Goal: Task Accomplishment & Management: Manage account settings

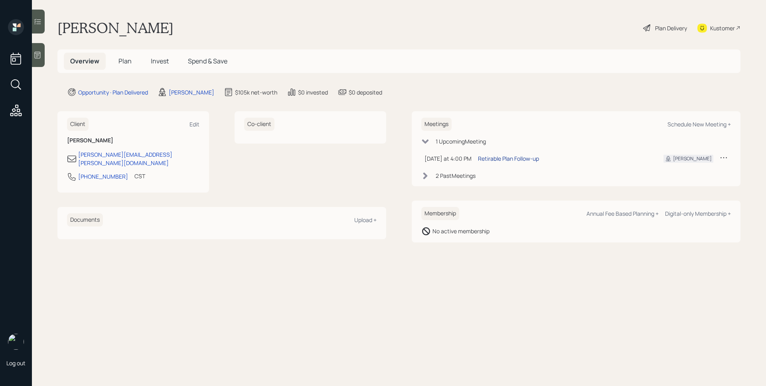
click at [506, 159] on div "Retirable Plan Follow-up" at bounding box center [508, 158] width 61 height 8
click at [123, 61] on span "Plan" at bounding box center [125, 61] width 13 height 9
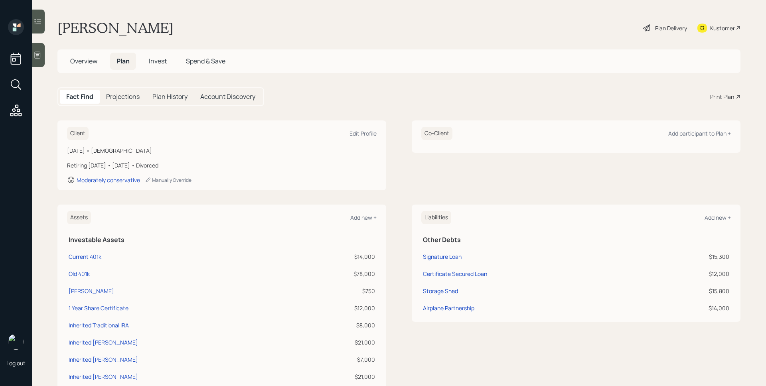
click at [155, 65] on span "Invest" at bounding box center [158, 61] width 18 height 9
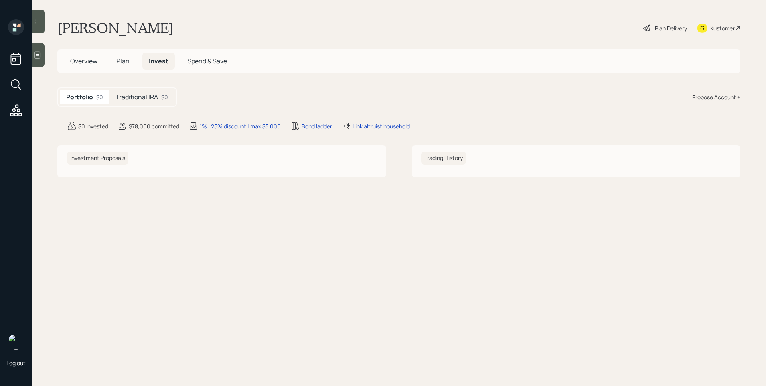
click at [123, 62] on span "Plan" at bounding box center [123, 61] width 13 height 9
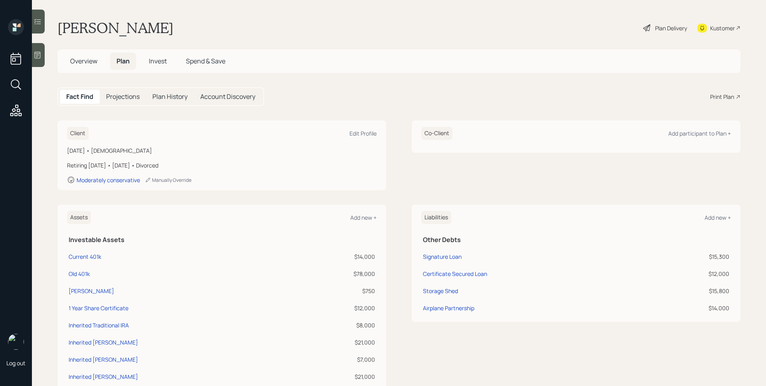
click at [652, 83] on main "John Dial Plan Delivery Kustomer Overview Plan Invest Spend & Save Fact Find Pr…" at bounding box center [399, 193] width 734 height 386
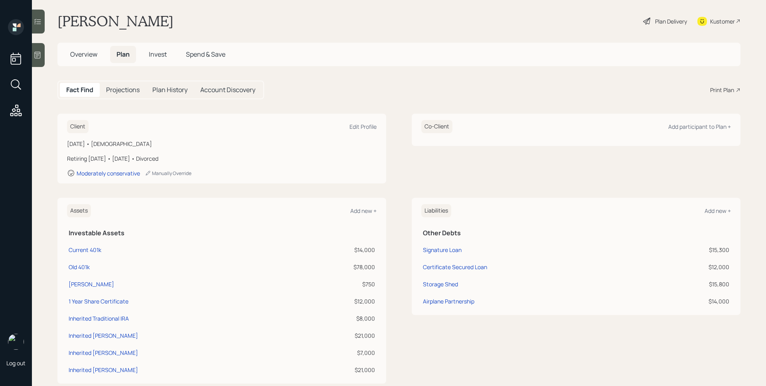
scroll to position [6, 0]
click at [152, 62] on h5 "Invest" at bounding box center [157, 54] width 31 height 17
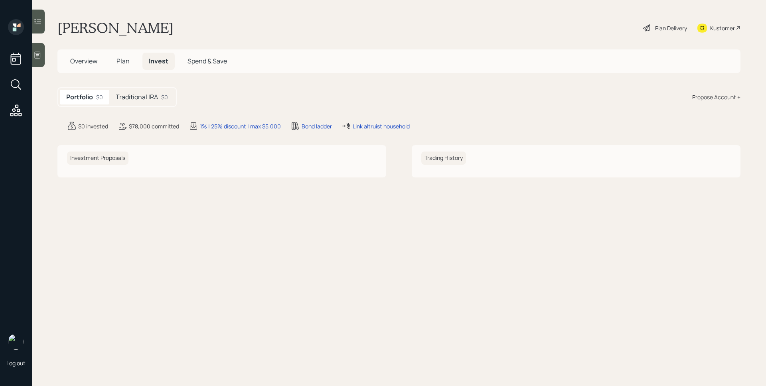
click at [132, 95] on h5 "Traditional IRA" at bounding box center [137, 97] width 42 height 8
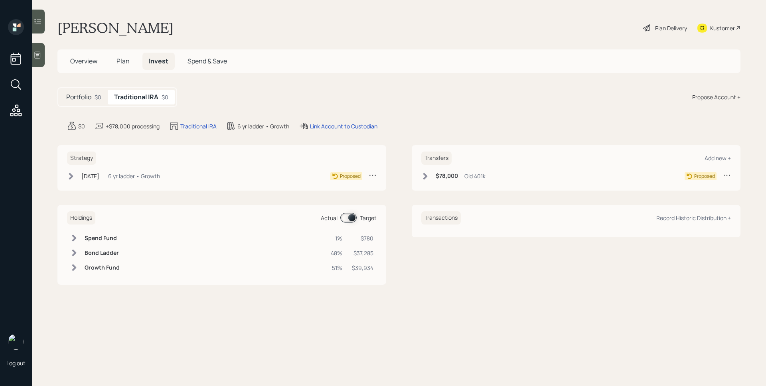
click at [128, 61] on span "Plan" at bounding box center [123, 61] width 13 height 9
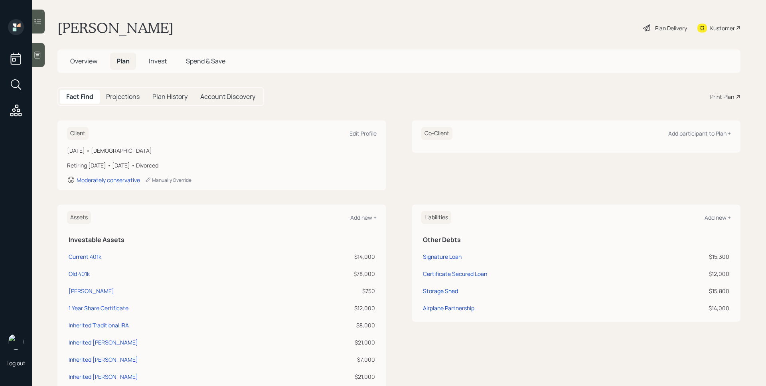
click at [725, 102] on div "Fact Find Projections Plan History Account Discovery Print Plan" at bounding box center [398, 96] width 683 height 19
click at [725, 100] on div "Print Plan" at bounding box center [722, 97] width 24 height 8
click at [671, 32] on div "Plan Delivery" at bounding box center [671, 28] width 32 height 8
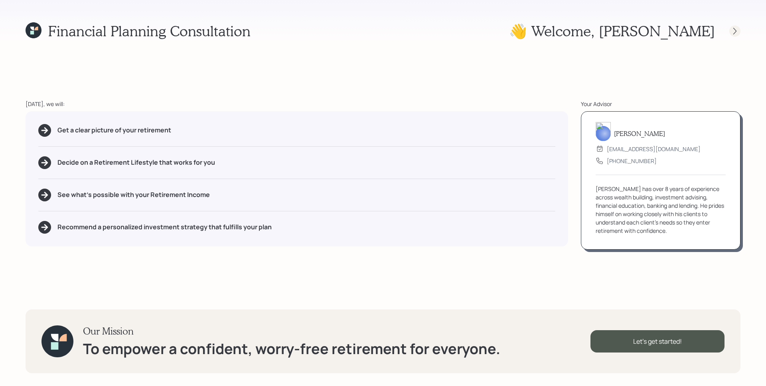
click at [736, 33] on icon at bounding box center [735, 31] width 8 height 8
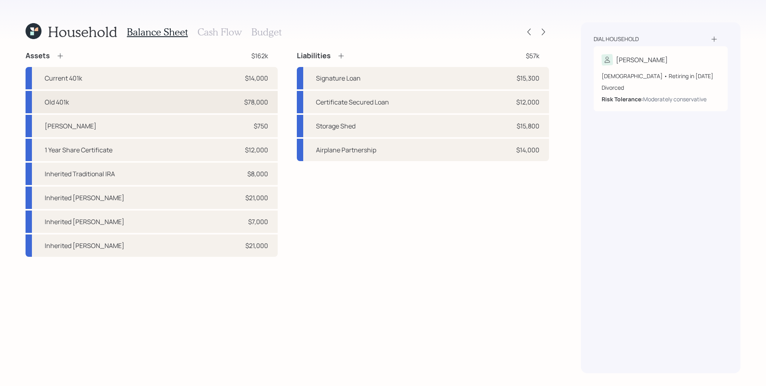
click at [172, 103] on div "Old 401k $78,000" at bounding box center [152, 102] width 252 height 22
select select "ira"
select select "balanced"
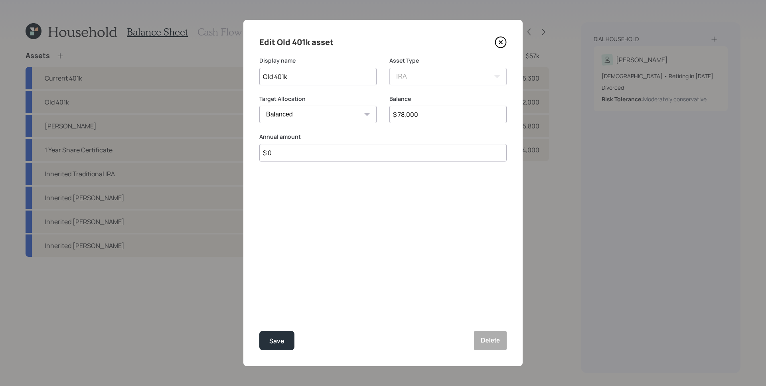
click at [506, 43] on icon at bounding box center [501, 42] width 11 height 11
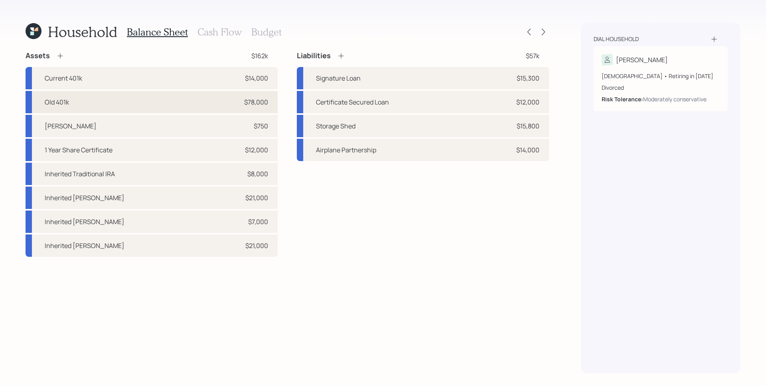
click at [148, 106] on div "Old 401k $78,000" at bounding box center [152, 102] width 252 height 22
select select "ira"
select select "balanced"
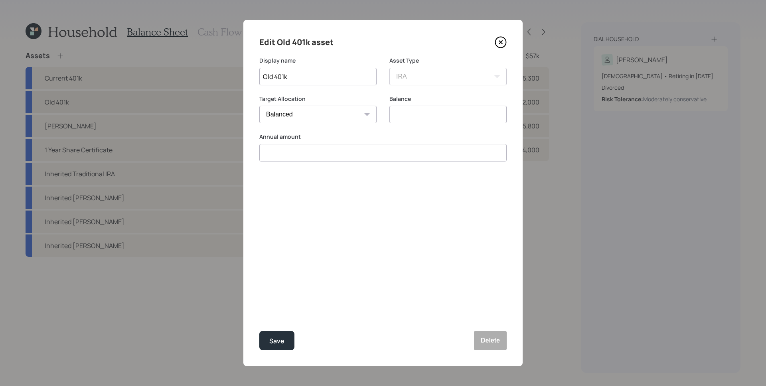
type input "$ 78,000"
type input "$ 0"
click at [312, 77] on input "Old 401k" at bounding box center [317, 77] width 117 height 18
click at [315, 81] on input "Old Profit Sharing Plan" at bounding box center [317, 77] width 117 height 18
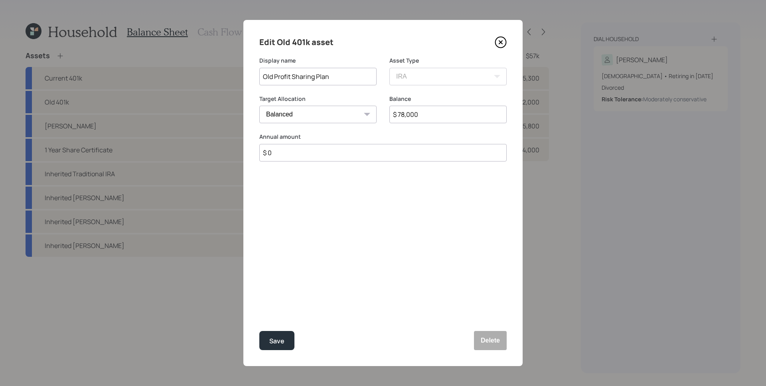
click at [315, 81] on input "Old Profit Sharing Plan" at bounding box center [317, 77] width 117 height 18
type input "Old Profit Sharing Plan"
click at [490, 338] on button "Delete" at bounding box center [490, 340] width 33 height 19
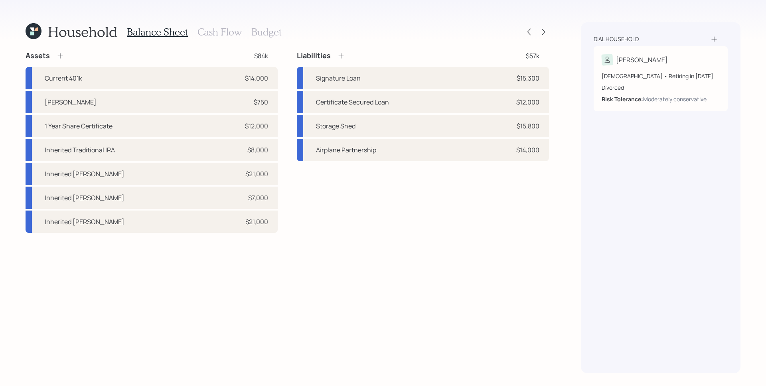
click at [54, 61] on div "Assets $84k Current 401k $14,000 Roth IRA $750 1 Year Share Certificate $12,000…" at bounding box center [152, 142] width 252 height 182
click at [61, 55] on icon at bounding box center [60, 56] width 8 height 8
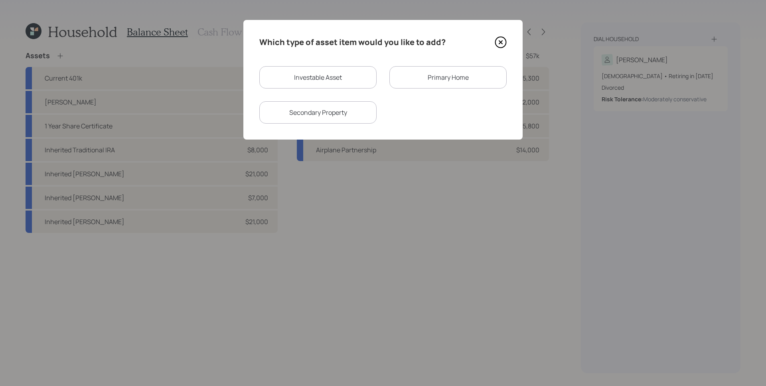
click at [310, 82] on div "Investable Asset" at bounding box center [317, 77] width 117 height 22
select select "taxable"
select select "balanced"
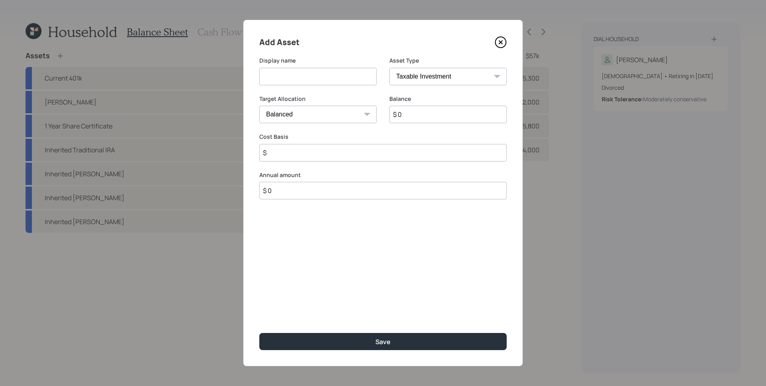
click at [313, 75] on input at bounding box center [317, 77] width 117 height 18
type input "Profit Sharing Plan Roth"
click at [442, 78] on select "SEP IRA IRA Roth IRA 401(k) Roth 401(k) 403(b) Roth 403(b) 457(b) Roth 457(b) H…" at bounding box center [447, 77] width 117 height 18
select select "roth_ira"
click at [389, 68] on select "SEP IRA IRA Roth IRA 401(k) Roth 401(k) 403(b) Roth 403(b) 457(b) Roth 457(b) H…" at bounding box center [447, 77] width 117 height 18
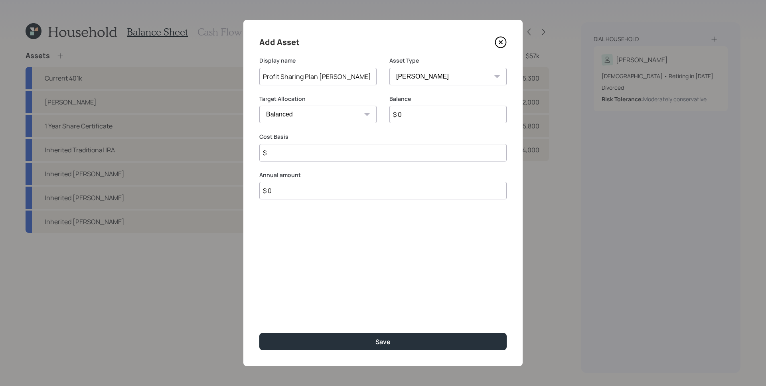
type input "$"
click at [428, 115] on input "$ 0" at bounding box center [447, 115] width 117 height 18
type input "$ 78,000"
type input "$ 0"
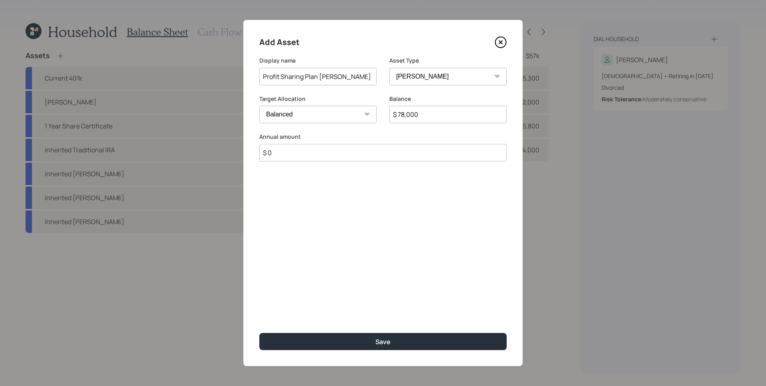
click at [259, 333] on button "Save" at bounding box center [382, 341] width 247 height 17
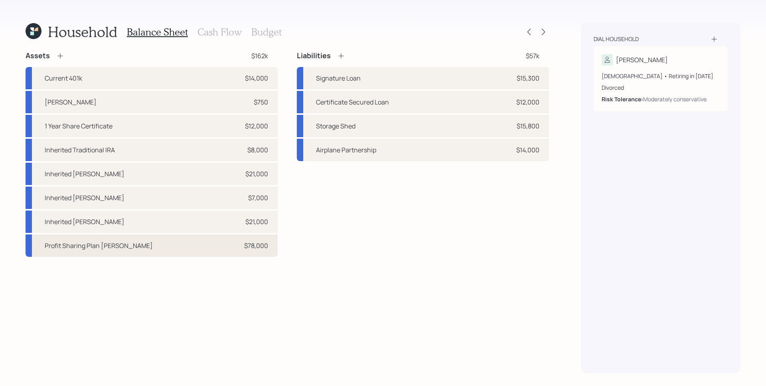
click at [237, 251] on div "Profit Sharing Plan Roth $78,000" at bounding box center [152, 246] width 252 height 22
select select "roth_ira"
select select "balanced"
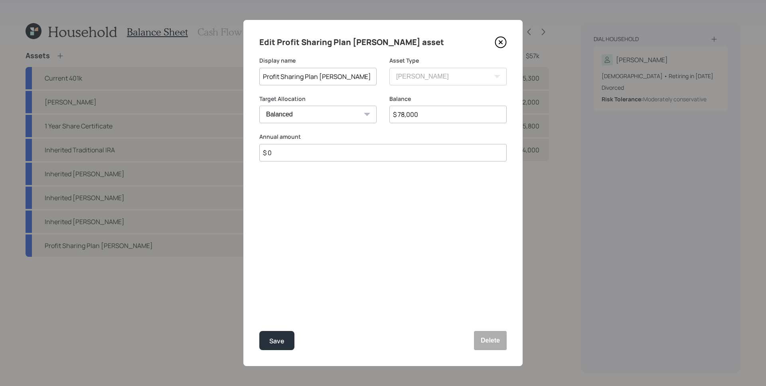
drag, startPoint x: 431, startPoint y: 117, endPoint x: 401, endPoint y: 115, distance: 30.0
click at [401, 115] on input "$ 78,000" at bounding box center [447, 115] width 117 height 18
type input "$ 73,183"
click at [470, 253] on div "Edit Profit Sharing Plan Roth asset Display name Profit Sharing Plan Roth Asset…" at bounding box center [382, 193] width 279 height 346
click at [282, 335] on button "Save" at bounding box center [276, 340] width 35 height 19
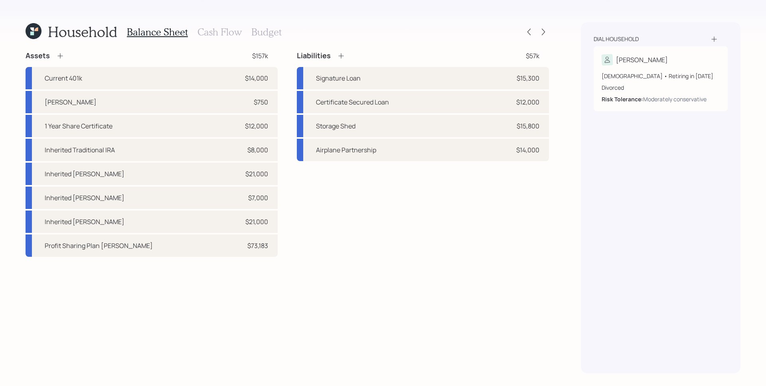
click at [543, 39] on div "Household Balance Sheet Cash Flow Budget" at bounding box center [288, 31] width 524 height 19
click at [543, 33] on icon at bounding box center [543, 32] width 8 height 8
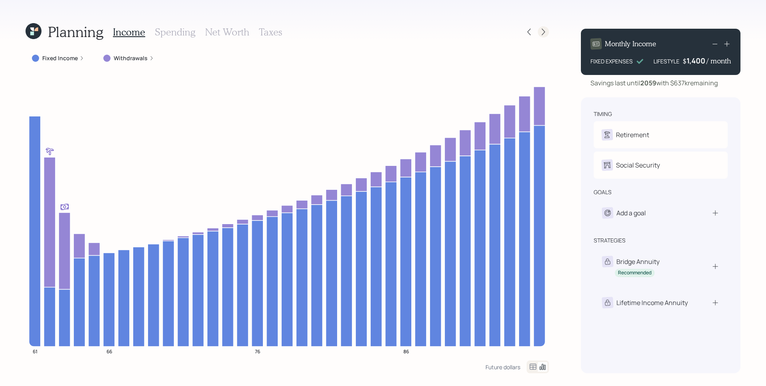
click at [540, 32] on icon at bounding box center [543, 32] width 8 height 8
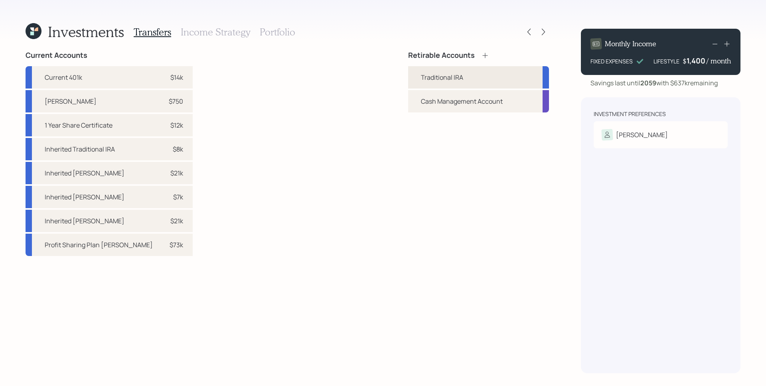
click at [474, 70] on div "Traditional IRA" at bounding box center [478, 77] width 141 height 22
select select "traditional"
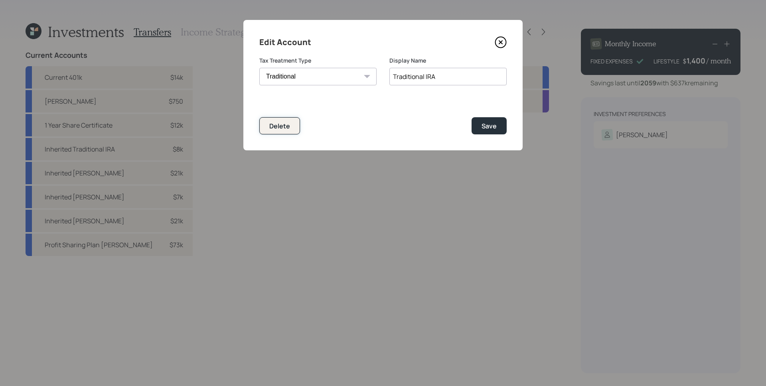
click at [274, 121] on button "Delete" at bounding box center [279, 125] width 41 height 17
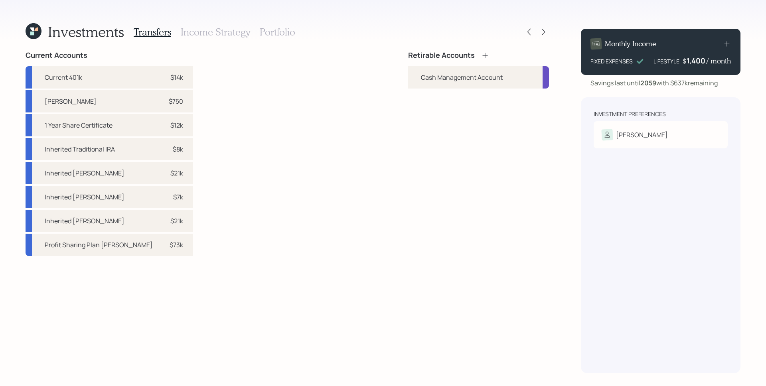
click at [465, 59] on h4 "Retirable Accounts" at bounding box center [441, 55] width 67 height 9
click at [487, 55] on icon at bounding box center [484, 55] width 5 height 5
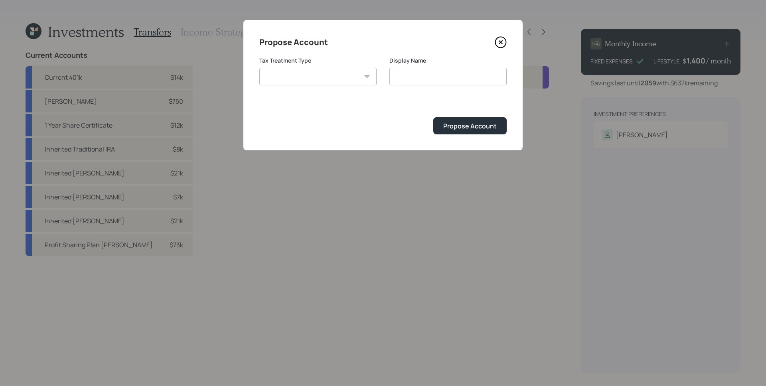
click at [327, 79] on select "Roth Taxable Traditional" at bounding box center [317, 77] width 117 height 18
select select "roth"
click at [259, 68] on select "Roth Taxable Traditional" at bounding box center [317, 77] width 117 height 18
click at [432, 71] on input "Roth" at bounding box center [447, 77] width 117 height 18
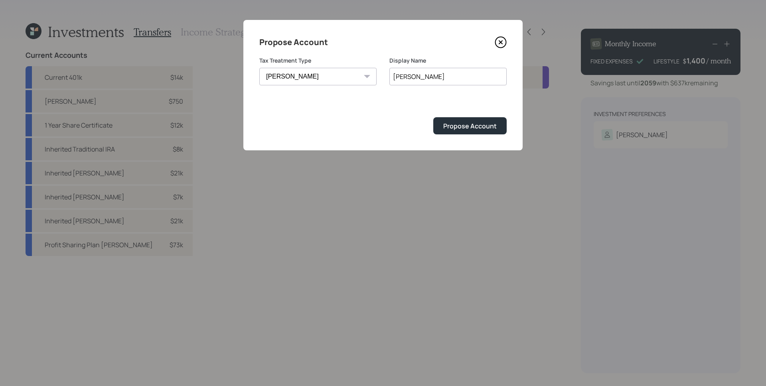
click at [437, 76] on input "Roth" at bounding box center [447, 77] width 117 height 18
type input "[PERSON_NAME]"
click at [433, 117] on button "Propose Account" at bounding box center [469, 125] width 73 height 17
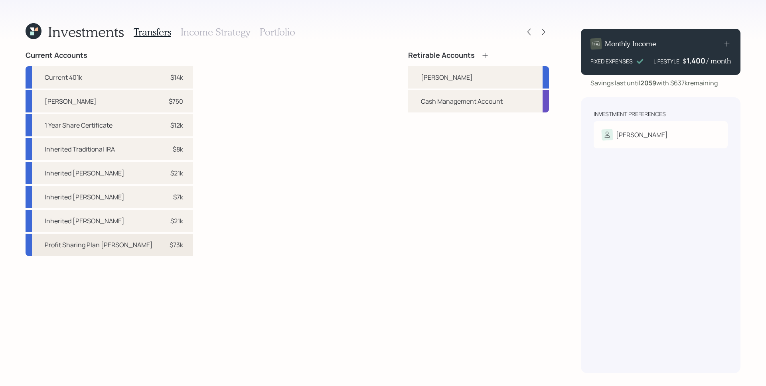
click at [159, 245] on div "$73k" at bounding box center [171, 245] width 24 height 10
click at [424, 73] on div "[PERSON_NAME]" at bounding box center [447, 78] width 52 height 10
select select "137dfca0-0a64-43fb-88d6-f3a410f3a1d0"
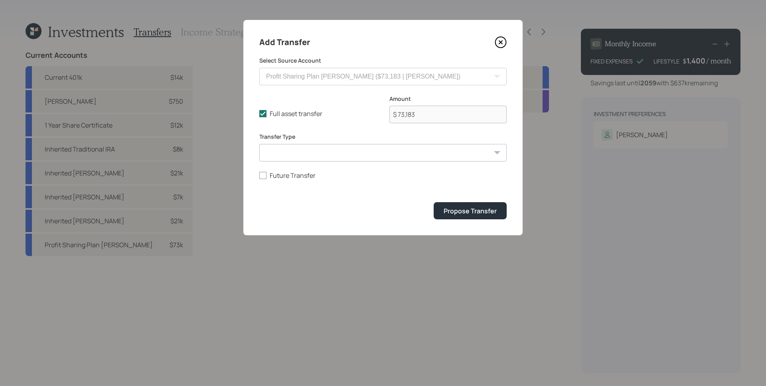
click at [414, 160] on select "ACAT Transfer Non ACAT Transfer Capitalize Rollover Rollover Deposit" at bounding box center [382, 153] width 247 height 18
select select "rollover"
click at [259, 144] on select "ACAT Transfer Non ACAT Transfer Capitalize Rollover Rollover Deposit" at bounding box center [382, 153] width 247 height 18
click at [306, 196] on form "Select Source Account Current 401k ($14,000 | 401(k)) Roth IRA ($750 | Roth IRA…" at bounding box center [382, 138] width 247 height 163
click at [454, 217] on button "Propose Transfer" at bounding box center [470, 210] width 73 height 17
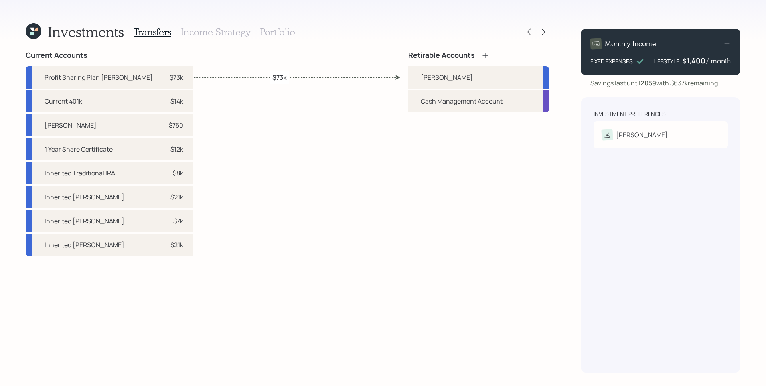
click at [223, 32] on h3 "Income Strategy" at bounding box center [215, 32] width 69 height 12
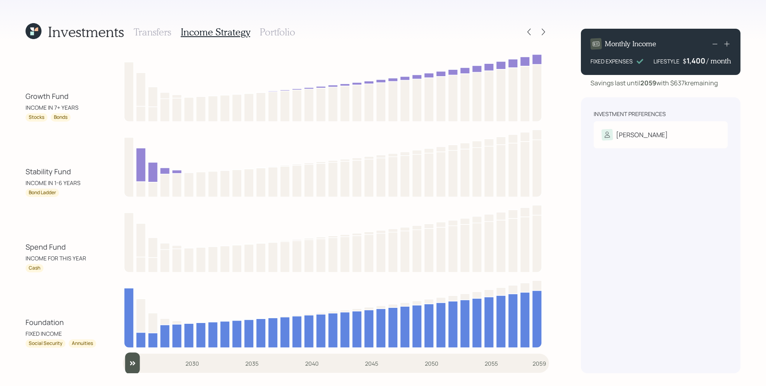
click at [277, 34] on h3 "Portfolio" at bounding box center [278, 32] width 36 height 12
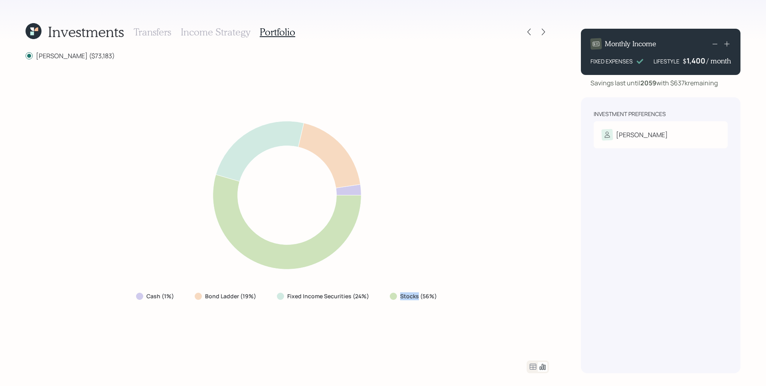
drag, startPoint x: 397, startPoint y: 296, endPoint x: 417, endPoint y: 298, distance: 20.4
click at [417, 298] on div "Stocks (56%)" at bounding box center [414, 296] width 49 height 8
click at [418, 305] on div "Cash (1%) Bond Ladder (19%) Fixed Income Securities (24%) Stocks (56%)" at bounding box center [288, 210] width 524 height 281
drag, startPoint x: 288, startPoint y: 295, endPoint x: 357, endPoint y: 298, distance: 69.1
click at [357, 298] on label "Fixed Income Securities (24%)" at bounding box center [328, 296] width 82 height 8
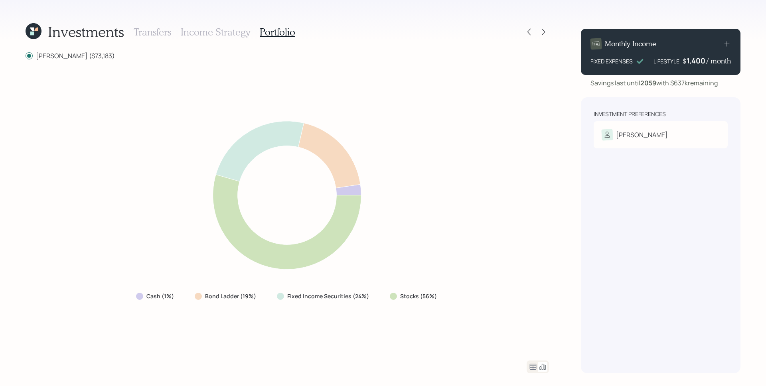
click at [360, 319] on div "Cash (1%) Bond Ladder (19%) Fixed Income Securities (24%) Stocks (56%)" at bounding box center [288, 210] width 524 height 281
click at [532, 366] on icon at bounding box center [533, 367] width 7 height 6
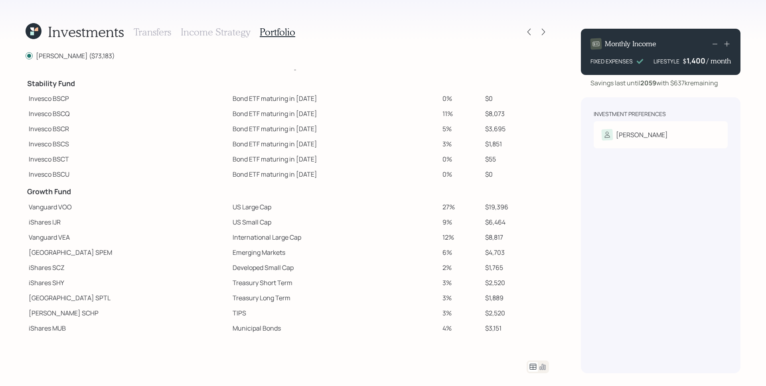
scroll to position [87, 0]
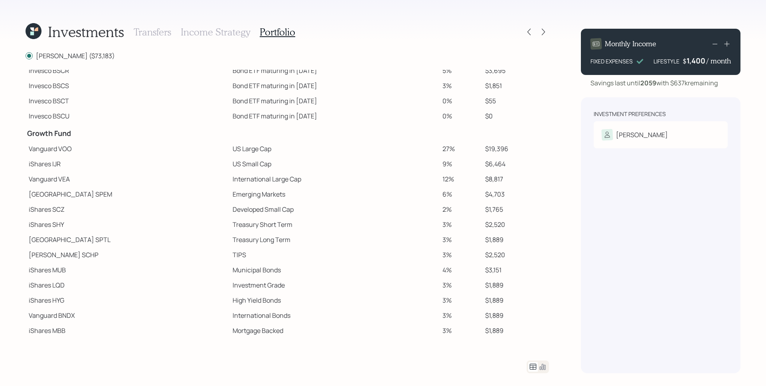
click at [439, 148] on td "27%" at bounding box center [460, 148] width 43 height 15
drag, startPoint x: 439, startPoint y: 150, endPoint x: 411, endPoint y: 147, distance: 28.9
click at [411, 147] on tr "Vanguard VOO US Large Cap 27% $19,396" at bounding box center [288, 148] width 524 height 15
click at [439, 149] on td "27%" at bounding box center [460, 148] width 43 height 15
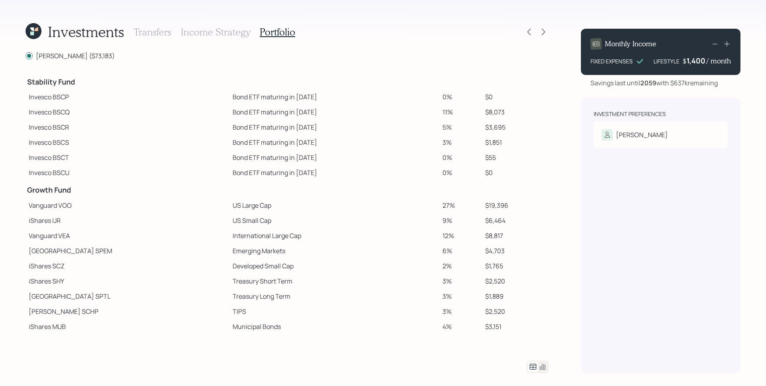
scroll to position [32, 0]
drag, startPoint x: 423, startPoint y: 204, endPoint x: 433, endPoint y: 206, distance: 9.8
click at [439, 206] on td "27%" at bounding box center [460, 203] width 43 height 15
drag, startPoint x: 60, startPoint y: 204, endPoint x: 73, endPoint y: 204, distance: 13.6
click at [73, 204] on td "Vanguard VOO" at bounding box center [128, 203] width 204 height 15
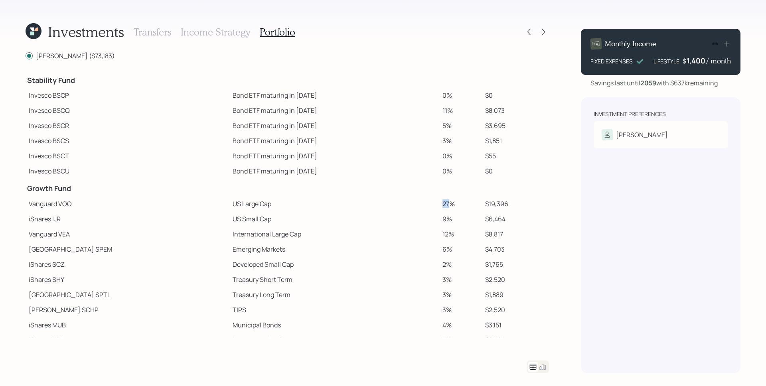
drag, startPoint x: 429, startPoint y: 204, endPoint x: 421, endPoint y: 205, distance: 8.5
click at [439, 205] on td "27%" at bounding box center [460, 203] width 43 height 15
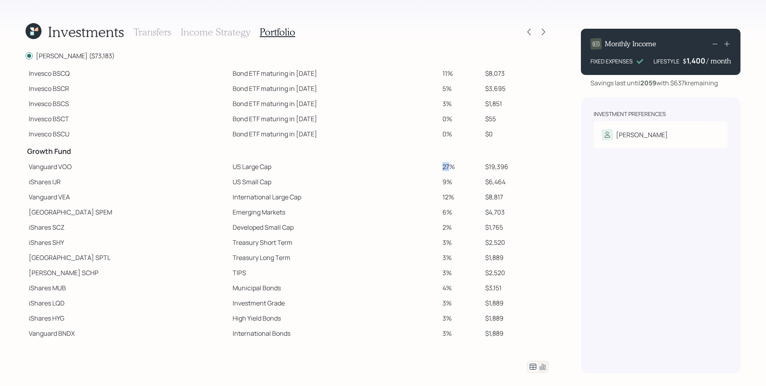
scroll to position [87, 0]
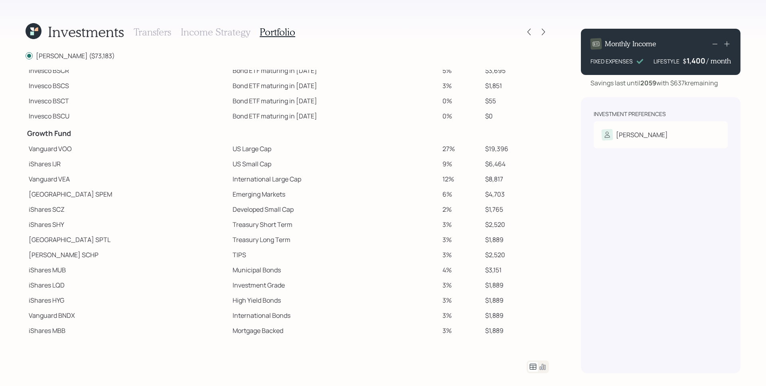
click at [83, 179] on td "Vanguard VEA" at bounding box center [128, 179] width 204 height 15
drag, startPoint x: 71, startPoint y: 179, endPoint x: 59, endPoint y: 181, distance: 12.1
click at [59, 181] on td "Vanguard VEA" at bounding box center [128, 179] width 204 height 15
click at [284, 176] on td "International Large Cap" at bounding box center [334, 179] width 210 height 15
drag, startPoint x: 182, startPoint y: 149, endPoint x: 234, endPoint y: 153, distance: 52.0
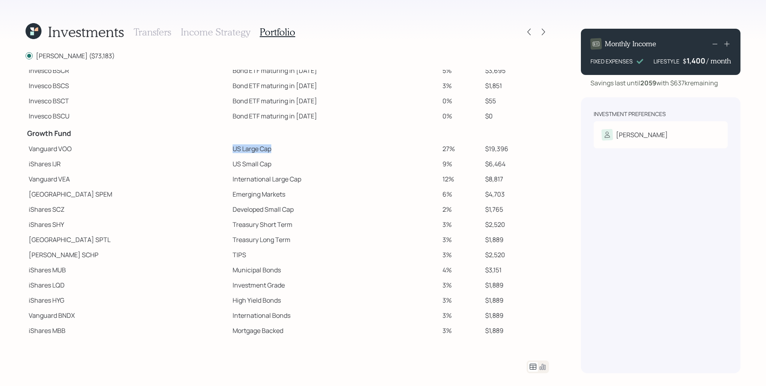
click at [234, 153] on td "US Large Cap" at bounding box center [334, 148] width 210 height 15
drag, startPoint x: 182, startPoint y: 166, endPoint x: 224, endPoint y: 166, distance: 41.9
click at [224, 166] on tr "iShares IJR US Small Cap 9% $6,464" at bounding box center [288, 163] width 524 height 15
drag, startPoint x: 179, startPoint y: 181, endPoint x: 205, endPoint y: 190, distance: 27.5
click at [253, 184] on tr "Vanguard VEA International Large Cap 12% $8,817" at bounding box center [288, 179] width 524 height 15
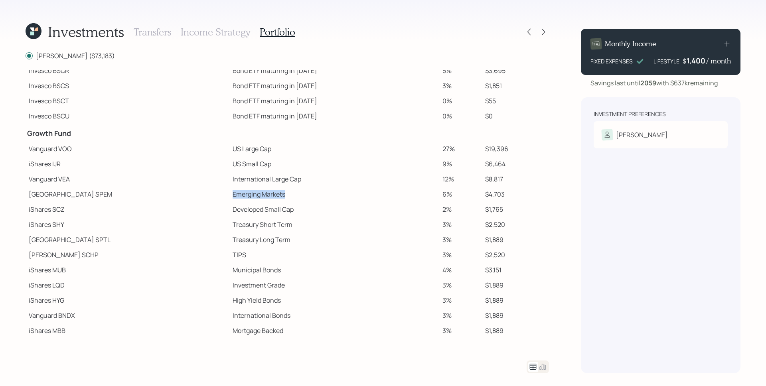
drag, startPoint x: 180, startPoint y: 196, endPoint x: 237, endPoint y: 196, distance: 56.7
click at [237, 196] on td "Emerging Markets" at bounding box center [334, 194] width 210 height 15
drag, startPoint x: 192, startPoint y: 210, endPoint x: 247, endPoint y: 213, distance: 55.1
click at [246, 214] on td "Developed Small Cap" at bounding box center [334, 209] width 210 height 15
click at [246, 211] on td "Developed Small Cap" at bounding box center [334, 209] width 210 height 15
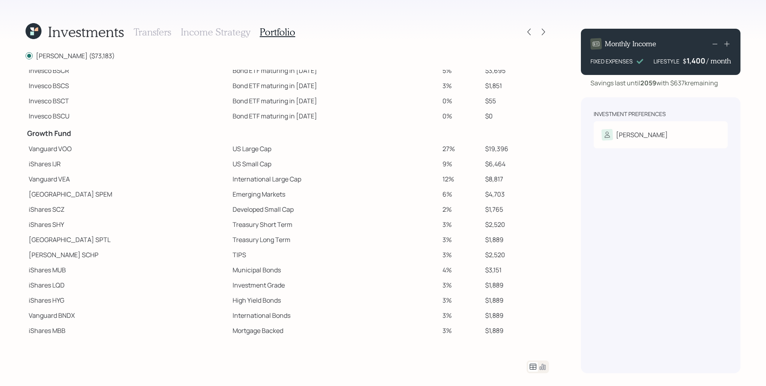
click at [64, 150] on td "Vanguard VOO" at bounding box center [128, 148] width 204 height 15
copy td "VOO"
drag, startPoint x: 129, startPoint y: 189, endPoint x: 105, endPoint y: 181, distance: 25.6
click at [129, 189] on td "State Street SPEM" at bounding box center [128, 194] width 204 height 15
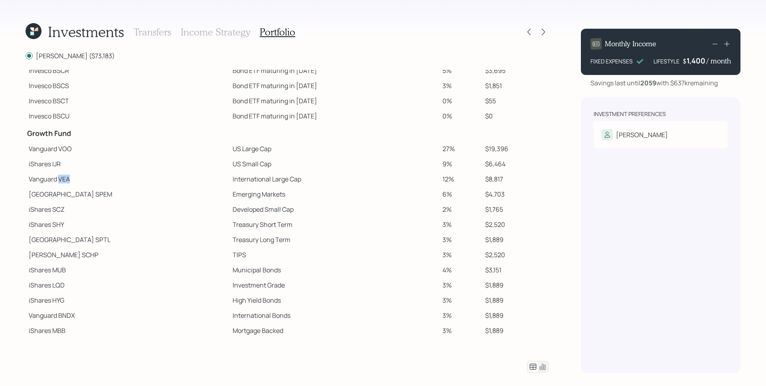
drag, startPoint x: 59, startPoint y: 178, endPoint x: 76, endPoint y: 179, distance: 17.2
click at [76, 179] on td "Vanguard VEA" at bounding box center [128, 179] width 204 height 15
copy td "VEA"
click at [245, 158] on td "US Small Cap" at bounding box center [334, 163] width 210 height 15
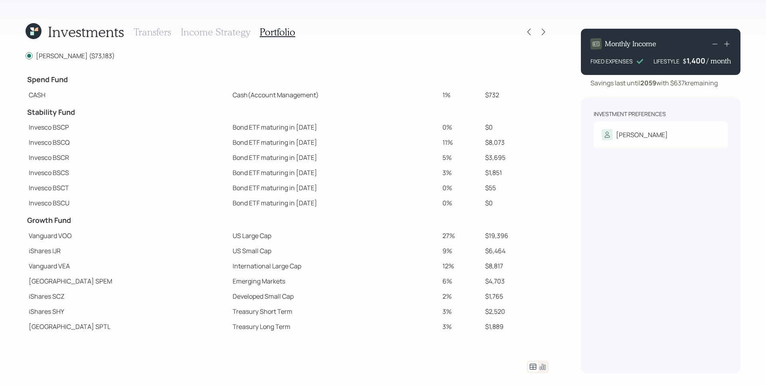
click at [164, 32] on h3 "Transfers" at bounding box center [153, 32] width 38 height 12
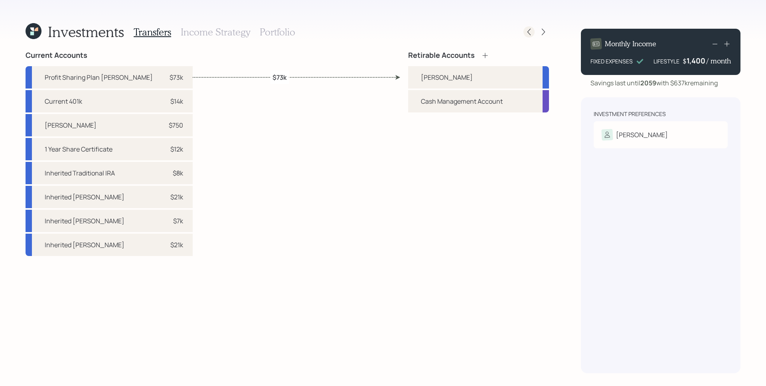
click at [527, 29] on icon at bounding box center [529, 32] width 8 height 8
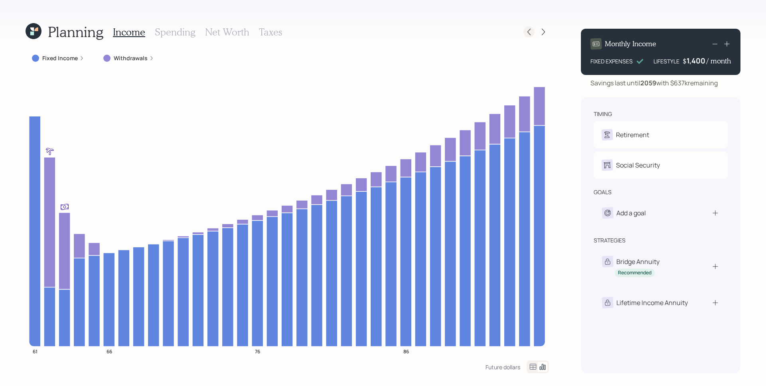
click at [531, 30] on icon at bounding box center [529, 32] width 8 height 8
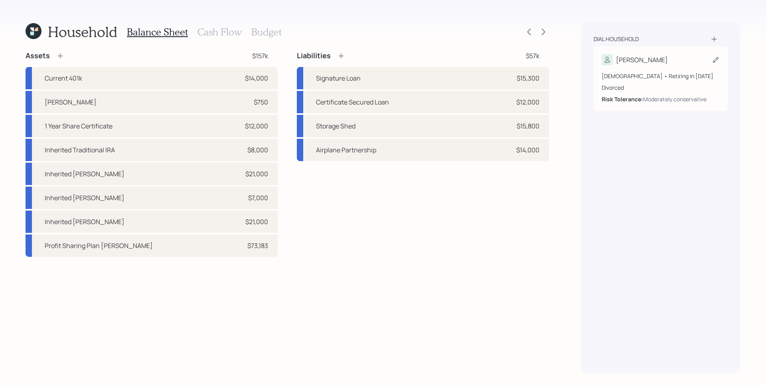
click at [622, 87] on div "Divorced" at bounding box center [661, 87] width 118 height 8
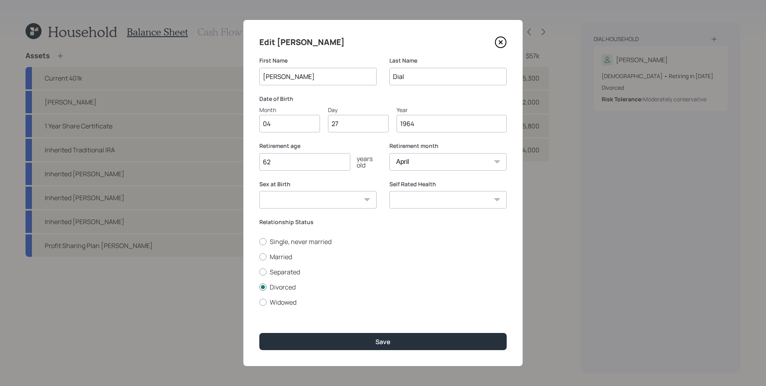
click at [423, 162] on select "January February March April May June July August September October November De…" at bounding box center [447, 162] width 117 height 18
select select "1"
click at [389, 153] on select "January February March April May June July August September October November De…" at bounding box center [447, 162] width 117 height 18
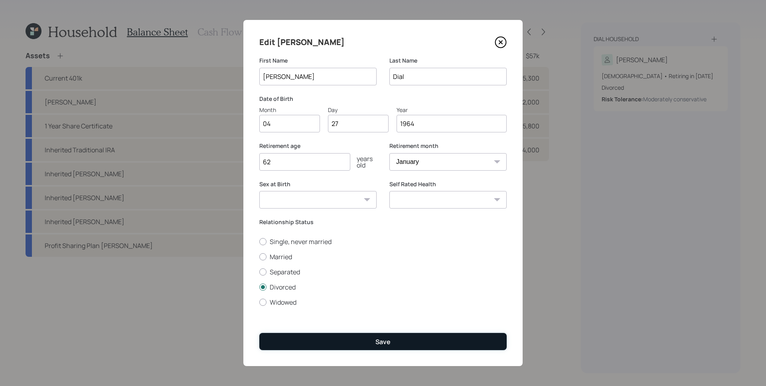
click at [411, 335] on button "Save" at bounding box center [382, 341] width 247 height 17
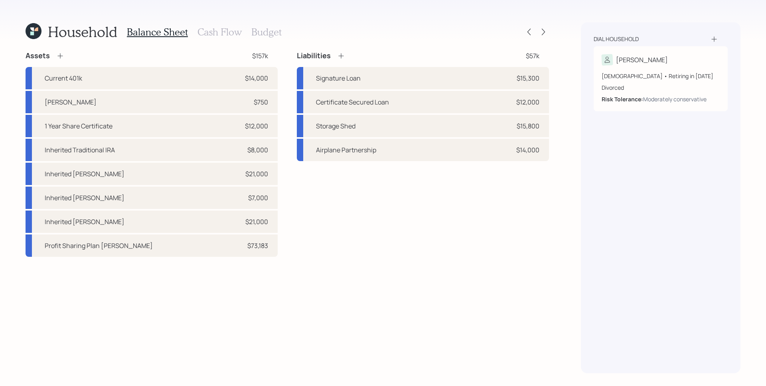
click at [592, 100] on div "Dial household John 61 years old • Retiring in January 2026 Divorced Risk Toler…" at bounding box center [661, 197] width 160 height 351
click at [437, 82] on div "Signature Loan $15,300" at bounding box center [423, 78] width 252 height 22
select select "other"
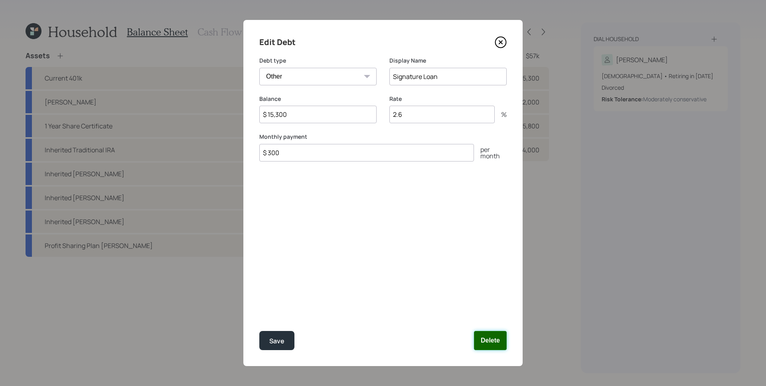
click at [486, 345] on button "Delete" at bounding box center [490, 340] width 33 height 19
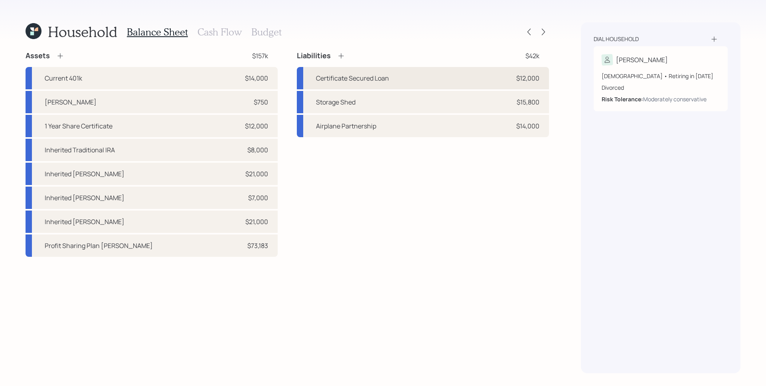
click at [398, 79] on div "Certificate Secured Loan $12,000" at bounding box center [423, 78] width 252 height 22
select select "other"
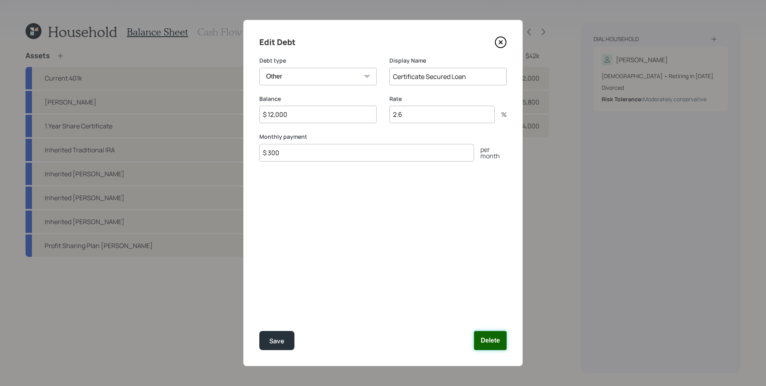
click at [479, 338] on button "Delete" at bounding box center [490, 340] width 33 height 19
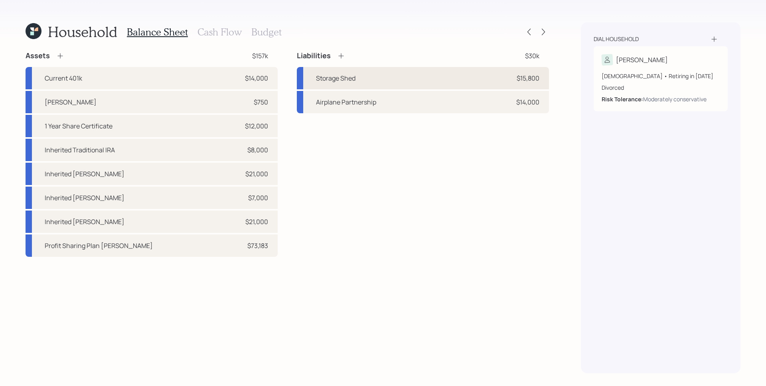
click at [398, 79] on div "Storage Shed $15,800" at bounding box center [423, 78] width 252 height 22
select select "other"
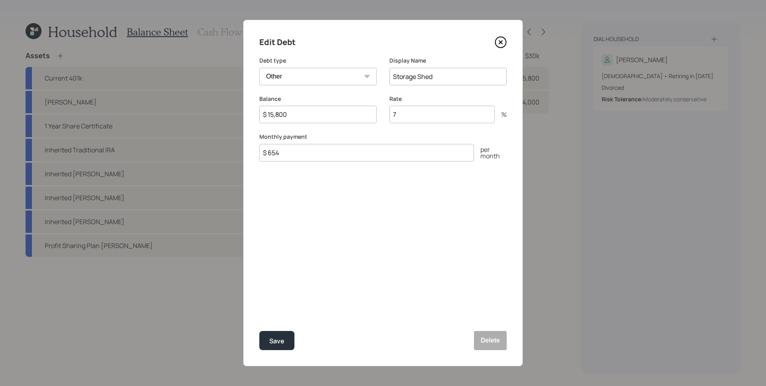
drag, startPoint x: 281, startPoint y: 154, endPoint x: 268, endPoint y: 154, distance: 13.2
click at [268, 154] on input "$ 654" at bounding box center [366, 153] width 215 height 18
click at [288, 349] on button "Save" at bounding box center [276, 340] width 35 height 19
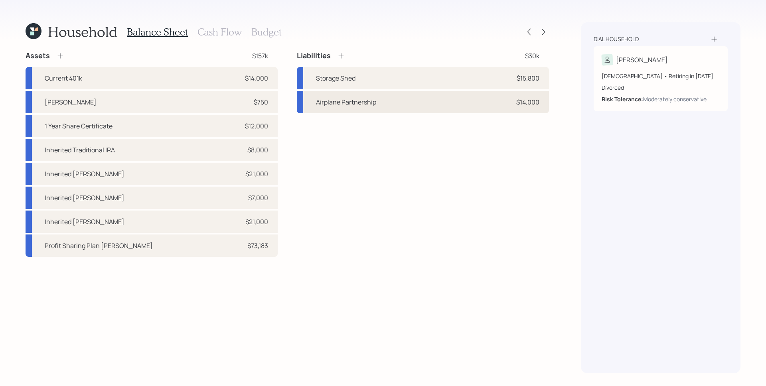
click at [407, 105] on div "Airplane Partnership $14,000" at bounding box center [423, 102] width 252 height 22
select select "other"
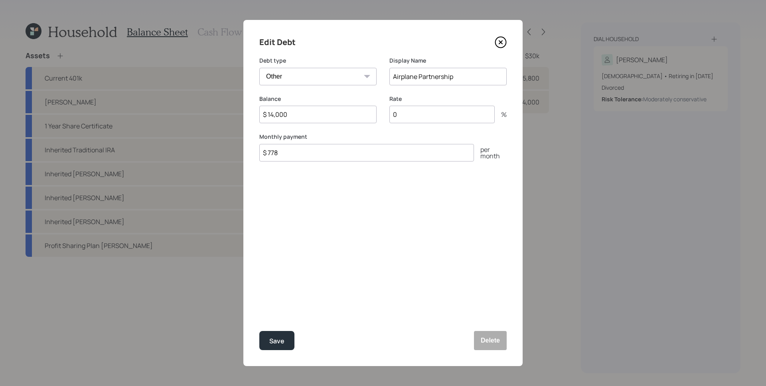
click at [500, 42] on icon at bounding box center [500, 42] width 3 height 3
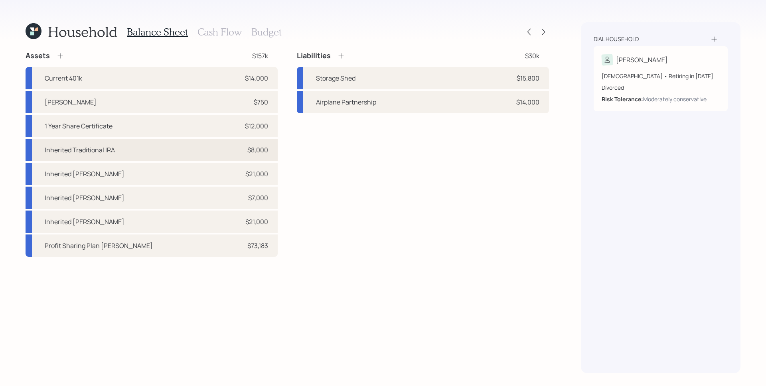
click at [200, 150] on div "Inherited Traditional IRA $8,000" at bounding box center [152, 150] width 252 height 22
select select "ira"
select select "balanced"
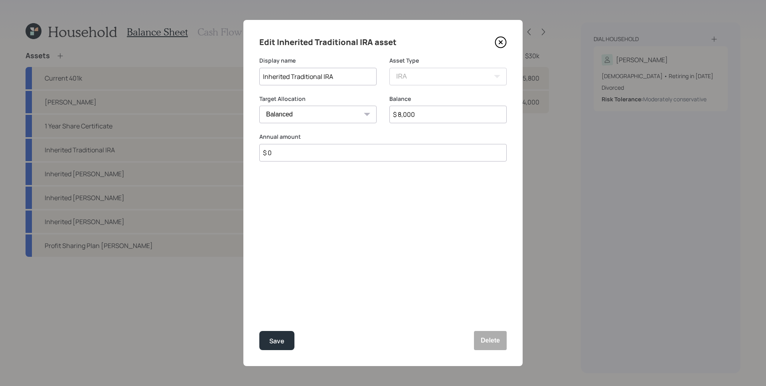
click at [498, 42] on icon at bounding box center [501, 42] width 12 height 12
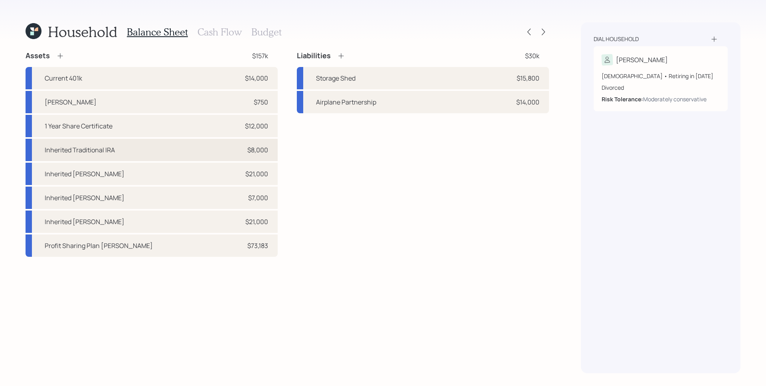
click at [251, 156] on div "Inherited Traditional IRA $8,000" at bounding box center [152, 150] width 252 height 22
select select "ira"
select select "balanced"
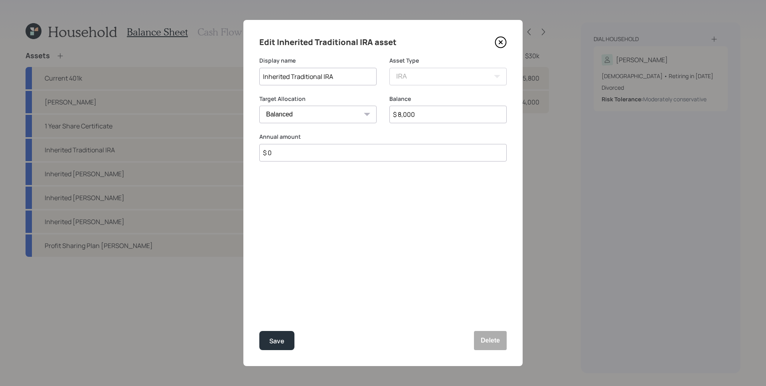
drag, startPoint x: 403, startPoint y: 115, endPoint x: 437, endPoint y: 121, distance: 33.7
click at [437, 121] on input "$ 8,000" at bounding box center [447, 115] width 117 height 18
type input "$ 8,202"
click at [263, 75] on input "Inherited Traditional IRA" at bounding box center [317, 77] width 117 height 18
type input "Mom's Inherited Traditional IRA"
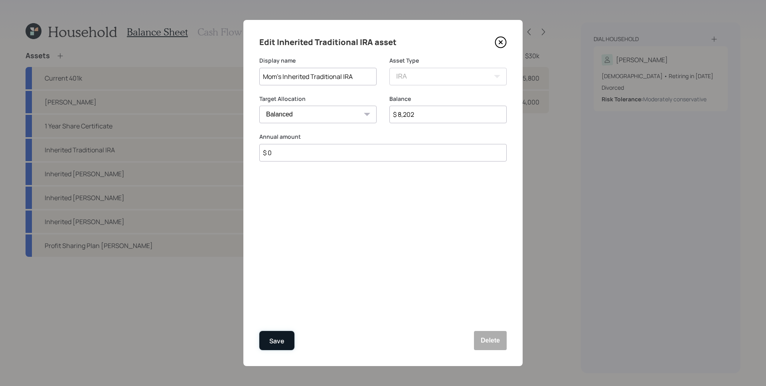
click at [274, 336] on div "Save" at bounding box center [276, 341] width 15 height 11
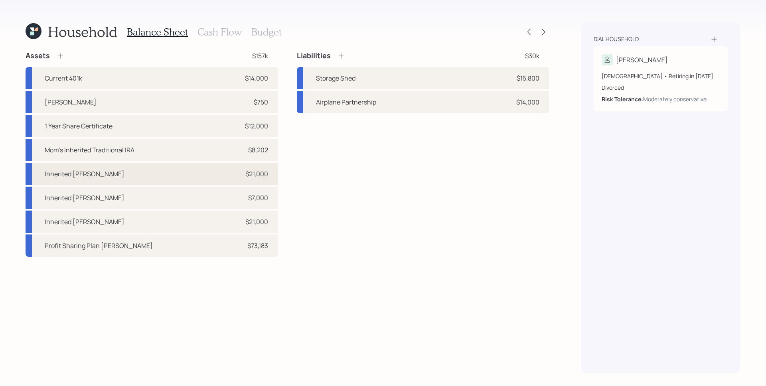
click at [171, 175] on div "Inherited Roth IRA $21,000" at bounding box center [152, 174] width 252 height 22
select select "roth_ira"
select select "balanced"
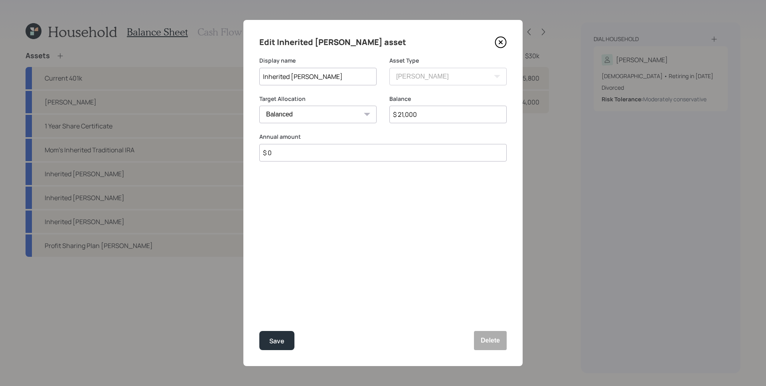
click at [262, 75] on input "Inherited [PERSON_NAME]" at bounding box center [317, 77] width 117 height 18
type input "Mom's Inherited Roth IRA"
drag, startPoint x: 424, startPoint y: 119, endPoint x: 405, endPoint y: 112, distance: 20.2
click at [405, 112] on input "$ 21,000" at bounding box center [447, 115] width 117 height 18
type input "$ 21,806"
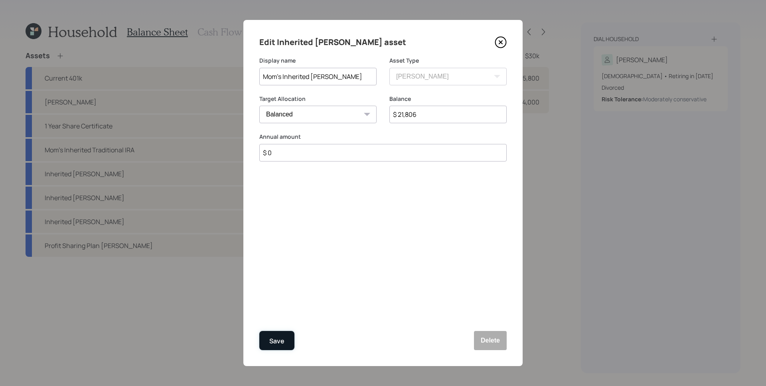
click at [285, 339] on button "Save" at bounding box center [276, 340] width 35 height 19
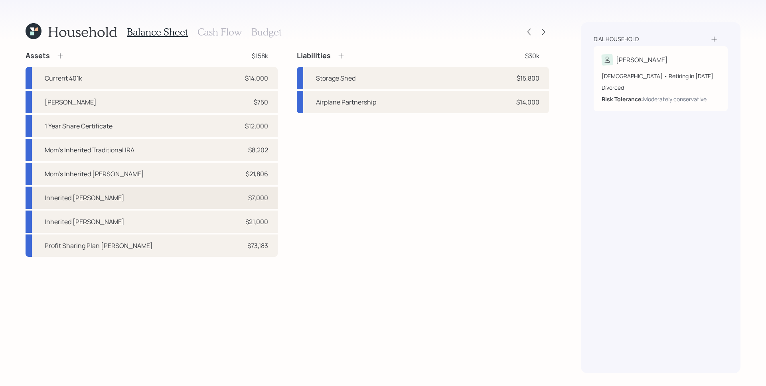
click at [248, 202] on div "$7,000" at bounding box center [258, 198] width 20 height 10
select select "roth_ira"
select select "balanced"
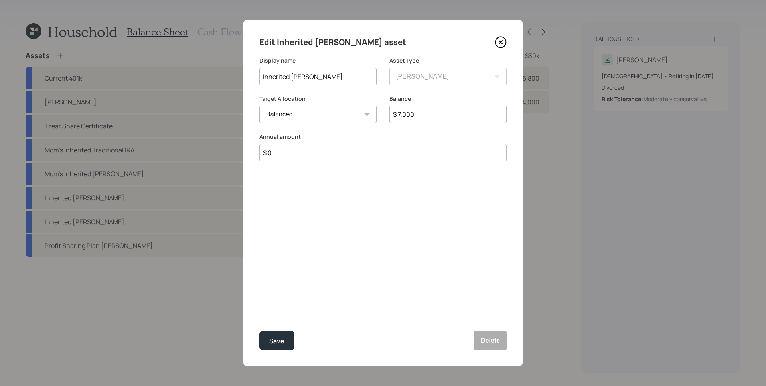
click at [435, 117] on input "$ 7,000" at bounding box center [447, 115] width 117 height 18
type input "$ 6,827"
click at [281, 343] on div "Save" at bounding box center [276, 341] width 15 height 11
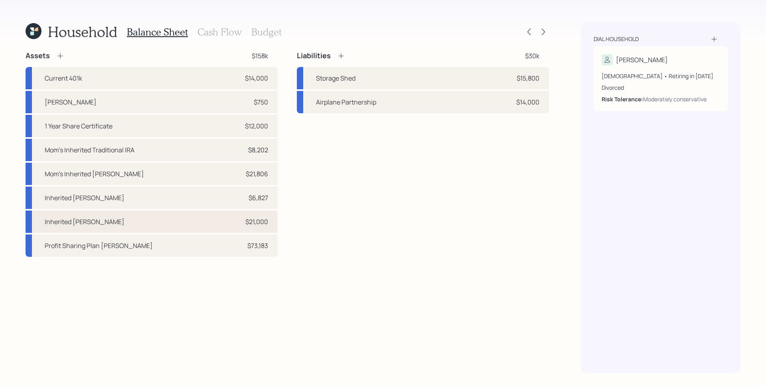
click at [235, 220] on div "Inherited Roth IRA $21,000" at bounding box center [152, 222] width 252 height 22
select select "roth_ira"
select select "balanced"
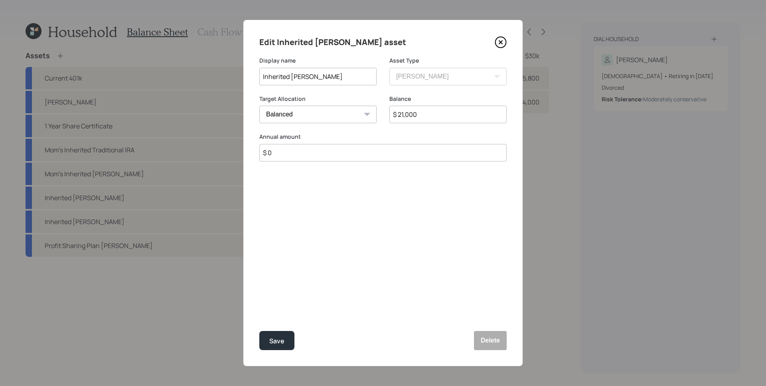
click at [504, 37] on icon at bounding box center [501, 42] width 12 height 12
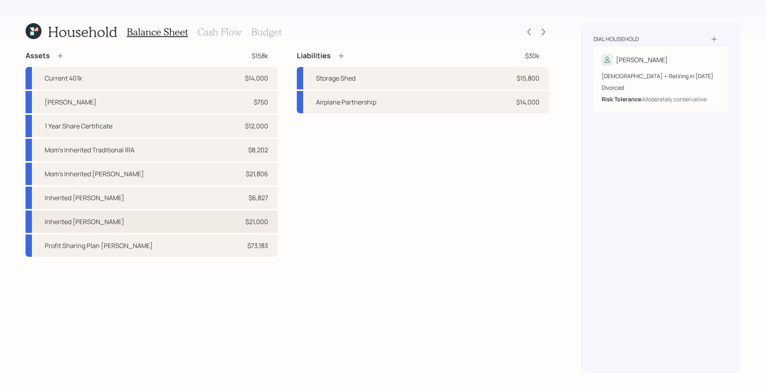
click at [193, 223] on div "Inherited Roth IRA $21,000" at bounding box center [152, 222] width 252 height 22
select select "roth_ira"
select select "balanced"
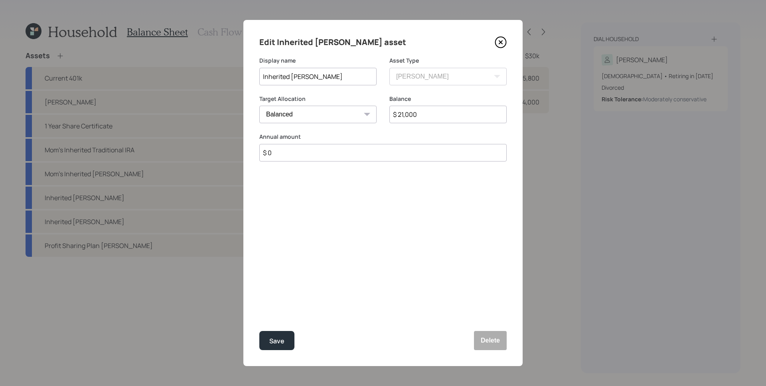
drag, startPoint x: 399, startPoint y: 115, endPoint x: 423, endPoint y: 115, distance: 23.6
click at [423, 115] on input "$ 21,000" at bounding box center [447, 115] width 117 height 18
type input "$ 21,719"
click at [273, 344] on div "Save" at bounding box center [276, 341] width 15 height 11
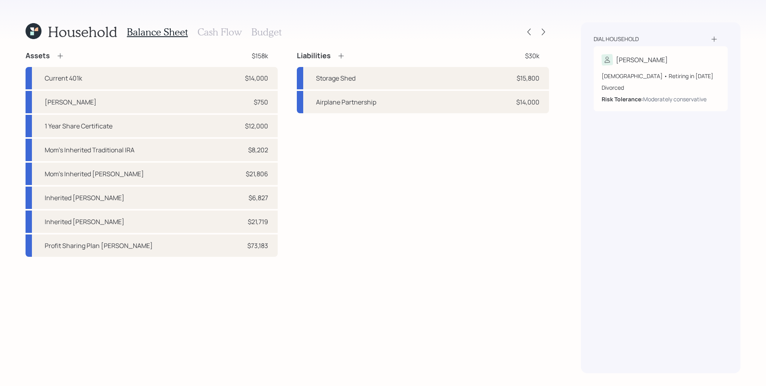
click at [63, 55] on icon at bounding box center [60, 56] width 8 height 8
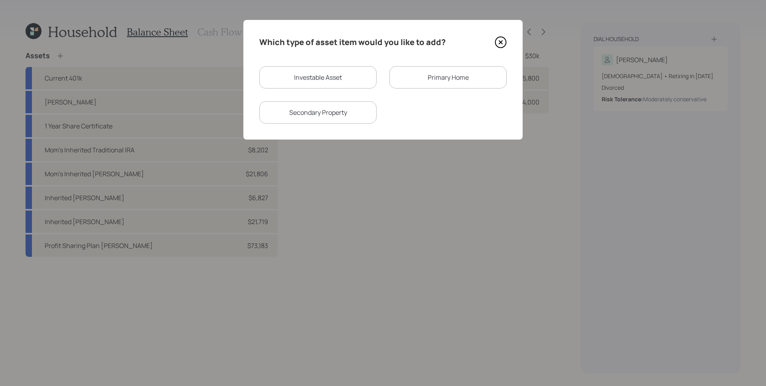
click at [314, 80] on div "Investable Asset" at bounding box center [317, 77] width 117 height 22
select select "taxable"
select select "balanced"
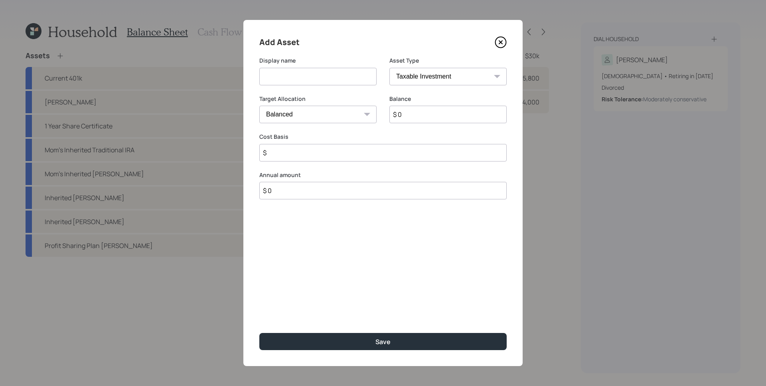
click at [314, 80] on input at bounding box center [317, 77] width 117 height 18
click at [407, 74] on select "SEP IRA IRA Roth IRA 401(k) Roth 401(k) 403(b) Roth 403(b) 457(b) Roth 457(b) H…" at bounding box center [447, 77] width 117 height 18
select select "roth_ira"
click at [389, 68] on select "SEP IRA IRA Roth IRA 401(k) Roth 401(k) 403(b) Roth 403(b) 457(b) Roth 457(b) H…" at bounding box center [447, 77] width 117 height 18
type input "$"
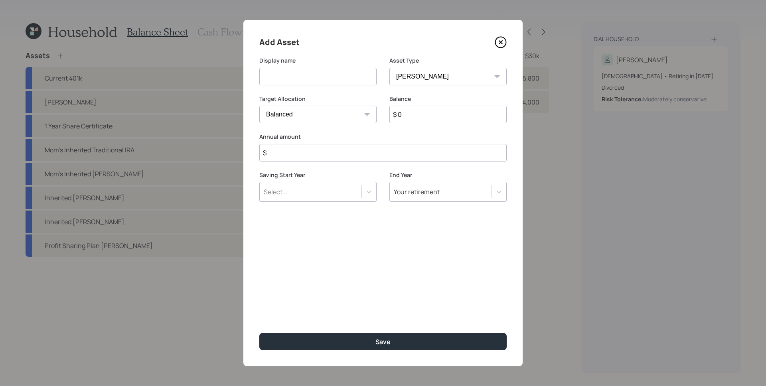
click at [336, 78] on input at bounding box center [317, 77] width 117 height 18
type input "Inherited [PERSON_NAME]"
click at [414, 119] on input "$ 0" at bounding box center [447, 115] width 117 height 18
type input "$ 40,000"
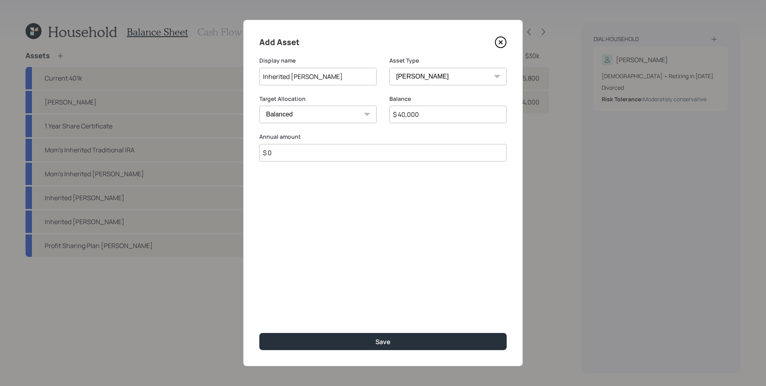
type input "$ 0"
click at [259, 333] on button "Save" at bounding box center [382, 341] width 247 height 17
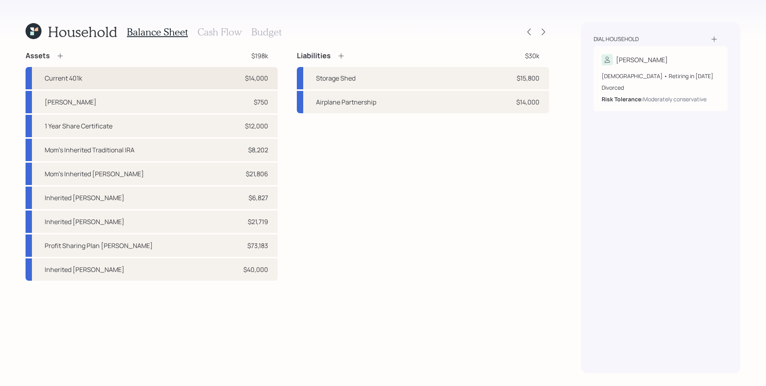
click at [221, 79] on div "Current 401k $14,000" at bounding box center [152, 78] width 252 height 22
select select "company_sponsored"
select select "balanced"
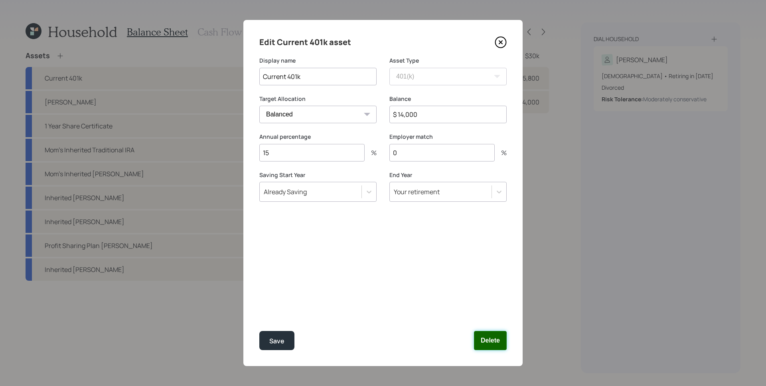
click at [486, 343] on button "Delete" at bounding box center [490, 340] width 33 height 19
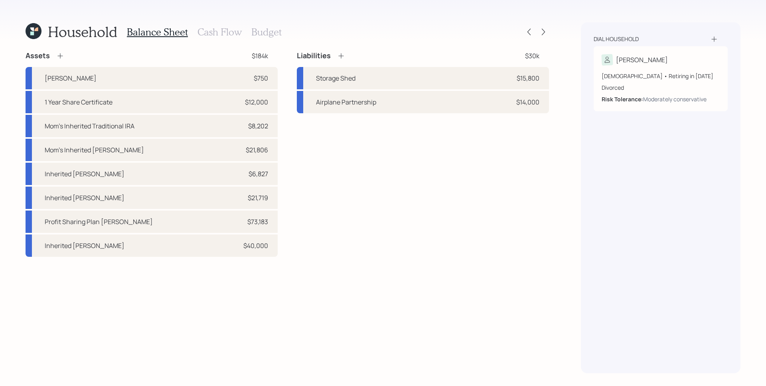
click at [65, 55] on div "Assets $184k" at bounding box center [152, 56] width 252 height 10
click at [62, 55] on icon at bounding box center [60, 56] width 8 height 8
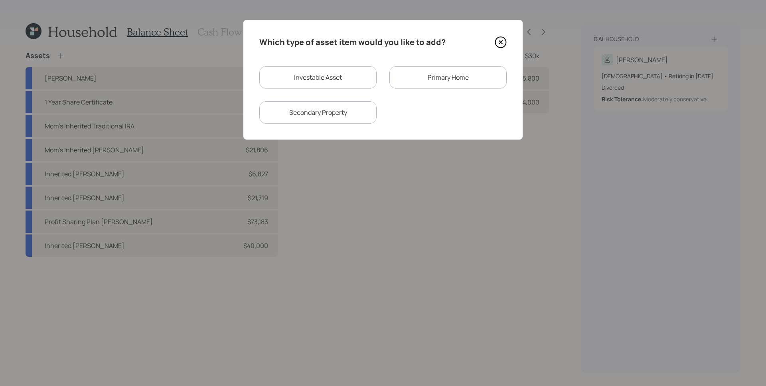
click at [331, 83] on div "Investable Asset" at bounding box center [317, 77] width 117 height 22
select select "taxable"
select select "balanced"
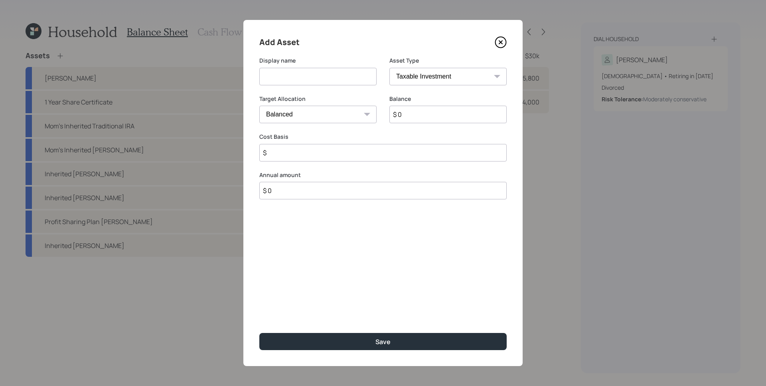
click at [327, 81] on input at bounding box center [317, 77] width 117 height 18
type input "Roth 401k"
click at [430, 82] on select "SEP IRA IRA Roth IRA 401(k) Roth 401(k) 403(b) Roth 403(b) 457(b) Roth 457(b) H…" at bounding box center [447, 77] width 117 height 18
select select "roth_401k"
click at [389, 68] on select "SEP IRA IRA Roth IRA 401(k) Roth 401(k) 403(b) Roth 403(b) 457(b) Roth 457(b) H…" at bounding box center [447, 77] width 117 height 18
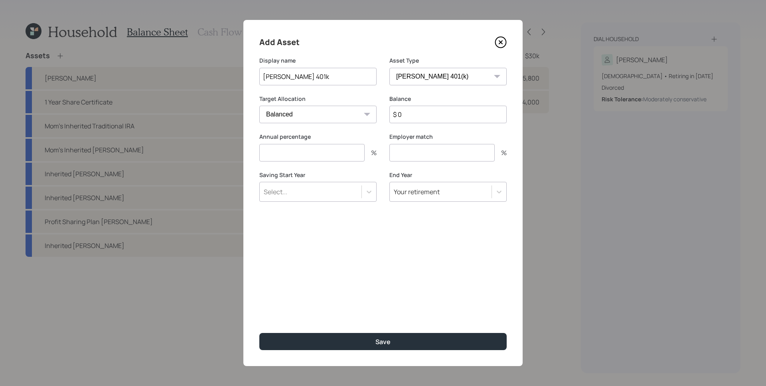
click at [439, 115] on input "$ 0" at bounding box center [447, 115] width 117 height 18
type input "$ 14,000"
type input "15"
type input "0"
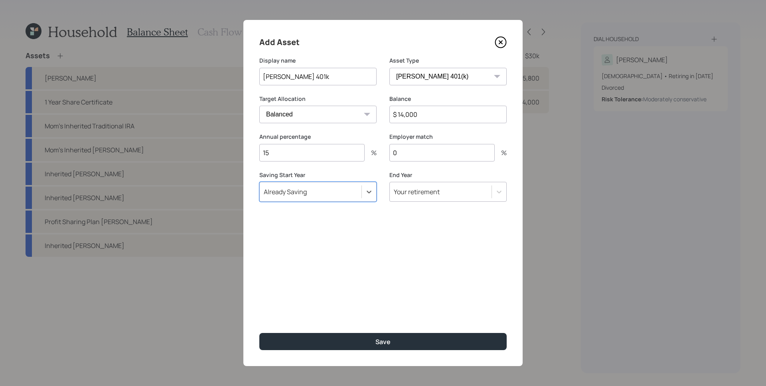
click at [428, 127] on div "Balance $ 14,000" at bounding box center [447, 114] width 117 height 38
click at [430, 117] on input "$ 14,000" at bounding box center [447, 115] width 117 height 18
type input "$ 13,491"
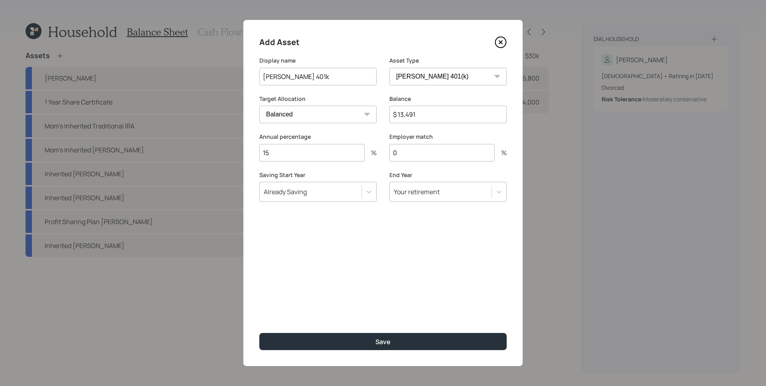
click at [259, 333] on button "Save" at bounding box center [382, 341] width 247 height 17
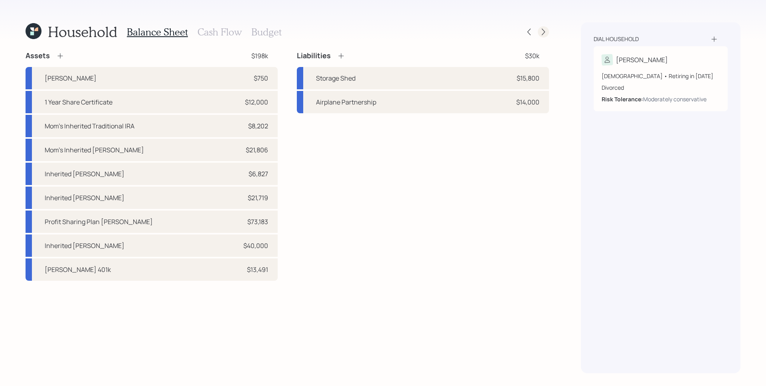
click at [541, 30] on icon at bounding box center [543, 32] width 8 height 8
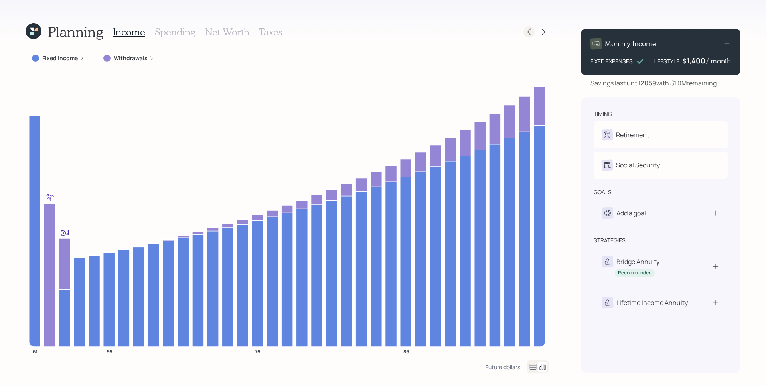
click at [532, 34] on icon at bounding box center [529, 32] width 8 height 8
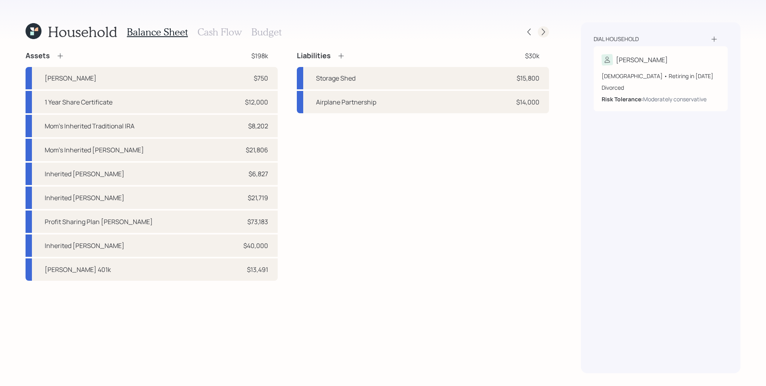
click at [547, 30] on div at bounding box center [543, 31] width 11 height 11
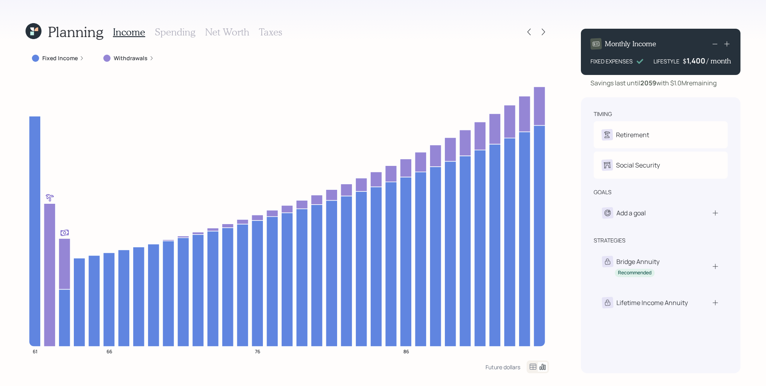
click at [547, 30] on div at bounding box center [543, 31] width 11 height 11
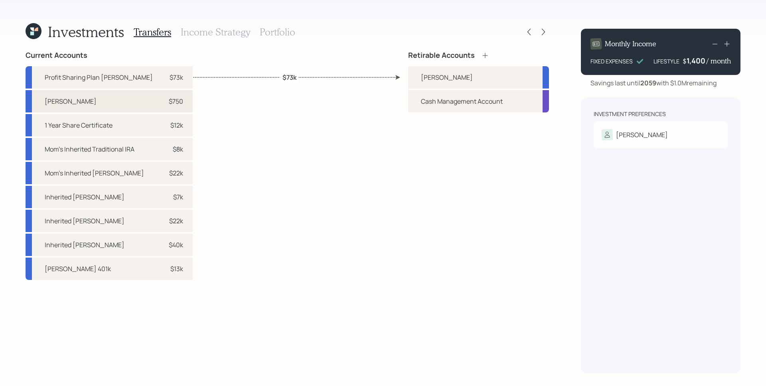
click at [169, 106] on div "$750" at bounding box center [176, 102] width 14 height 10
click at [445, 71] on div "[PERSON_NAME]" at bounding box center [478, 77] width 141 height 22
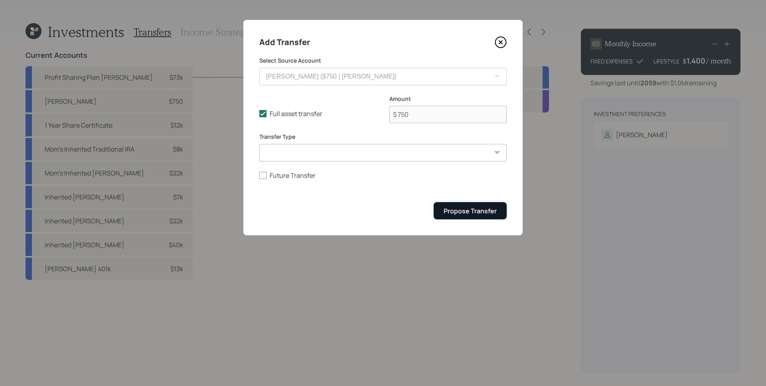
click at [481, 211] on div "Propose Transfer" at bounding box center [470, 211] width 53 height 9
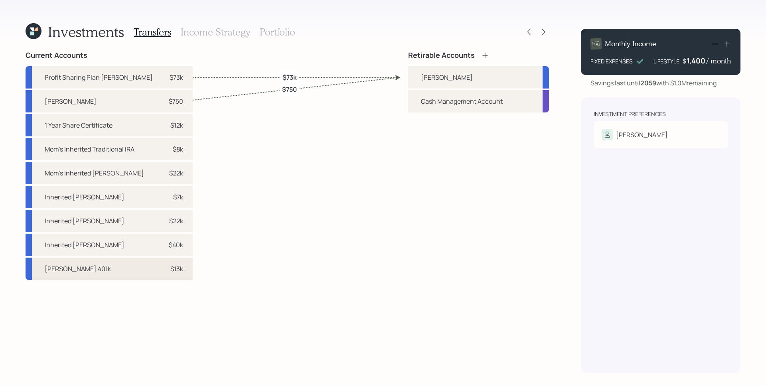
click at [170, 265] on div "$13k" at bounding box center [176, 269] width 13 height 10
click at [421, 77] on div "[PERSON_NAME]" at bounding box center [447, 78] width 52 height 10
select select "c3b27437-750b-4942-98d4-d455bb28e394"
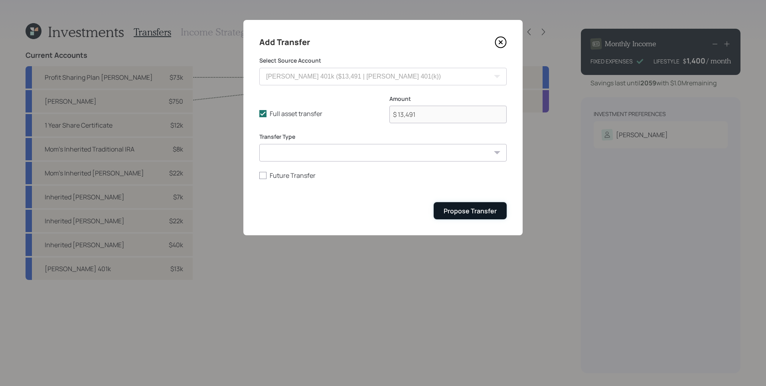
click at [472, 218] on button "Propose Transfer" at bounding box center [470, 210] width 73 height 17
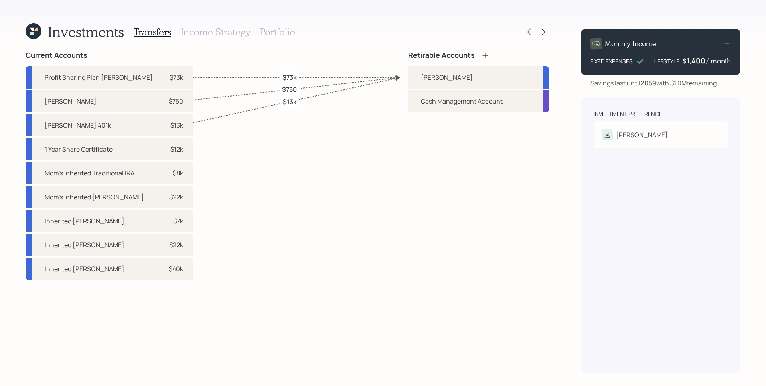
click at [484, 53] on icon at bounding box center [485, 55] width 8 height 8
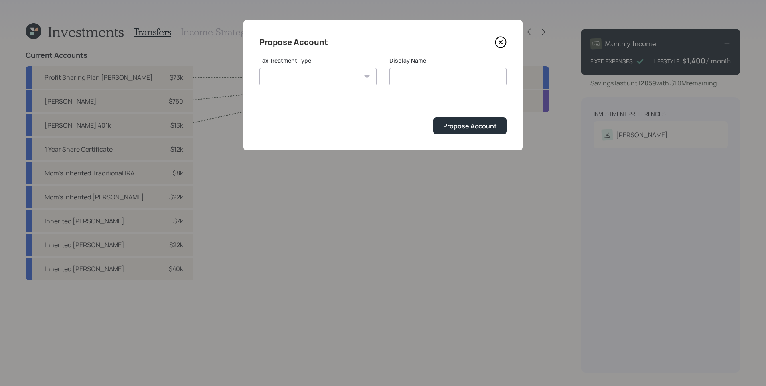
click at [353, 74] on select "Roth Taxable Traditional" at bounding box center [317, 77] width 117 height 18
select select "roth"
click at [259, 68] on select "Roth Taxable Traditional" at bounding box center [317, 77] width 117 height 18
click at [391, 76] on input "Roth" at bounding box center [447, 77] width 117 height 18
type input "Mom's Inherited Roth"
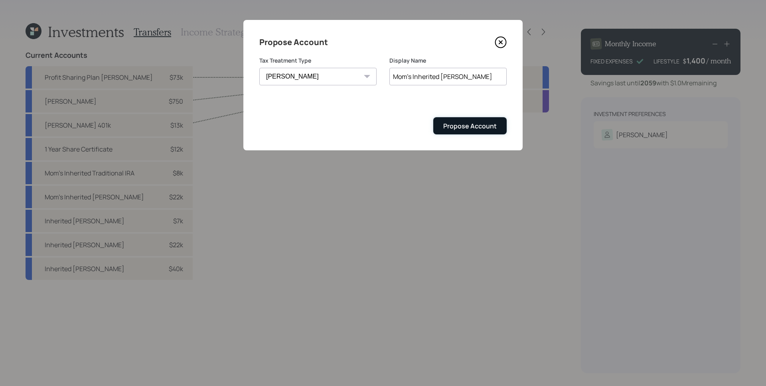
click at [461, 125] on div "Propose Account" at bounding box center [469, 126] width 53 height 9
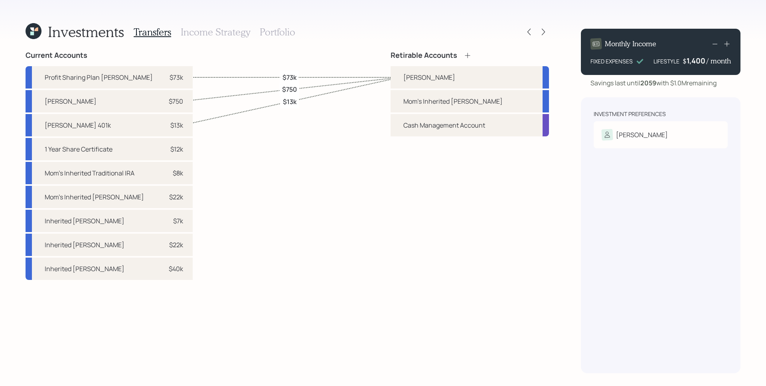
click at [472, 53] on div "Retirable Accounts" at bounding box center [431, 55] width 81 height 9
click at [472, 55] on icon at bounding box center [468, 55] width 8 height 8
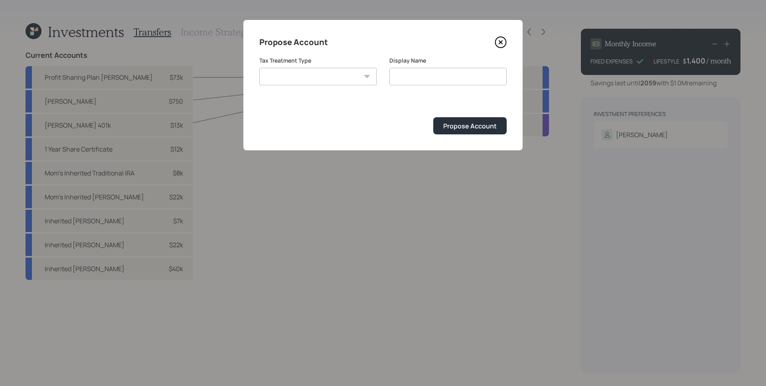
click at [348, 71] on select "Roth Taxable Traditional" at bounding box center [317, 77] width 117 height 18
select select "traditional"
click at [259, 68] on select "Roth Taxable Traditional" at bounding box center [317, 77] width 117 height 18
click at [394, 74] on input "Traditional" at bounding box center [447, 77] width 117 height 18
type input "Mom's Inherited Traditional"
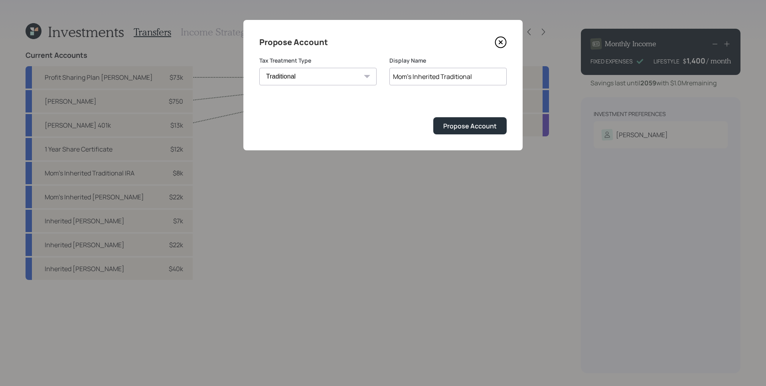
click at [433, 117] on button "Propose Account" at bounding box center [469, 125] width 73 height 17
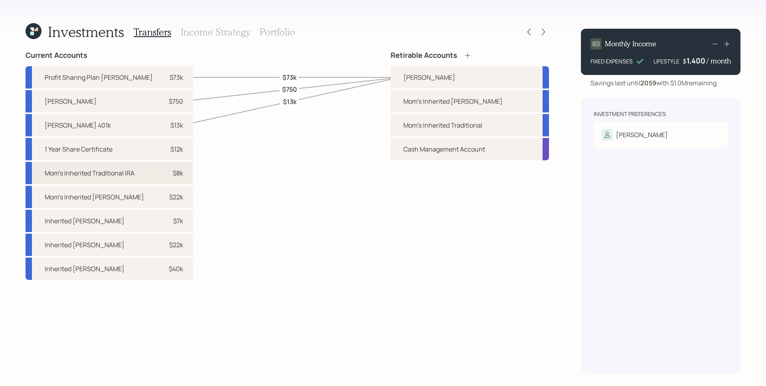
click at [165, 173] on div "Mom's Inherited Traditional IRA $8k" at bounding box center [109, 173] width 167 height 22
click at [430, 124] on div "Mom's Inherited Traditional" at bounding box center [442, 126] width 79 height 10
select select "757355fa-c2b7-4067-b7a3-4989de7fca0b"
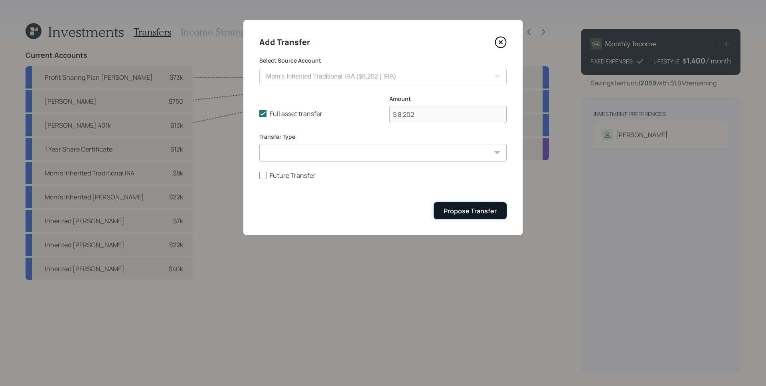
click at [464, 217] on button "Propose Transfer" at bounding box center [470, 210] width 73 height 17
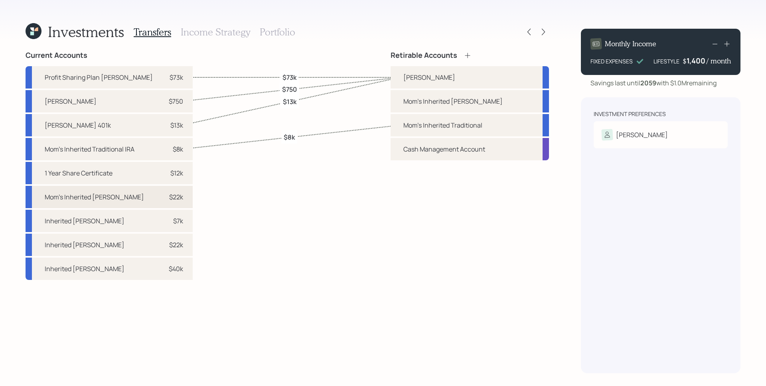
click at [169, 199] on div "$22k" at bounding box center [176, 197] width 14 height 10
click at [428, 98] on div "Mom's Inherited Roth" at bounding box center [452, 102] width 99 height 10
select select "4e7cf3f6-c644-492a-919e-11de180ccc46"
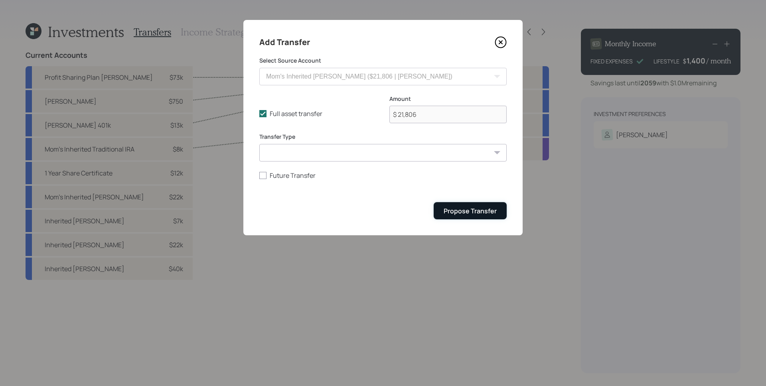
click at [456, 212] on div "Propose Transfer" at bounding box center [470, 211] width 53 height 9
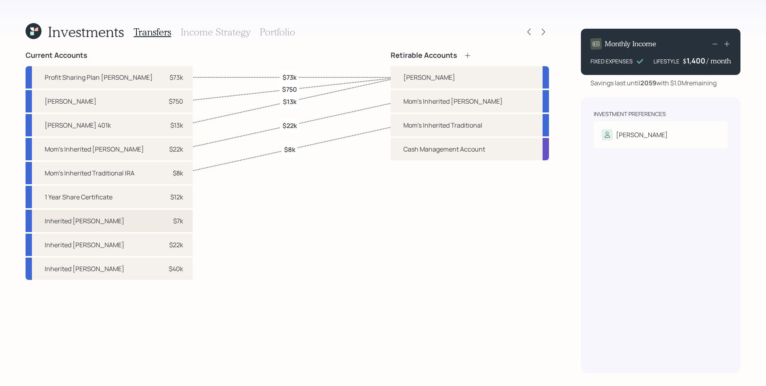
click at [173, 222] on div "$7k" at bounding box center [178, 221] width 10 height 10
click at [421, 104] on div "Mom's Inherited Roth" at bounding box center [452, 102] width 99 height 10
select select "f5f1fb60-8031-4187-b0b0-687869436065"
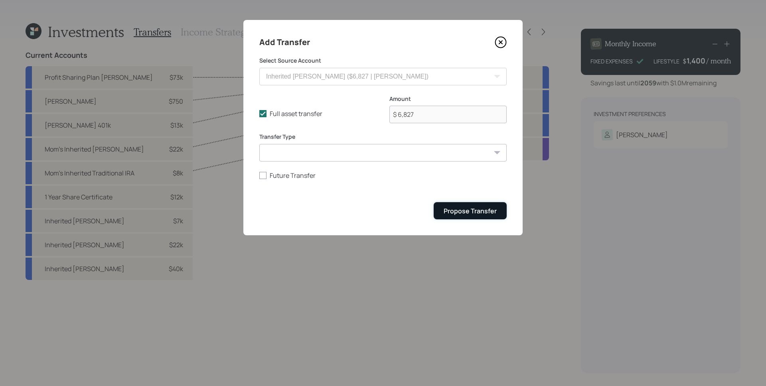
click at [468, 218] on button "Propose Transfer" at bounding box center [470, 210] width 73 height 17
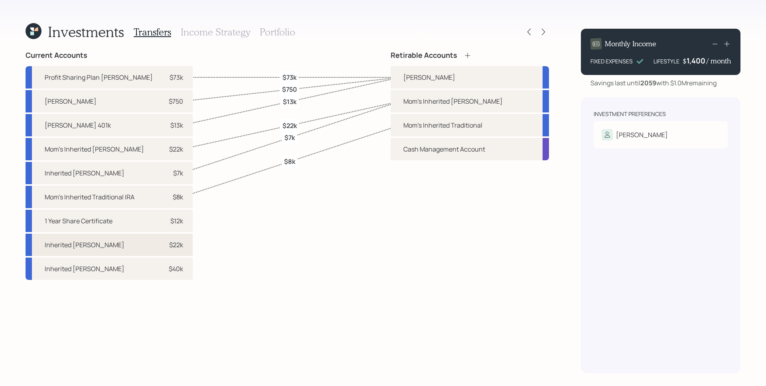
click at [122, 244] on div "Inherited Roth IRA $22k" at bounding box center [109, 245] width 167 height 22
click at [415, 99] on div "Mom's Inherited Roth" at bounding box center [470, 101] width 158 height 22
select select "89fe4cfd-b75a-42f9-8dbc-d709f5a27fb8"
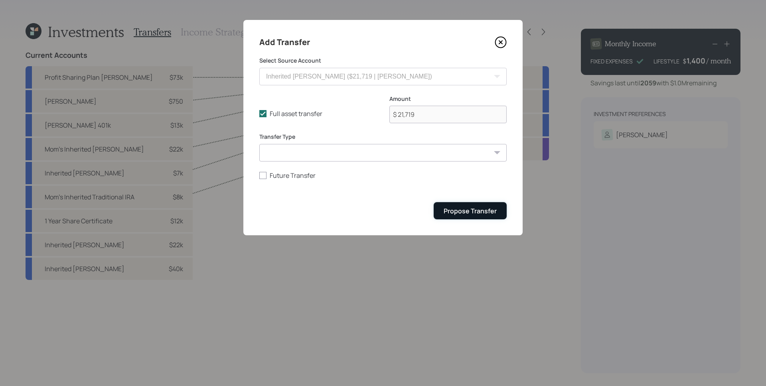
click at [476, 210] on div "Propose Transfer" at bounding box center [470, 211] width 53 height 9
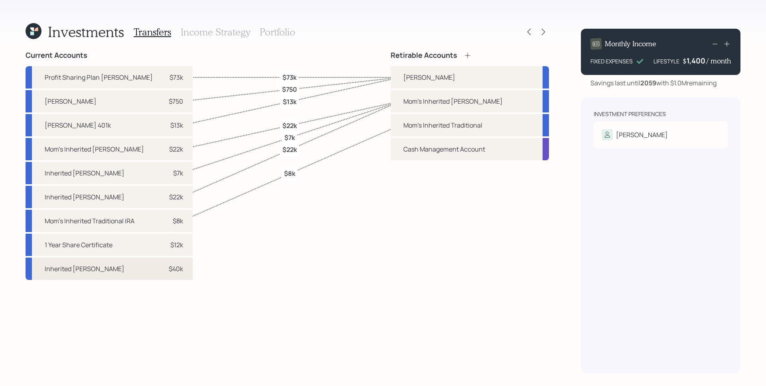
click at [169, 272] on div "$40k" at bounding box center [176, 269] width 14 height 10
click at [417, 102] on div "Mom's Inherited Roth" at bounding box center [470, 101] width 158 height 22
select select "a7e71267-471c-43c8-9081-4f5138510815"
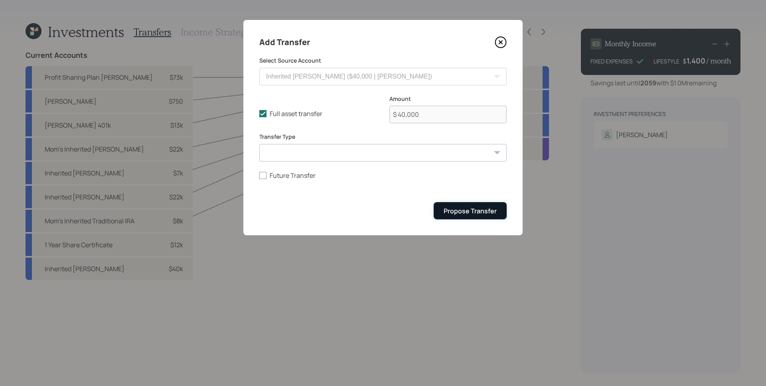
click at [475, 207] on div "Propose Transfer" at bounding box center [470, 211] width 53 height 9
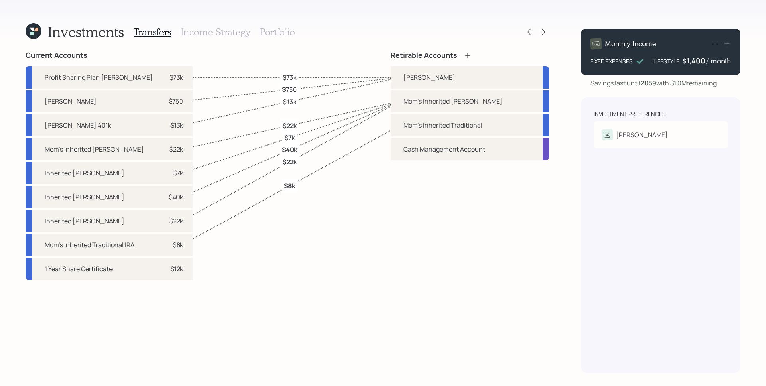
click at [276, 32] on h3 "Portfolio" at bounding box center [278, 32] width 36 height 12
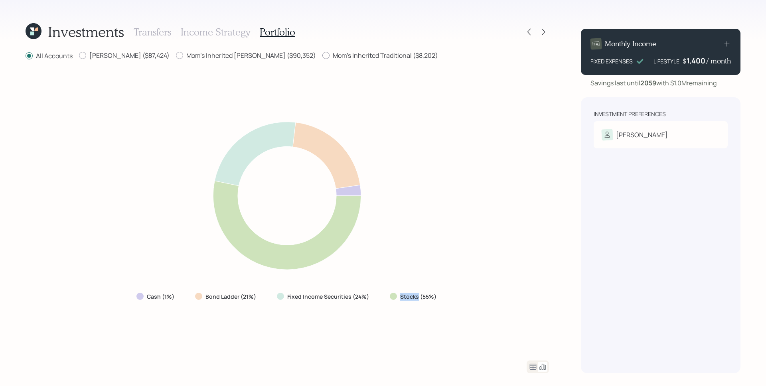
drag, startPoint x: 399, startPoint y: 297, endPoint x: 417, endPoint y: 297, distance: 18.4
click at [417, 297] on div "Stocks (55%)" at bounding box center [414, 297] width 48 height 8
click at [418, 295] on label "Stocks (55%)" at bounding box center [418, 297] width 36 height 8
click at [124, 59] on label "Roth IRA ($87,424)" at bounding box center [124, 55] width 91 height 9
click at [79, 56] on input "Roth IRA ($87,424)" at bounding box center [79, 55] width 0 height 0
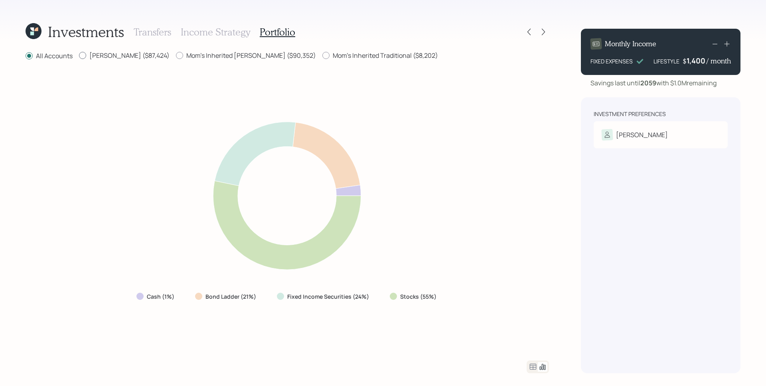
radio input "true"
radio input "false"
click at [221, 55] on label "Mom's Inherited Roth ($90,352)" at bounding box center [246, 55] width 140 height 9
click at [176, 55] on input "Mom's Inherited Roth ($90,352)" at bounding box center [176, 55] width 0 height 0
radio input "true"
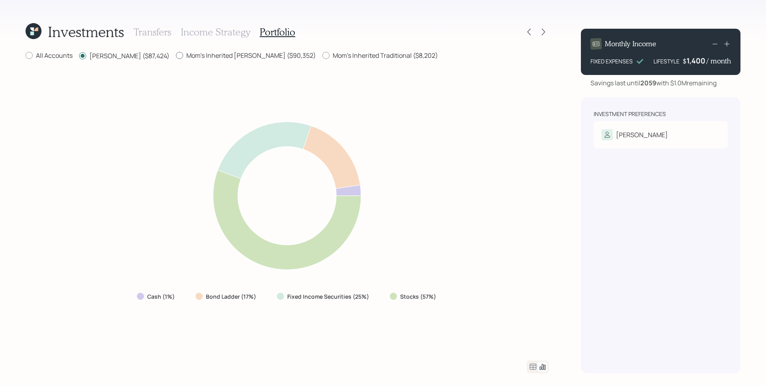
radio input "false"
click at [327, 57] on label "Mom's Inherited Traditional ($8,202)" at bounding box center [380, 55] width 116 height 9
click at [322, 56] on input "Mom's Inherited Traditional ($8,202)" at bounding box center [322, 55] width 0 height 0
radio input "true"
radio input "false"
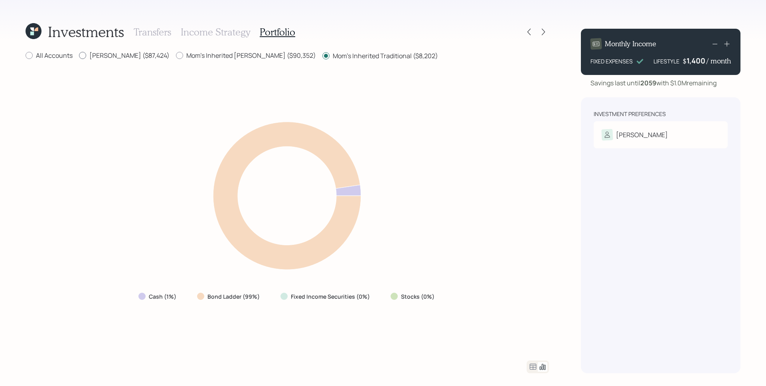
click at [123, 53] on label "Roth IRA ($87,424)" at bounding box center [124, 55] width 91 height 9
click at [79, 55] on input "Roth IRA ($87,424)" at bounding box center [79, 55] width 0 height 0
radio input "true"
radio input "false"
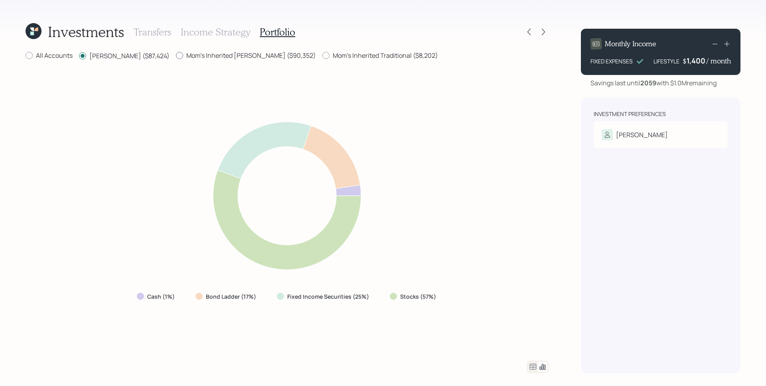
click at [180, 54] on label "Mom's Inherited Roth ($90,352)" at bounding box center [246, 55] width 140 height 9
click at [176, 55] on input "Mom's Inherited Roth ($90,352)" at bounding box center [176, 55] width 0 height 0
radio input "true"
click at [128, 54] on label "Roth IRA ($87,424)" at bounding box center [124, 55] width 91 height 9
click at [79, 55] on input "Roth IRA ($87,424)" at bounding box center [79, 55] width 0 height 0
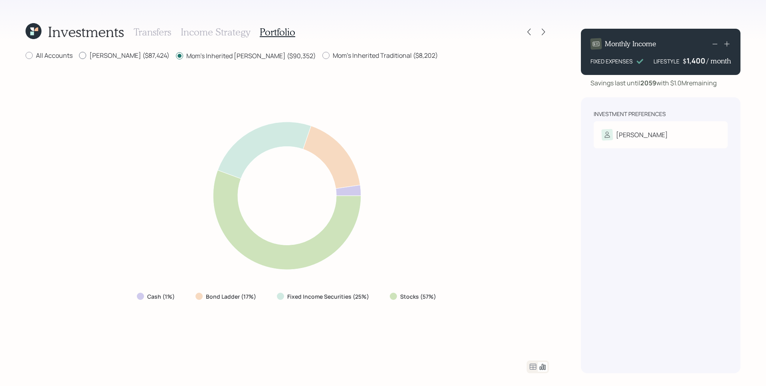
radio input "true"
click at [176, 54] on label "Mom's Inherited Roth ($90,352)" at bounding box center [246, 55] width 140 height 9
click at [176, 55] on input "Mom's Inherited Roth ($90,352)" at bounding box center [176, 55] width 0 height 0
radio input "true"
drag, startPoint x: 130, startPoint y: 53, endPoint x: 138, endPoint y: 53, distance: 7.6
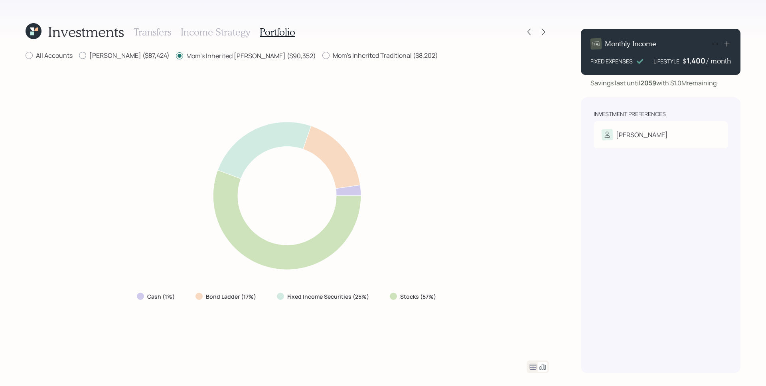
click at [130, 53] on label "Roth IRA ($87,424)" at bounding box center [124, 55] width 91 height 9
click at [79, 55] on input "Roth IRA ($87,424)" at bounding box center [79, 55] width 0 height 0
radio input "true"
click at [178, 53] on label "Mom's Inherited Roth ($90,352)" at bounding box center [246, 55] width 140 height 9
click at [176, 55] on input "Mom's Inherited Roth ($90,352)" at bounding box center [176, 55] width 0 height 0
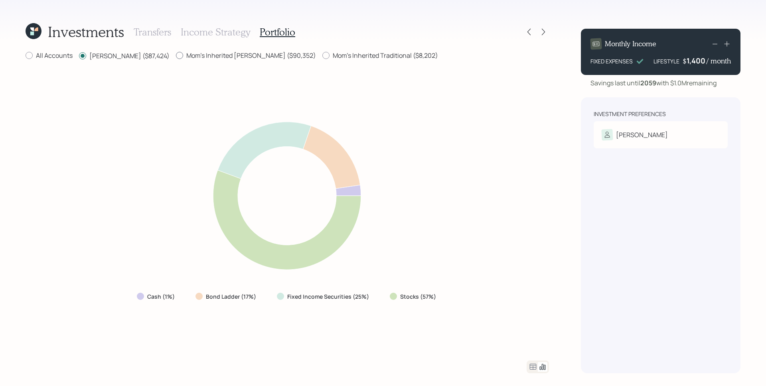
radio input "true"
click at [124, 54] on label "Roth IRA ($87,424)" at bounding box center [124, 55] width 91 height 9
click at [79, 55] on input "Roth IRA ($87,424)" at bounding box center [79, 55] width 0 height 0
radio input "true"
click at [176, 54] on label "Mom's Inherited Roth ($90,352)" at bounding box center [246, 55] width 140 height 9
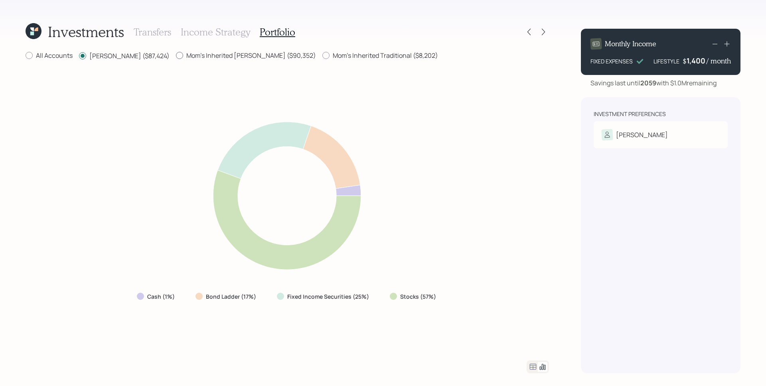
click at [176, 55] on input "Mom's Inherited Roth ($90,352)" at bounding box center [176, 55] width 0 height 0
radio input "true"
click at [128, 57] on label "Roth IRA ($87,424)" at bounding box center [124, 55] width 91 height 9
click at [79, 56] on input "Roth IRA ($87,424)" at bounding box center [79, 55] width 0 height 0
radio input "true"
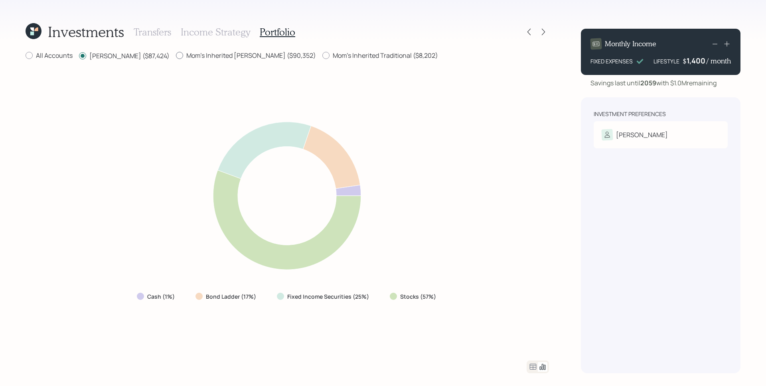
click at [224, 51] on label "Mom's Inherited Roth ($90,352)" at bounding box center [246, 55] width 140 height 9
click at [176, 55] on input "Mom's Inherited Roth ($90,352)" at bounding box center [176, 55] width 0 height 0
radio input "true"
click at [106, 59] on label "Roth IRA ($87,424)" at bounding box center [124, 55] width 91 height 9
click at [79, 56] on input "Roth IRA ($87,424)" at bounding box center [79, 55] width 0 height 0
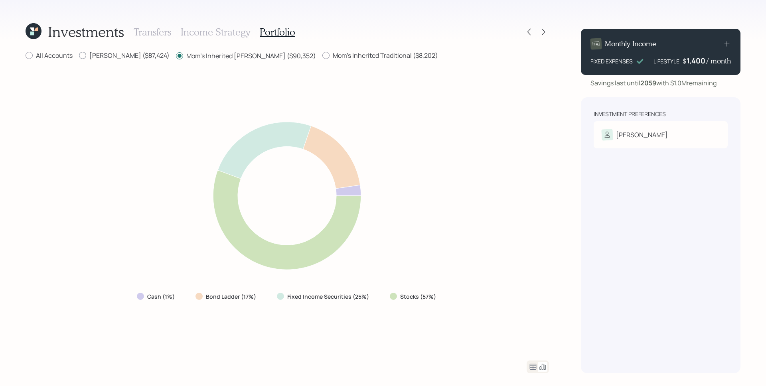
radio input "true"
click at [188, 59] on label "Mom's Inherited Roth ($90,352)" at bounding box center [246, 55] width 140 height 9
click at [176, 56] on input "Mom's Inherited Roth ($90,352)" at bounding box center [176, 55] width 0 height 0
radio input "true"
click at [91, 57] on label "Roth IRA ($87,424)" at bounding box center [124, 55] width 91 height 9
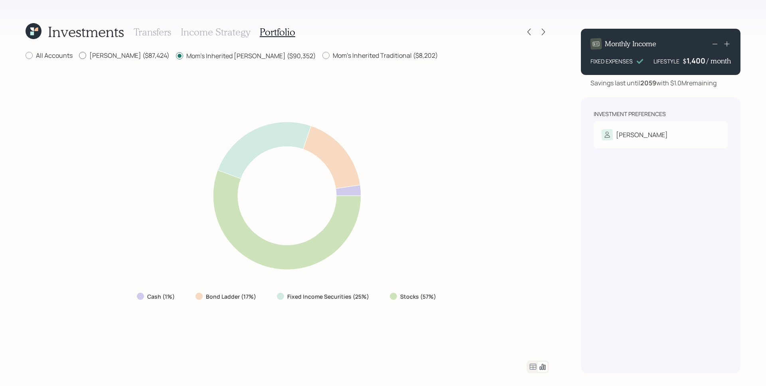
click at [79, 56] on input "Roth IRA ($87,424)" at bounding box center [79, 55] width 0 height 0
radio input "true"
click at [180, 53] on label "Mom's Inherited Roth ($90,352)" at bounding box center [246, 55] width 140 height 9
click at [176, 55] on input "Mom's Inherited Roth ($90,352)" at bounding box center [176, 55] width 0 height 0
radio input "true"
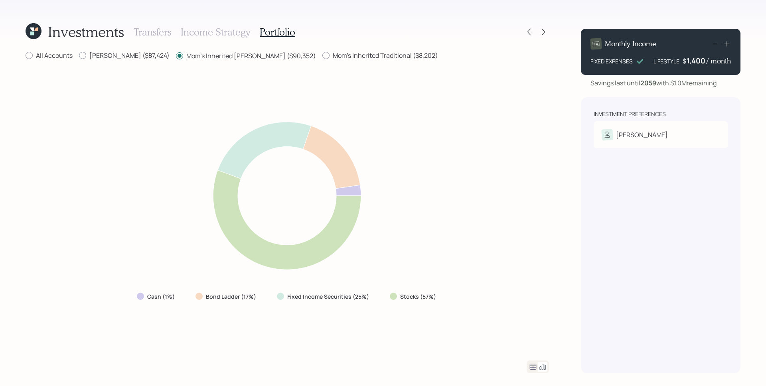
click at [113, 53] on label "Roth IRA ($87,424)" at bounding box center [124, 55] width 91 height 9
click at [79, 55] on input "Roth IRA ($87,424)" at bounding box center [79, 55] width 0 height 0
radio input "true"
click at [195, 53] on label "Mom's Inherited Roth ($90,352)" at bounding box center [246, 55] width 140 height 9
click at [176, 55] on input "Mom's Inherited Roth ($90,352)" at bounding box center [176, 55] width 0 height 0
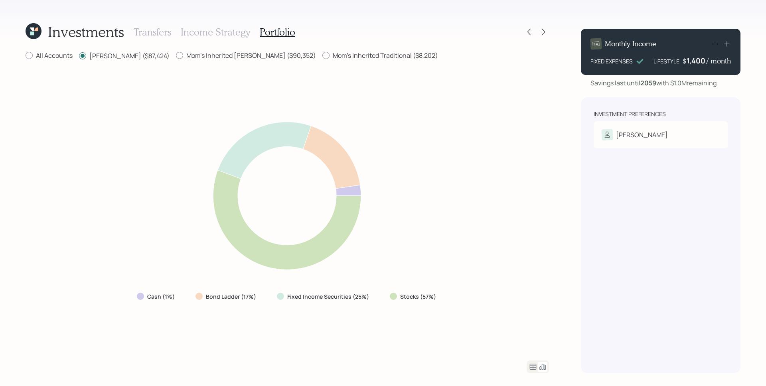
radio input "true"
click at [115, 55] on label "Roth IRA ($87,424)" at bounding box center [124, 55] width 91 height 9
click at [79, 55] on input "Roth IRA ($87,424)" at bounding box center [79, 55] width 0 height 0
radio input "true"
click at [176, 57] on label "Mom's Inherited Roth ($90,352)" at bounding box center [246, 55] width 140 height 9
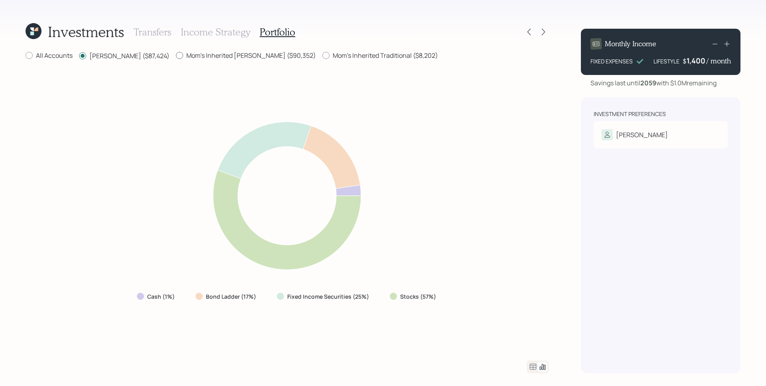
click at [176, 56] on input "Mom's Inherited Roth ($90,352)" at bounding box center [176, 55] width 0 height 0
radio input "true"
click at [119, 57] on label "Roth IRA ($87,424)" at bounding box center [124, 55] width 91 height 9
click at [79, 56] on input "Roth IRA ($87,424)" at bounding box center [79, 55] width 0 height 0
radio input "true"
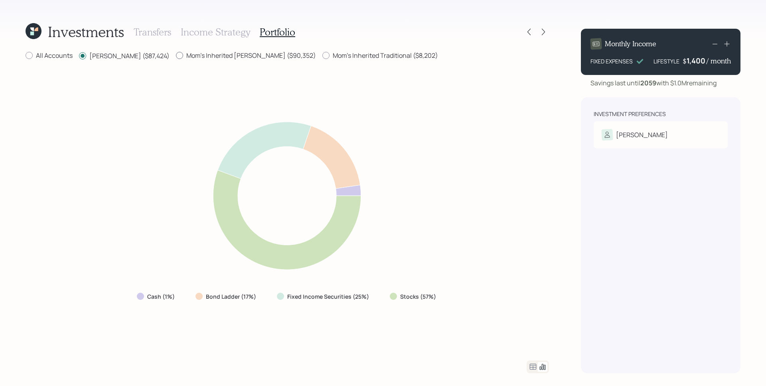
click at [176, 58] on label "Mom's Inherited Roth ($90,352)" at bounding box center [246, 55] width 140 height 9
click at [176, 56] on input "Mom's Inherited Roth ($90,352)" at bounding box center [176, 55] width 0 height 0
radio input "true"
click at [118, 57] on label "Roth IRA ($87,424)" at bounding box center [124, 55] width 91 height 9
click at [79, 56] on input "Roth IRA ($87,424)" at bounding box center [79, 55] width 0 height 0
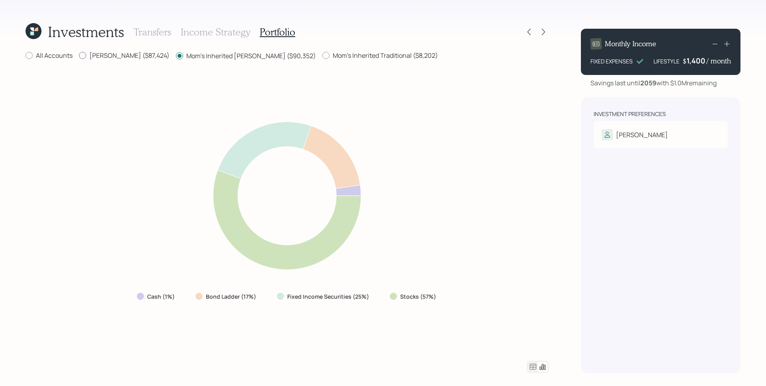
radio input "true"
click at [176, 55] on label "Mom's Inherited Roth ($90,352)" at bounding box center [246, 55] width 140 height 9
click at [176, 55] on input "Mom's Inherited Roth ($90,352)" at bounding box center [176, 55] width 0 height 0
radio input "true"
click at [113, 57] on label "Roth IRA ($87,424)" at bounding box center [124, 55] width 91 height 9
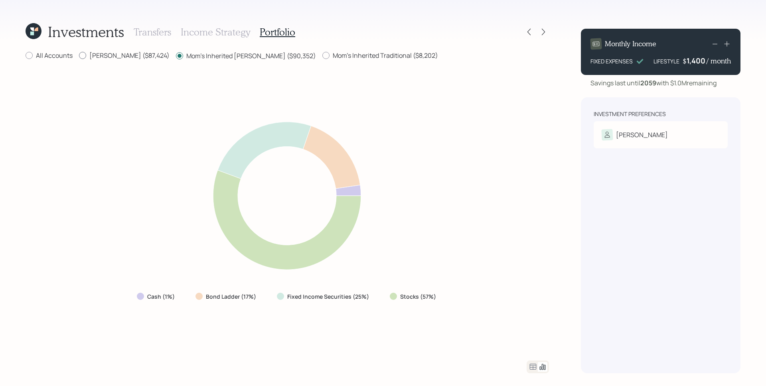
click at [79, 56] on input "Roth IRA ($87,424)" at bounding box center [79, 55] width 0 height 0
radio input "true"
click at [176, 56] on label "Mom's Inherited Roth ($90,352)" at bounding box center [246, 55] width 140 height 9
click at [176, 56] on input "Mom's Inherited Roth ($90,352)" at bounding box center [176, 55] width 0 height 0
radio input "true"
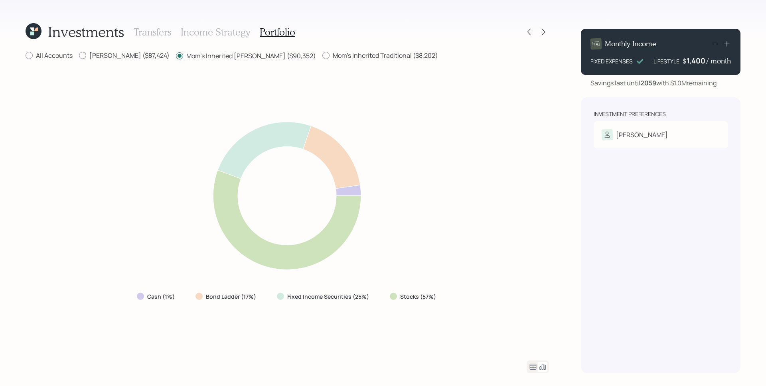
click at [113, 57] on label "Roth IRA ($87,424)" at bounding box center [124, 55] width 91 height 9
click at [79, 56] on input "Roth IRA ($87,424)" at bounding box center [79, 55] width 0 height 0
radio input "true"
click at [215, 55] on label "Mom's Inherited Roth ($90,352)" at bounding box center [246, 55] width 140 height 9
click at [176, 55] on input "Mom's Inherited Roth ($90,352)" at bounding box center [176, 55] width 0 height 0
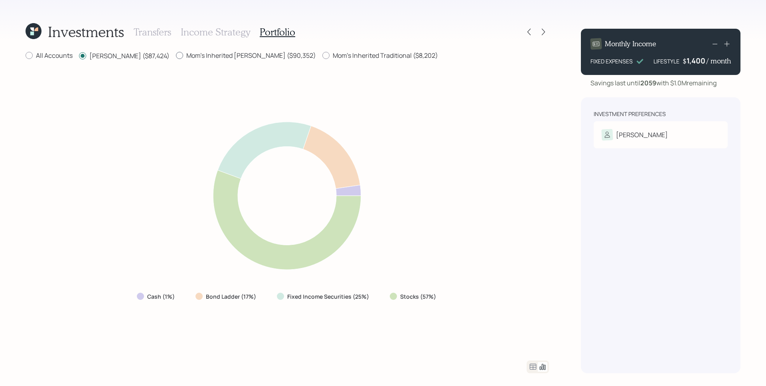
radio input "true"
click at [107, 56] on label "Roth IRA ($87,424)" at bounding box center [124, 55] width 91 height 9
click at [79, 56] on input "Roth IRA ($87,424)" at bounding box center [79, 55] width 0 height 0
radio input "true"
drag, startPoint x: 400, startPoint y: 300, endPoint x: 425, endPoint y: 300, distance: 24.3
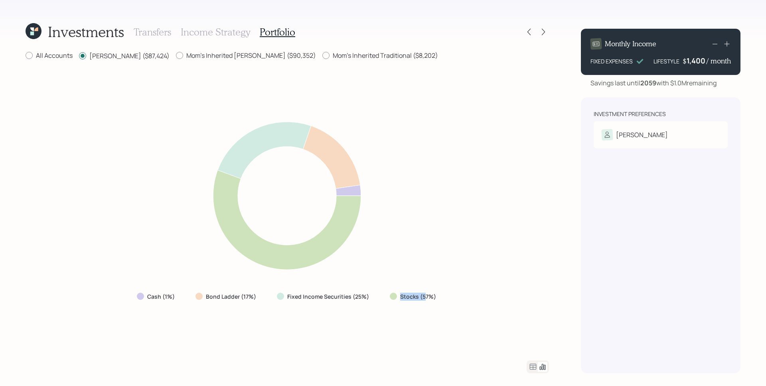
click at [425, 300] on label "Stocks (57%)" at bounding box center [418, 297] width 36 height 8
drag, startPoint x: 289, startPoint y: 296, endPoint x: 362, endPoint y: 295, distance: 73.0
click at [362, 295] on label "Fixed Income Securities (25%)" at bounding box center [328, 297] width 82 height 8
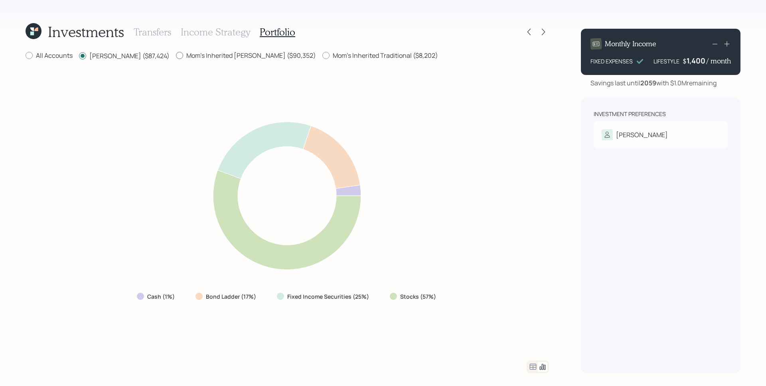
click at [215, 54] on label "Mom's Inherited Roth ($90,352)" at bounding box center [246, 55] width 140 height 9
click at [176, 55] on input "Mom's Inherited Roth ($90,352)" at bounding box center [176, 55] width 0 height 0
radio input "true"
click at [102, 58] on label "Roth IRA ($87,424)" at bounding box center [124, 55] width 91 height 9
click at [79, 56] on input "Roth IRA ($87,424)" at bounding box center [79, 55] width 0 height 0
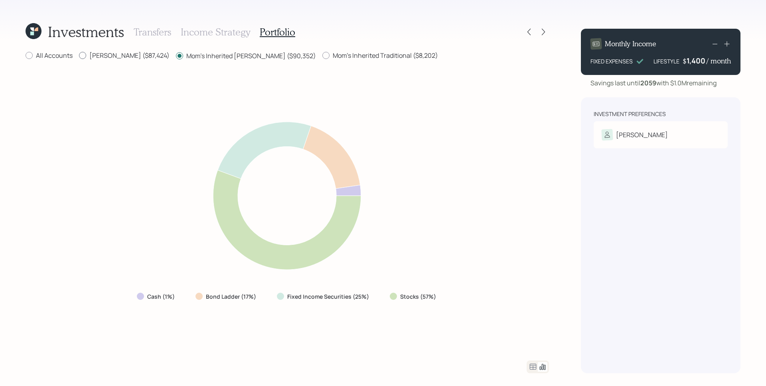
radio input "true"
click at [184, 57] on label "Mom's Inherited Roth ($90,352)" at bounding box center [246, 55] width 140 height 9
click at [176, 56] on input "Mom's Inherited Roth ($90,352)" at bounding box center [176, 55] width 0 height 0
radio input "true"
radio input "false"
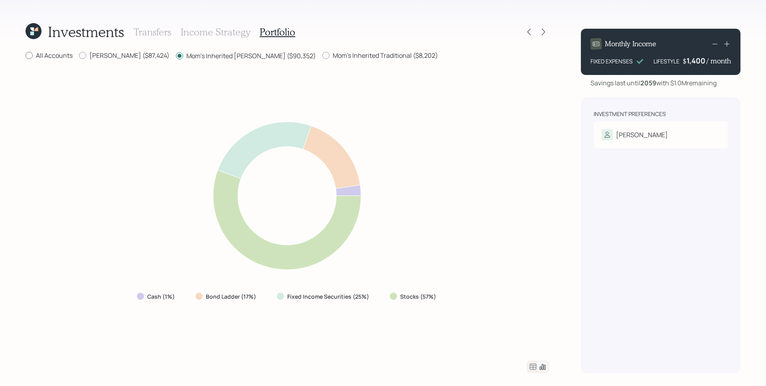
click at [53, 55] on label "All Accounts" at bounding box center [49, 55] width 47 height 9
click at [26, 55] on input "All Accounts" at bounding box center [25, 55] width 0 height 0
radio input "true"
radio input "false"
click at [533, 369] on icon at bounding box center [533, 367] width 10 height 10
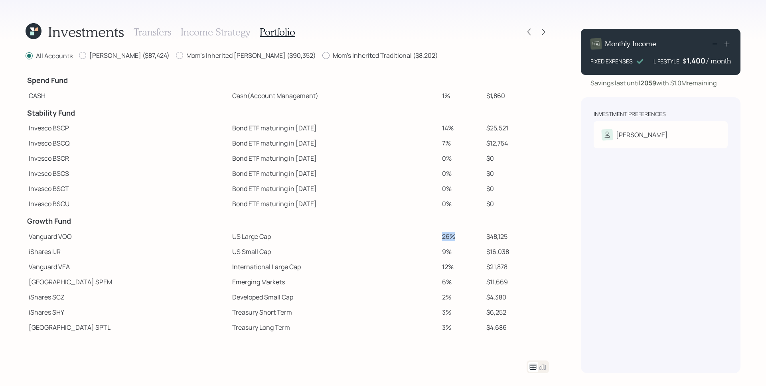
drag, startPoint x: 433, startPoint y: 235, endPoint x: 406, endPoint y: 237, distance: 27.2
click at [406, 237] on tr "Vanguard VOO US Large Cap 26% $48,125" at bounding box center [288, 236] width 524 height 15
click at [447, 264] on td "12%" at bounding box center [461, 266] width 44 height 15
drag, startPoint x: 434, startPoint y: 245, endPoint x: 410, endPoint y: 254, distance: 25.4
click at [410, 254] on tr "iShares IJR US Small Cap 9% $16,038" at bounding box center [288, 251] width 524 height 15
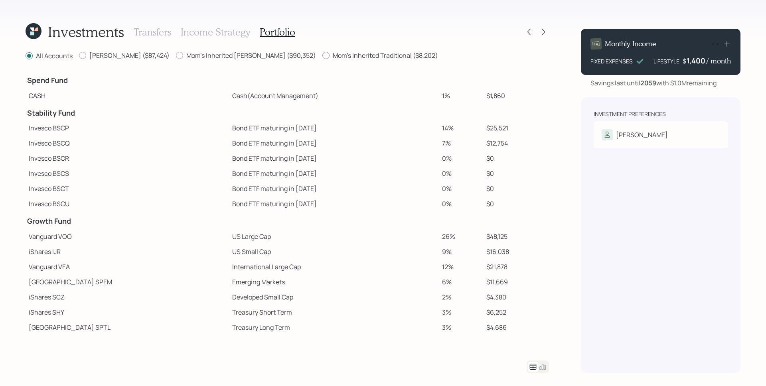
click at [449, 272] on td "12%" at bounding box center [461, 266] width 44 height 15
drag, startPoint x: 447, startPoint y: 272, endPoint x: 416, endPoint y: 272, distance: 31.1
click at [416, 272] on tr "Vanguard VEA International Large Cap 12% $21,878" at bounding box center [288, 266] width 524 height 15
drag, startPoint x: 440, startPoint y: 284, endPoint x: 413, endPoint y: 285, distance: 27.1
click at [413, 285] on tr "State Street SPEM Emerging Markets 6% $11,669" at bounding box center [288, 282] width 524 height 15
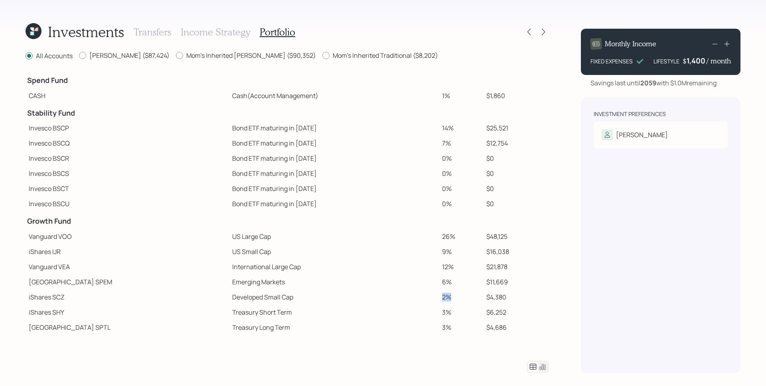
drag, startPoint x: 441, startPoint y: 298, endPoint x: 418, endPoint y: 300, distance: 23.6
click at [439, 300] on td "2%" at bounding box center [461, 297] width 44 height 15
drag, startPoint x: 421, startPoint y: 312, endPoint x: 410, endPoint y: 313, distance: 11.2
click at [406, 312] on tr "iShares SHY Treasury Short Term 3% $6,252" at bounding box center [288, 312] width 524 height 15
drag, startPoint x: 428, startPoint y: 324, endPoint x: 415, endPoint y: 324, distance: 13.6
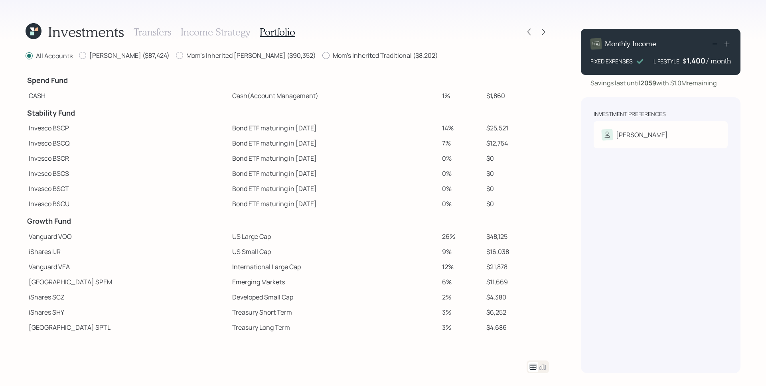
click at [415, 324] on tr "State Street SPTL Treasury Long Term 3% $4,686" at bounding box center [288, 327] width 524 height 15
click at [439, 295] on td "2%" at bounding box center [461, 297] width 44 height 15
click at [533, 30] on icon at bounding box center [529, 32] width 8 height 8
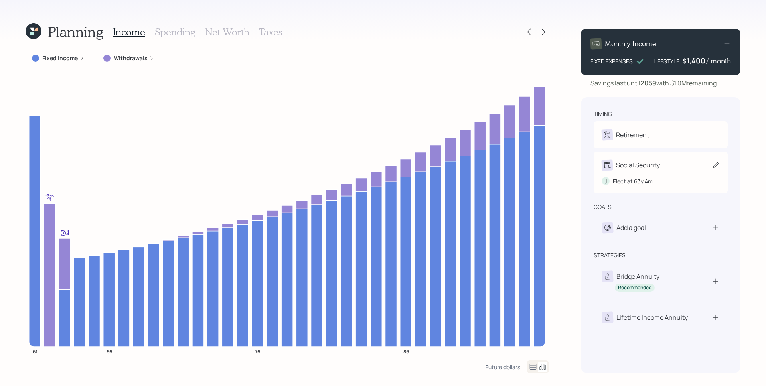
click at [660, 178] on div "Social Security J Elect at 63y 4m" at bounding box center [661, 173] width 134 height 42
select select "4"
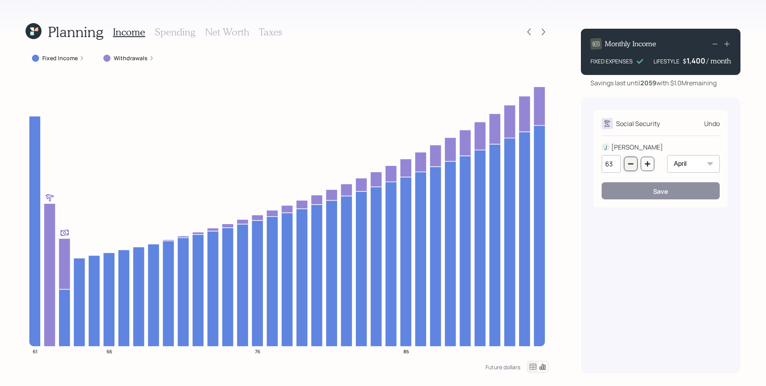
click at [625, 160] on button "button" at bounding box center [631, 164] width 14 height 14
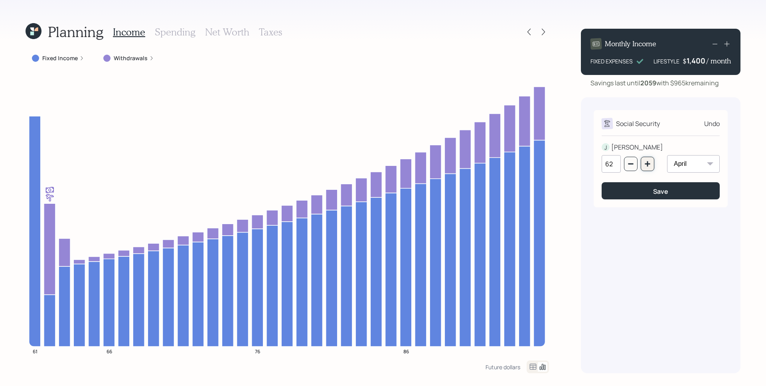
click at [642, 163] on button "button" at bounding box center [648, 164] width 14 height 14
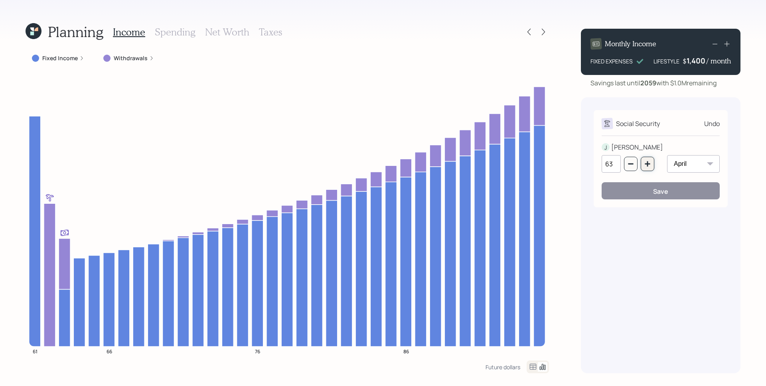
click at [642, 163] on button "button" at bounding box center [648, 164] width 14 height 14
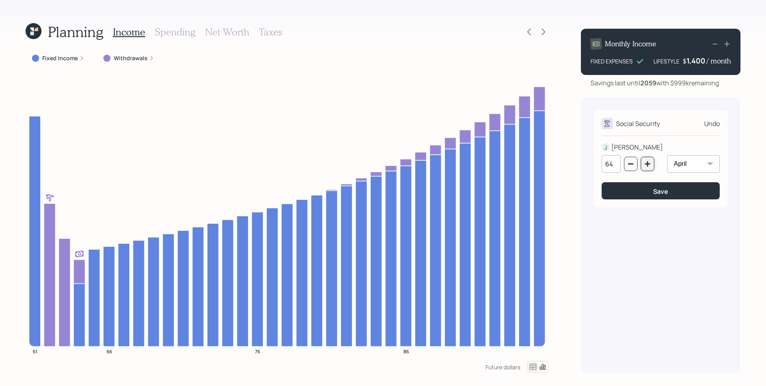
click at [642, 163] on button "button" at bounding box center [648, 164] width 14 height 14
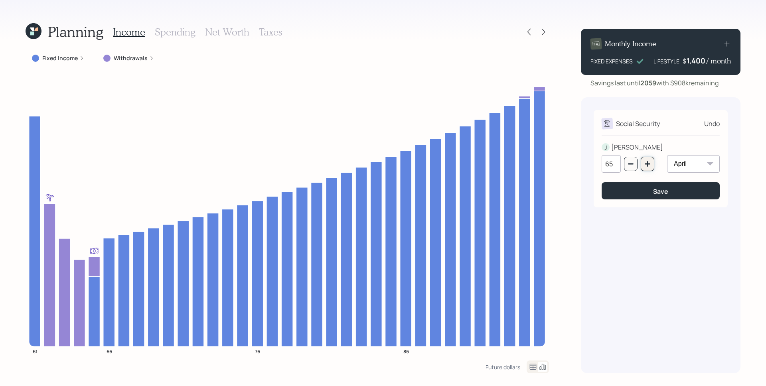
click at [642, 163] on button "button" at bounding box center [648, 164] width 14 height 14
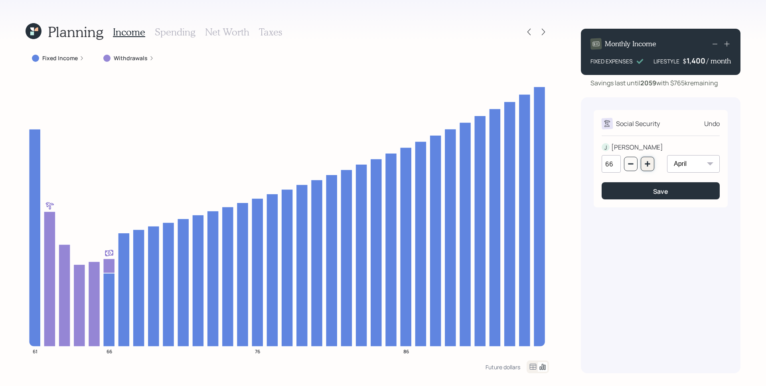
click at [646, 164] on icon "button" at bounding box center [647, 163] width 5 height 5
click at [639, 163] on div "67" at bounding box center [628, 164] width 53 height 18
click at [642, 163] on button "button" at bounding box center [648, 164] width 14 height 14
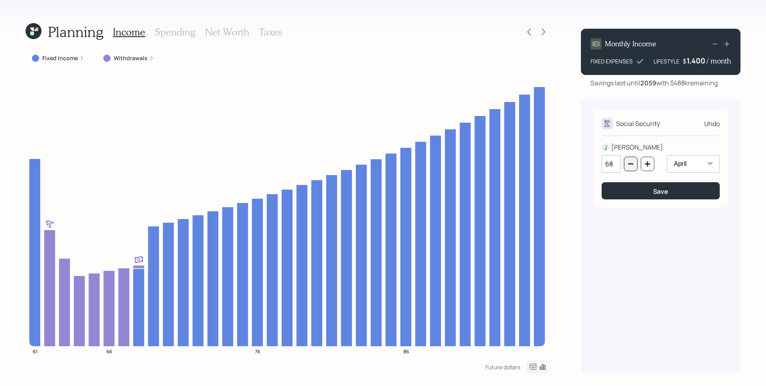
click at [632, 164] on icon "button" at bounding box center [630, 164] width 5 height 1
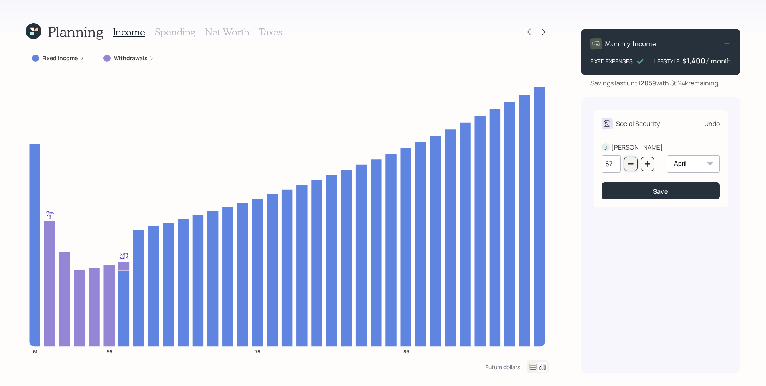
click at [632, 164] on icon "button" at bounding box center [630, 164] width 5 height 1
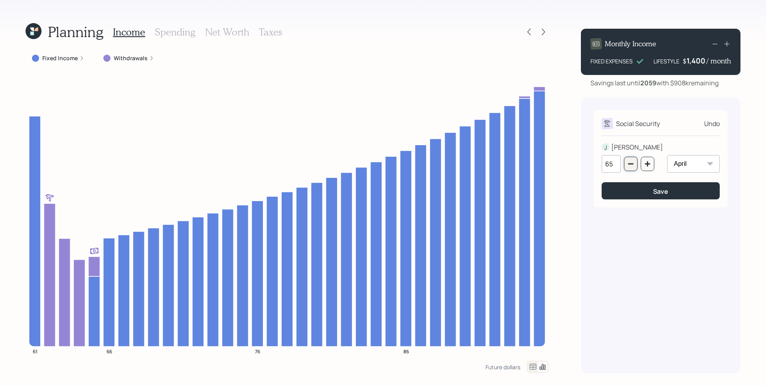
click at [632, 164] on icon "button" at bounding box center [630, 164] width 5 height 1
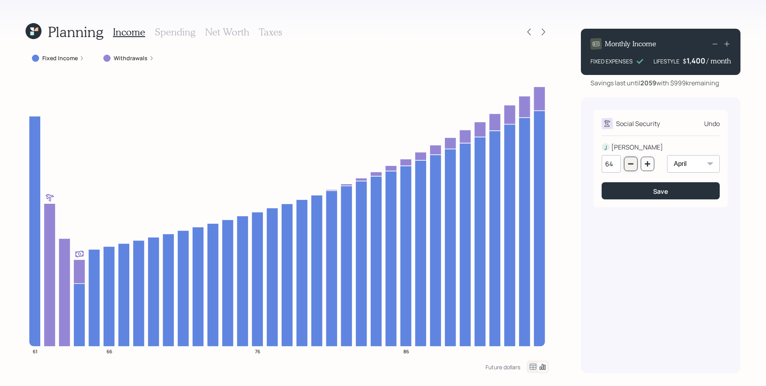
click at [632, 164] on icon "button" at bounding box center [630, 164] width 5 height 1
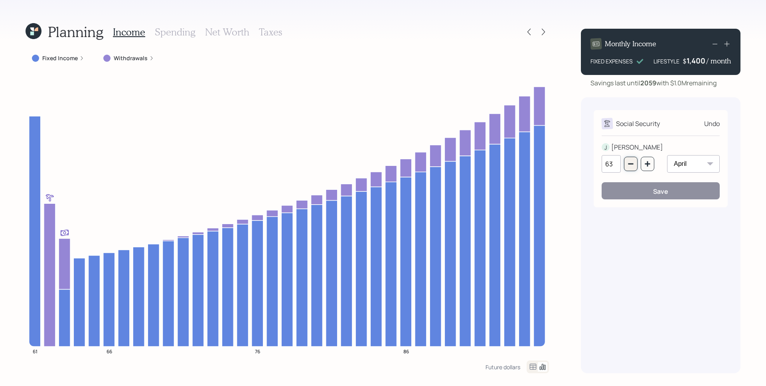
click at [628, 162] on icon "button" at bounding box center [631, 164] width 6 height 6
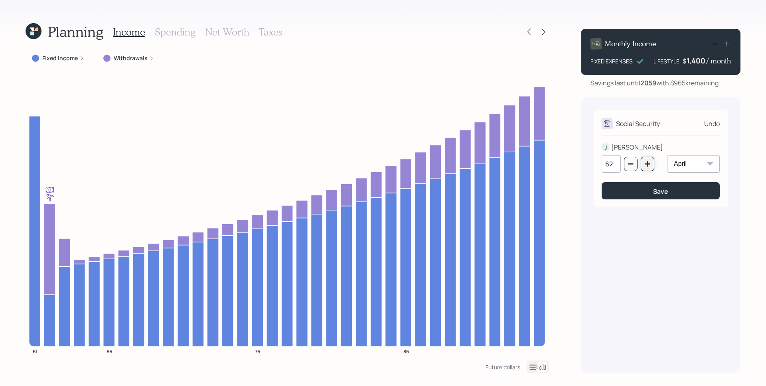
click at [648, 163] on icon "button" at bounding box center [647, 163] width 5 height 5
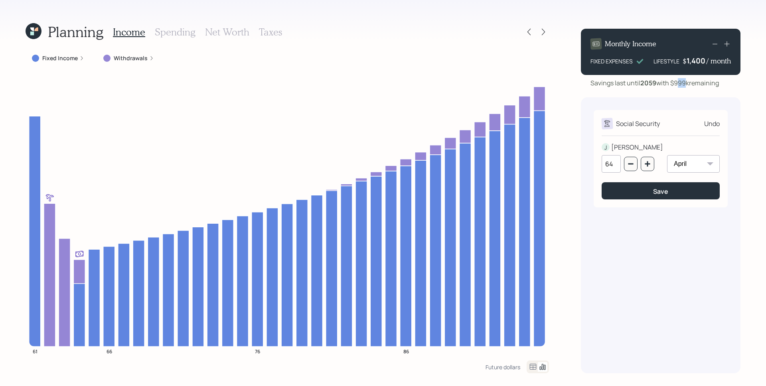
drag, startPoint x: 678, startPoint y: 83, endPoint x: 689, endPoint y: 83, distance: 10.4
click at [689, 83] on div "Savings last until 2059 with $999k remaining" at bounding box center [655, 83] width 128 height 10
drag, startPoint x: 690, startPoint y: 83, endPoint x: 676, endPoint y: 84, distance: 14.0
click at [676, 84] on div "Savings last until 2059 with $999k remaining" at bounding box center [655, 83] width 128 height 10
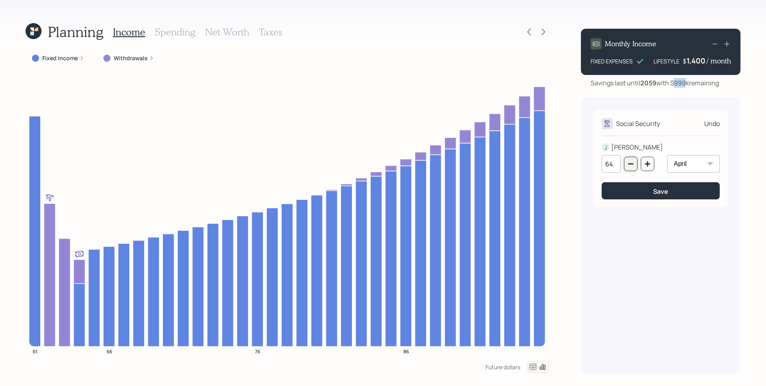
click at [629, 166] on icon "button" at bounding box center [631, 164] width 6 height 6
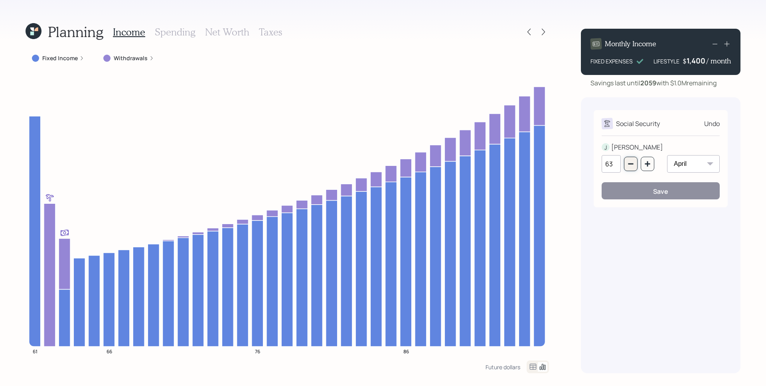
click at [629, 166] on icon "button" at bounding box center [631, 164] width 6 height 6
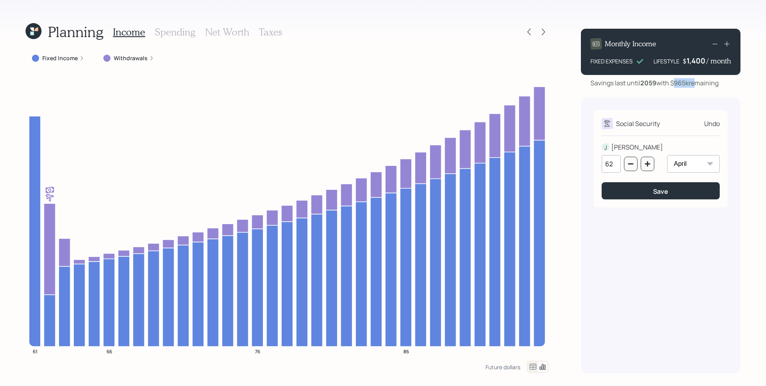
drag, startPoint x: 677, startPoint y: 81, endPoint x: 693, endPoint y: 85, distance: 16.3
click at [693, 85] on div "Savings last until 2059 with $965k remaining" at bounding box center [655, 83] width 128 height 10
click at [81, 224] on icon "61 66 76 86" at bounding box center [288, 216] width 524 height 289
click at [647, 162] on icon "button" at bounding box center [647, 163] width 5 height 5
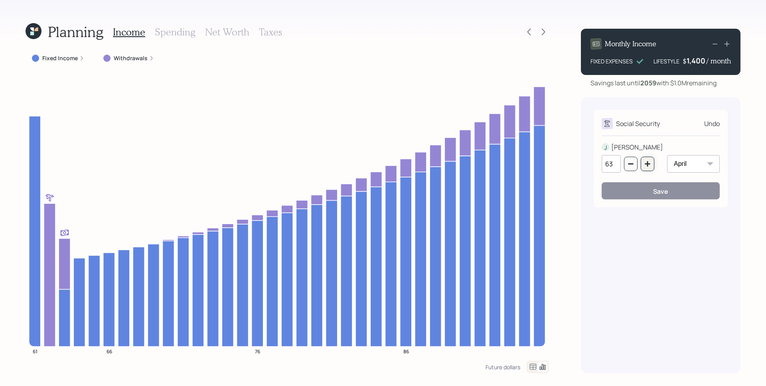
click at [651, 165] on button "button" at bounding box center [648, 164] width 14 height 14
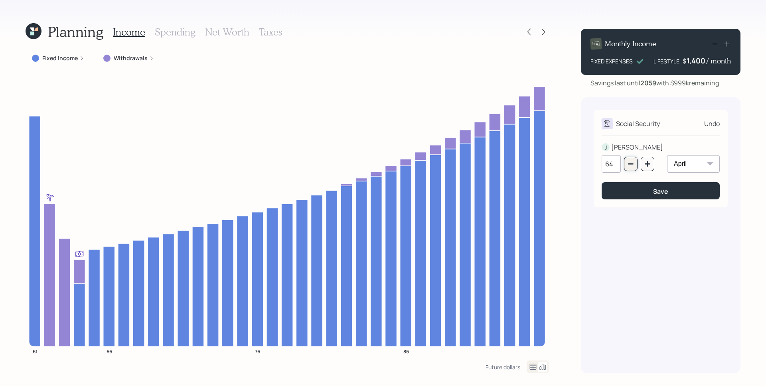
click at [632, 162] on icon "button" at bounding box center [631, 164] width 6 height 6
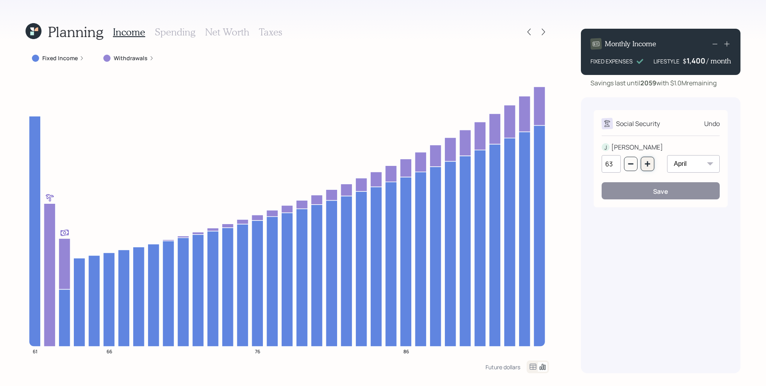
click at [646, 164] on icon "button" at bounding box center [647, 163] width 5 height 5
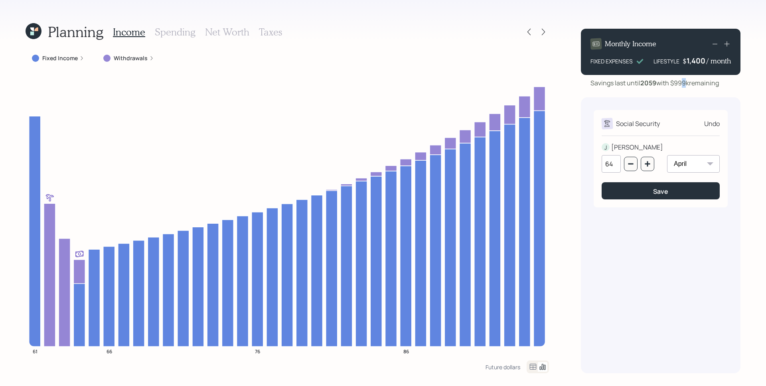
drag, startPoint x: 683, startPoint y: 85, endPoint x: 688, endPoint y: 86, distance: 4.9
click at [688, 86] on div "Savings last until 2059 with $999k remaining" at bounding box center [655, 83] width 128 height 10
click at [684, 101] on div "Social Security Undo J JOHN 64 January February March April May June July Augus…" at bounding box center [661, 235] width 160 height 276
click at [647, 161] on icon "button" at bounding box center [647, 164] width 6 height 6
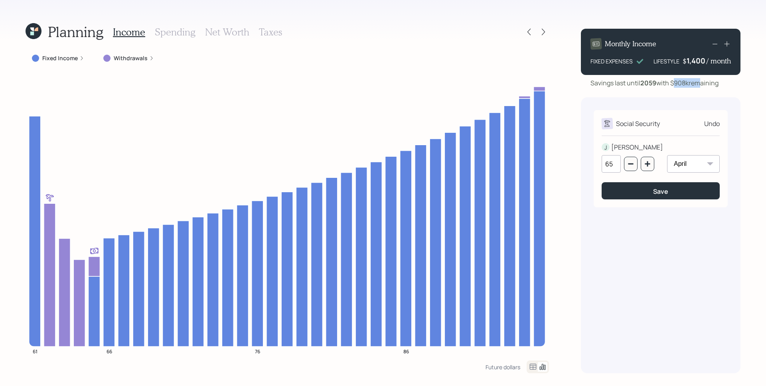
drag, startPoint x: 678, startPoint y: 84, endPoint x: 700, endPoint y: 85, distance: 22.4
click at [700, 85] on div "Savings last until 2059 with $908k remaining" at bounding box center [655, 83] width 128 height 10
click at [691, 83] on div "Savings last until 2059 with $908k remaining" at bounding box center [655, 83] width 128 height 10
drag, startPoint x: 677, startPoint y: 84, endPoint x: 687, endPoint y: 85, distance: 9.6
click at [687, 85] on div "Savings last until 2059 with $908k remaining" at bounding box center [655, 83] width 128 height 10
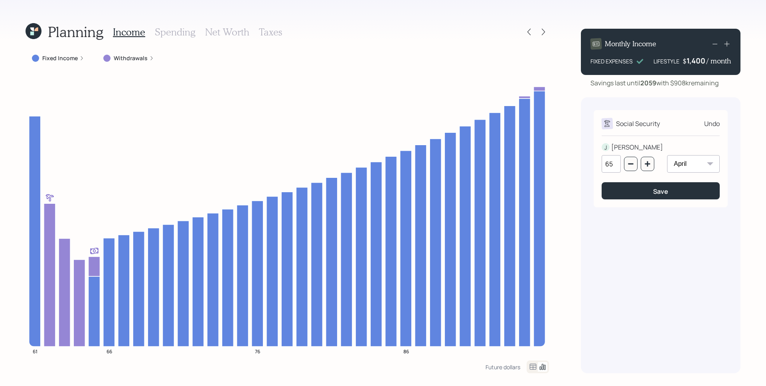
click at [679, 103] on div "Social Security Undo J JOHN 65 January February March April May June July Augus…" at bounding box center [661, 235] width 160 height 276
click at [644, 164] on button "button" at bounding box center [648, 164] width 14 height 14
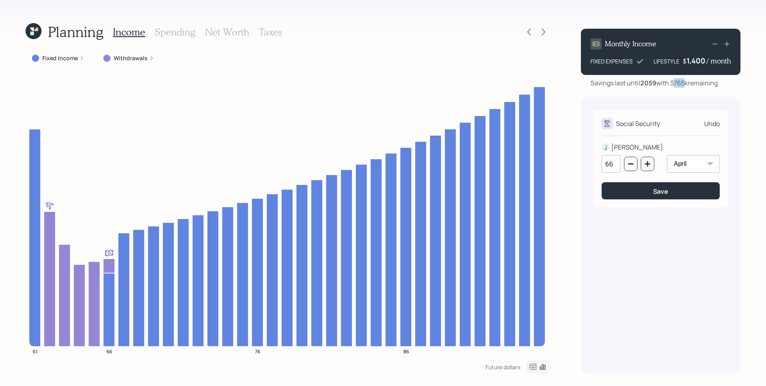
drag, startPoint x: 676, startPoint y: 84, endPoint x: 688, endPoint y: 84, distance: 11.2
click at [688, 84] on div "Savings last until 2059 with $765k remaining" at bounding box center [654, 83] width 127 height 10
click at [651, 162] on button "button" at bounding box center [648, 164] width 14 height 14
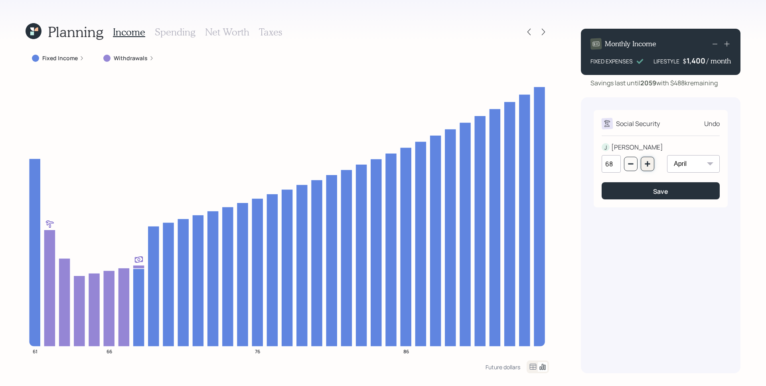
click at [646, 158] on button "button" at bounding box center [648, 164] width 14 height 14
click at [647, 158] on button "button" at bounding box center [648, 164] width 14 height 14
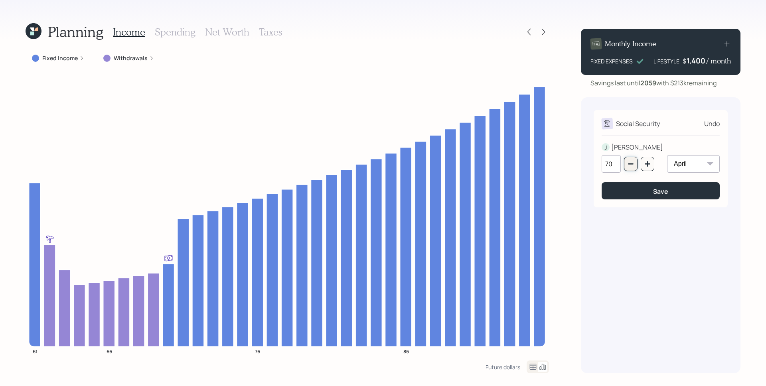
click at [630, 163] on icon "button" at bounding box center [631, 164] width 6 height 6
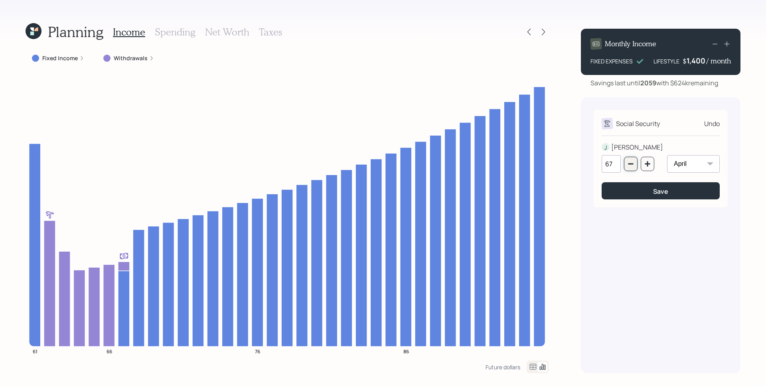
click at [630, 163] on icon "button" at bounding box center [631, 164] width 6 height 6
click at [631, 163] on icon "button" at bounding box center [631, 164] width 6 height 6
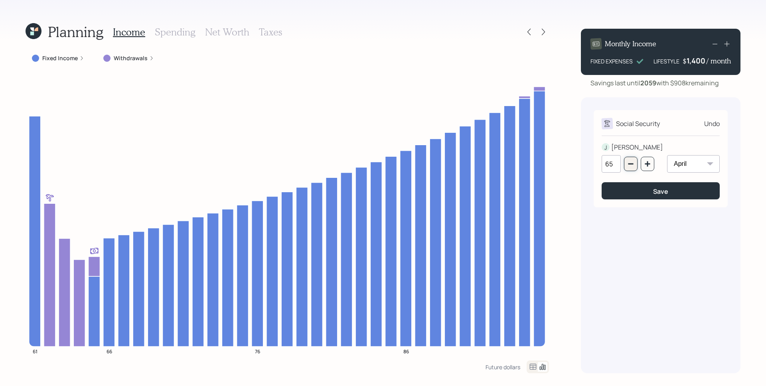
click at [630, 160] on button "button" at bounding box center [631, 164] width 14 height 14
type input "64"
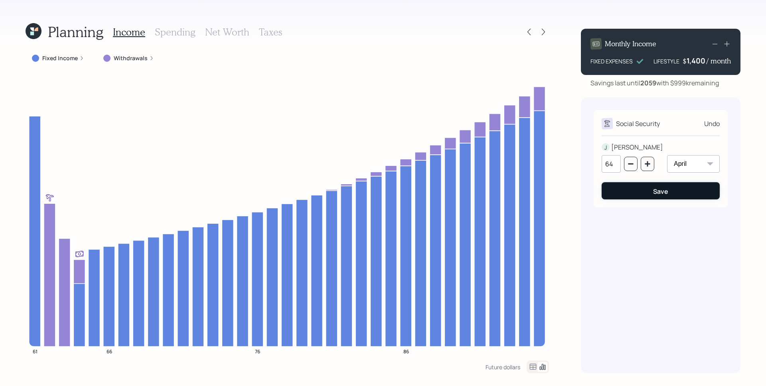
click at [683, 196] on button "Save" at bounding box center [661, 190] width 118 height 17
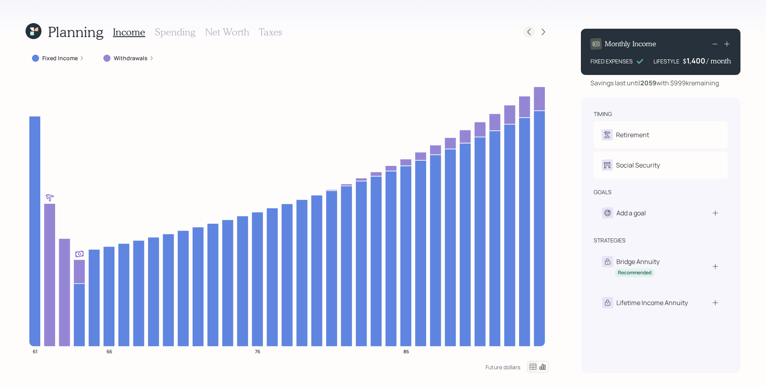
click at [530, 32] on icon at bounding box center [529, 32] width 8 height 8
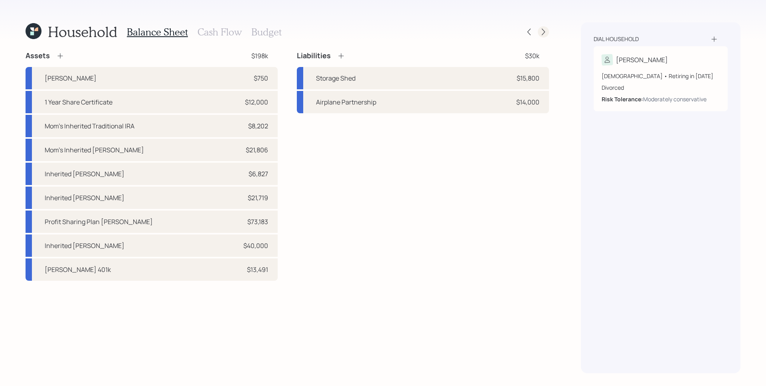
click at [544, 31] on icon at bounding box center [543, 32] width 8 height 8
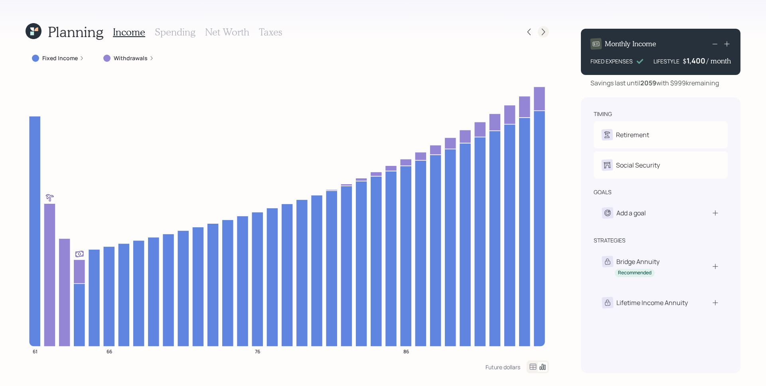
click at [541, 32] on icon at bounding box center [543, 32] width 8 height 8
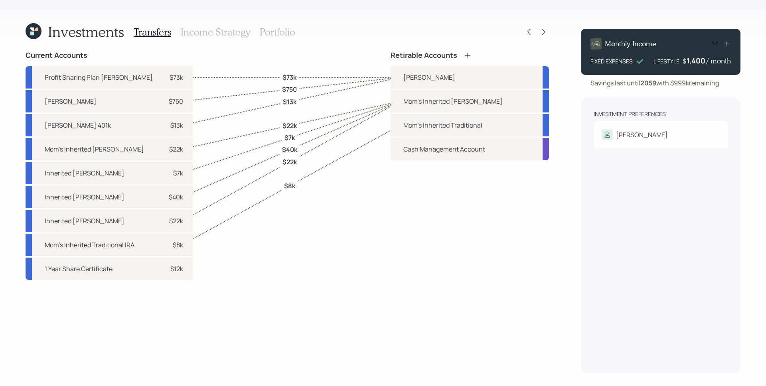
click at [211, 33] on h3 "Income Strategy" at bounding box center [215, 32] width 69 height 12
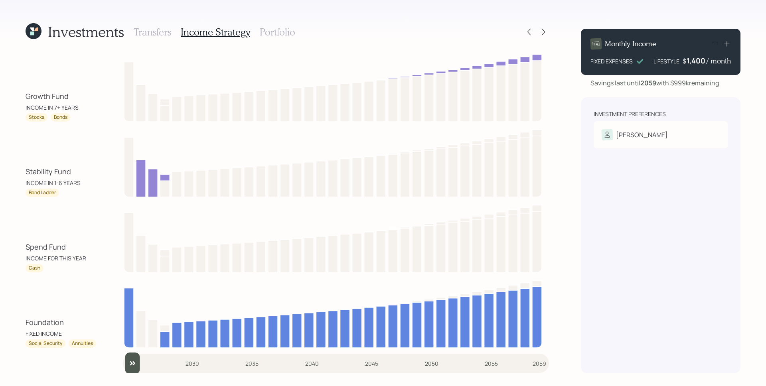
click at [273, 34] on h3 "Portfolio" at bounding box center [278, 32] width 36 height 12
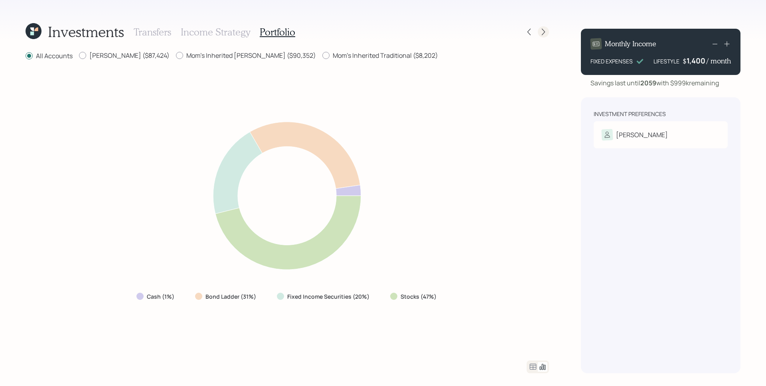
click at [547, 29] on icon at bounding box center [543, 32] width 8 height 8
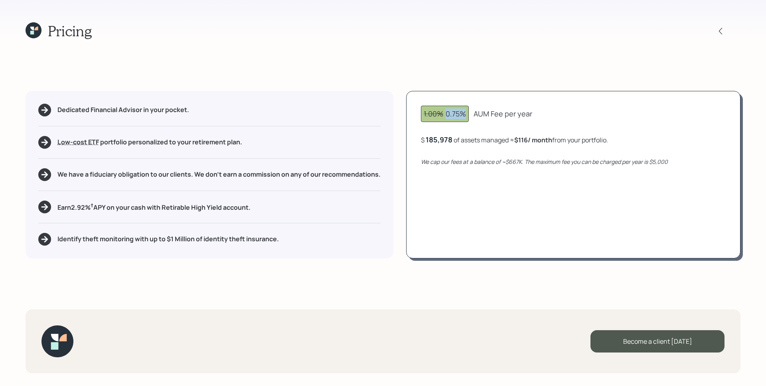
drag, startPoint x: 446, startPoint y: 113, endPoint x: 469, endPoint y: 113, distance: 22.7
click at [469, 113] on div "1.00% 0.75%" at bounding box center [445, 114] width 48 height 16
click at [494, 93] on div "1.00% 0.75% AUM Fee per year $ 185,978 of assets managed ≈ $116 / month from yo…" at bounding box center [573, 175] width 334 height 168
drag, startPoint x: 447, startPoint y: 114, endPoint x: 469, endPoint y: 114, distance: 21.9
click at [469, 114] on div "1.00% 0.75%" at bounding box center [445, 114] width 48 height 16
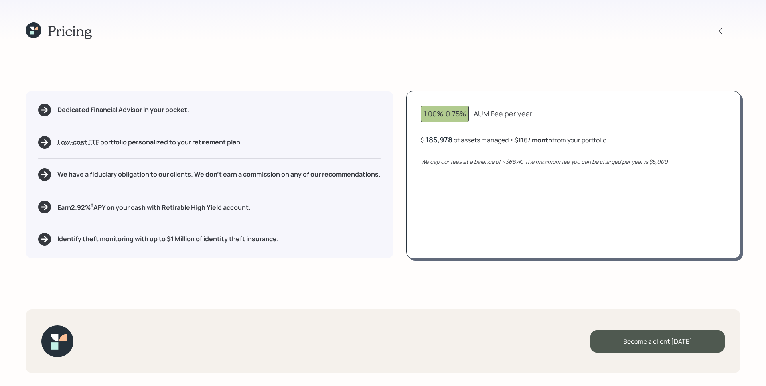
click at [497, 132] on div "1.00% 0.75% AUM Fee per year $ 185,978 of assets managed ≈ $116 / month from yo…" at bounding box center [573, 175] width 334 height 168
drag, startPoint x: 427, startPoint y: 139, endPoint x: 452, endPoint y: 140, distance: 24.7
click at [452, 140] on div "$ 185978 of assets managed ≈ $116 / month from your portfolio ." at bounding box center [513, 140] width 185 height 10
click at [465, 147] on div "1.00% 0.75% AUM Fee per year $ 185978 of assets managed ≈ $116 / month from you…" at bounding box center [573, 175] width 334 height 168
drag, startPoint x: 430, startPoint y: 144, endPoint x: 451, endPoint y: 144, distance: 21.5
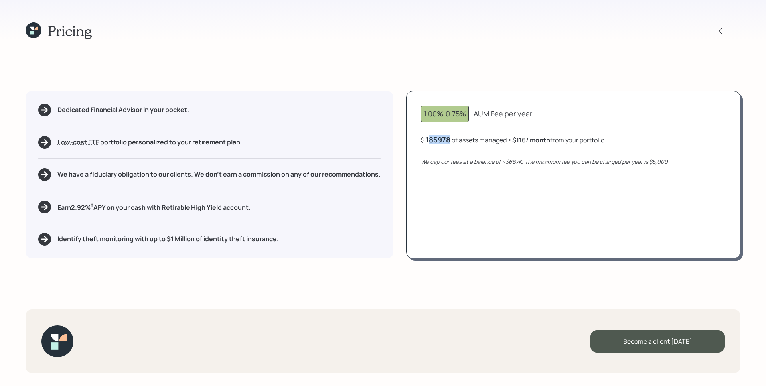
click at [451, 144] on div "$ 185978 of assets managed ≈ $116 / month from your portfolio ." at bounding box center [513, 140] width 185 height 10
drag, startPoint x: 510, startPoint y: 164, endPoint x: 520, endPoint y: 164, distance: 9.6
click at [520, 164] on icon "We cap our fees at a balance of ~$667K. The maximum fee you can be charged per …" at bounding box center [544, 162] width 247 height 8
click at [720, 33] on icon at bounding box center [721, 31] width 8 height 8
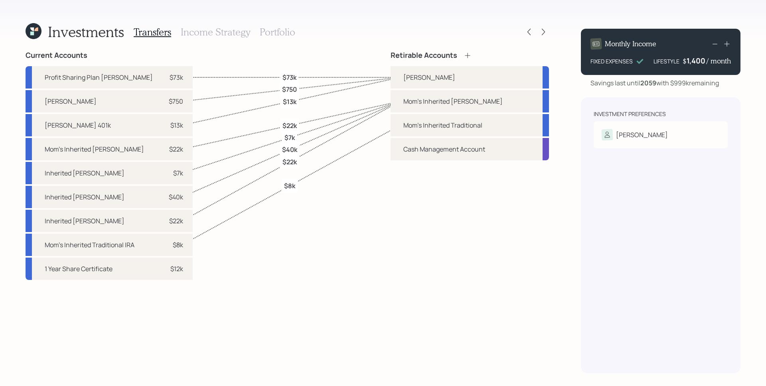
click at [509, 271] on div "Retirable Accounts Roth IRA Mom's Inherited Roth Mom's Inherited Traditional Ca…" at bounding box center [470, 212] width 158 height 322
click at [529, 34] on icon at bounding box center [529, 32] width 8 height 8
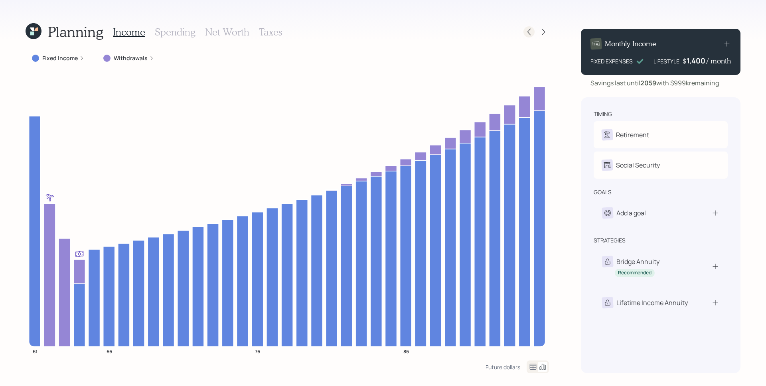
click at [534, 30] on div at bounding box center [529, 31] width 11 height 11
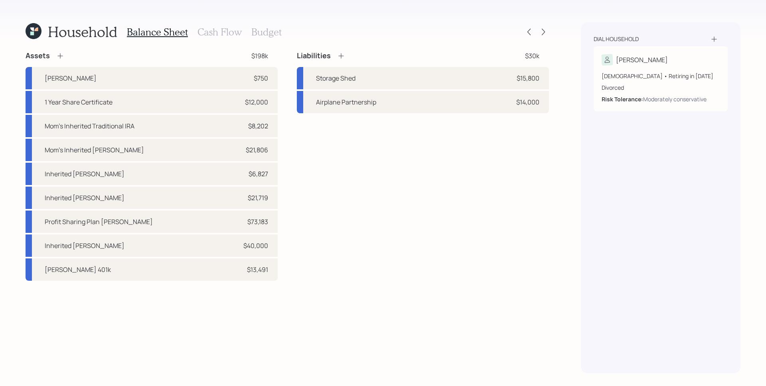
click at [218, 32] on h3 "Cash Flow" at bounding box center [220, 32] width 44 height 12
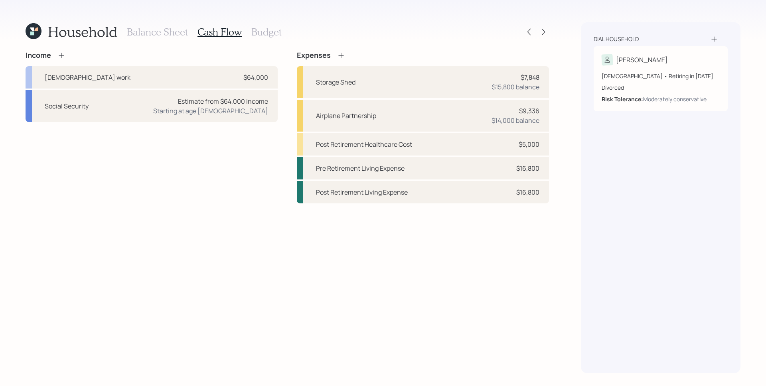
click at [58, 54] on icon at bounding box center [61, 55] width 8 height 8
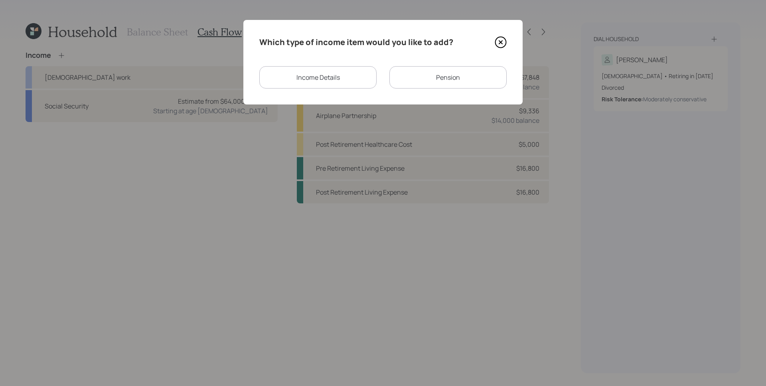
click at [298, 76] on div "Income Details" at bounding box center [317, 77] width 117 height 22
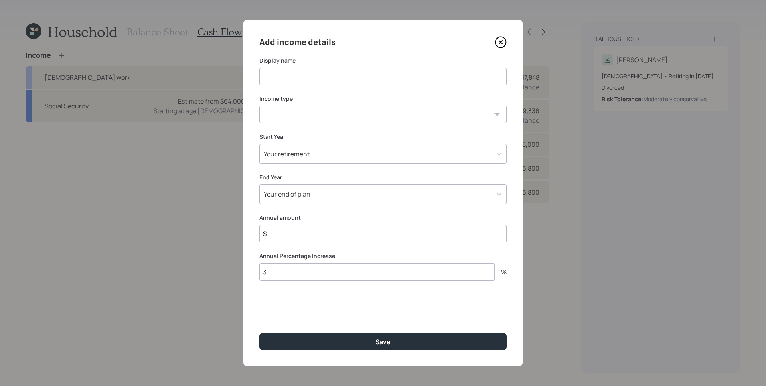
click at [344, 73] on input at bounding box center [382, 77] width 247 height 18
type input "T"
type input "Roth Income"
click at [348, 113] on select "Full-time work Part-time work Self employment Other" at bounding box center [382, 115] width 247 height 18
select select "other"
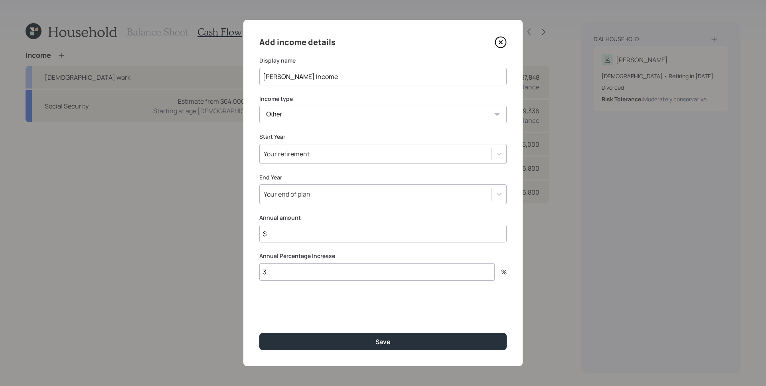
click at [259, 106] on select "Full-time work Part-time work Self employment Other" at bounding box center [382, 115] width 247 height 18
click at [327, 156] on select "Tax-free Earned Self Employment Alimony Royalties Pension / Annuity Interest Di…" at bounding box center [382, 153] width 247 height 18
select select "tax_free"
click at [259, 144] on select "Tax-free Earned Self Employment Alimony Royalties Pension / Annuity Interest Di…" at bounding box center [382, 153] width 247 height 18
drag, startPoint x: 321, startPoint y: 191, endPoint x: 316, endPoint y: 184, distance: 8.4
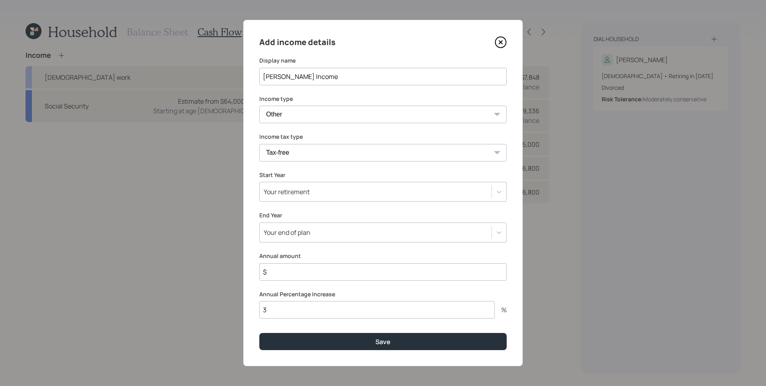
click at [320, 192] on div "Your retirement" at bounding box center [376, 192] width 232 height 14
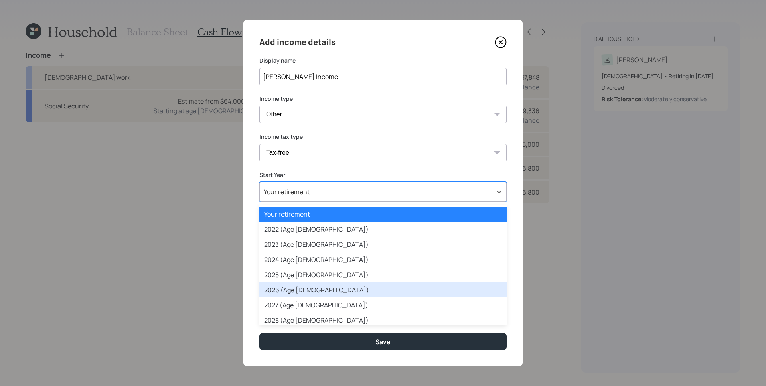
click at [305, 290] on div "2026 (Age 62)" at bounding box center [382, 290] width 247 height 15
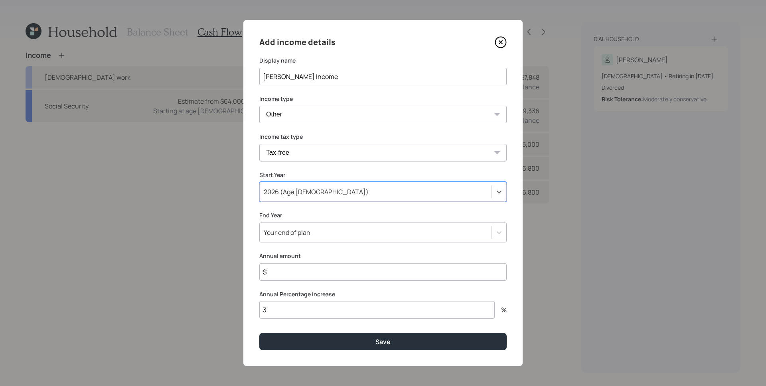
click at [307, 232] on div "Your end of plan" at bounding box center [287, 232] width 47 height 9
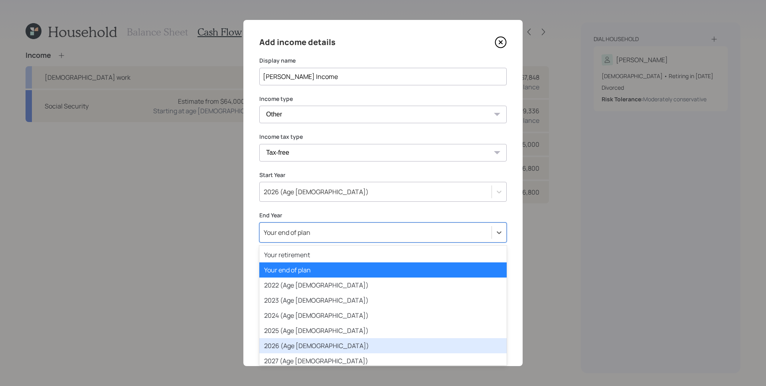
click at [310, 343] on div "2026 (Age 62)" at bounding box center [382, 345] width 247 height 15
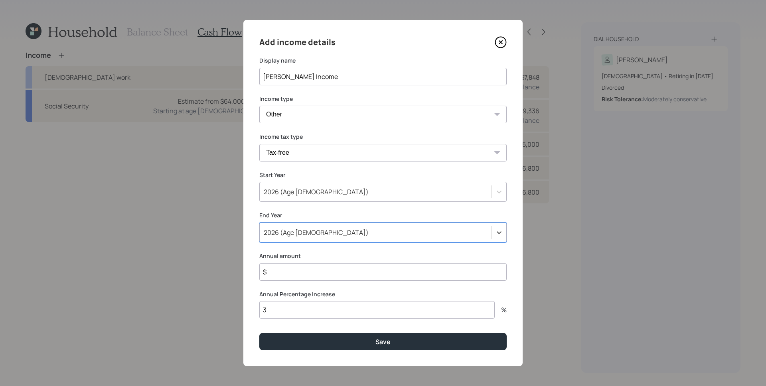
click at [302, 271] on input "$" at bounding box center [382, 272] width 247 height 18
type input "$ 40,000"
type input "0"
click at [259, 333] on button "Save" at bounding box center [382, 341] width 247 height 17
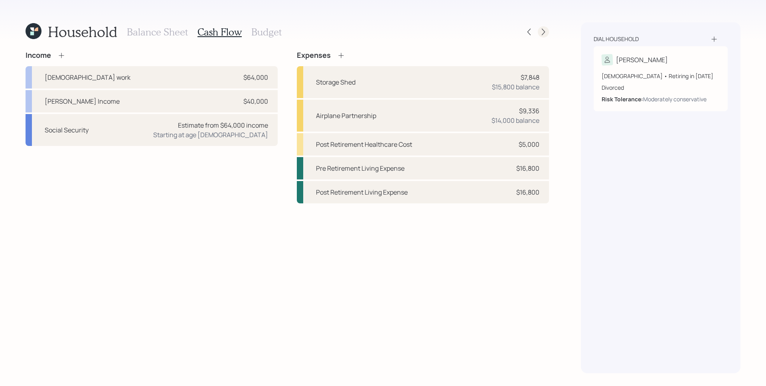
click at [543, 29] on icon at bounding box center [543, 32] width 8 height 8
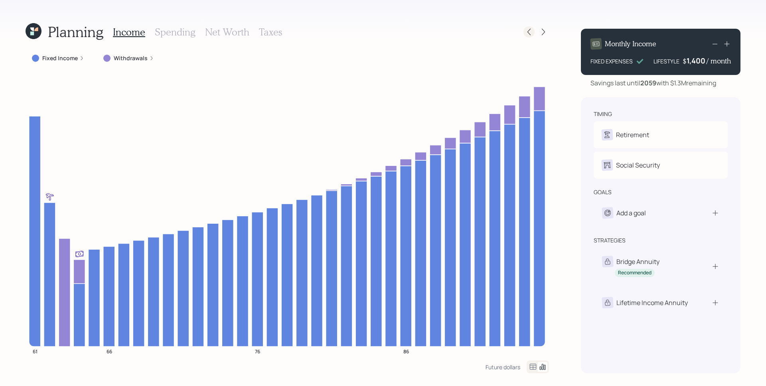
click at [528, 29] on icon at bounding box center [529, 32] width 8 height 8
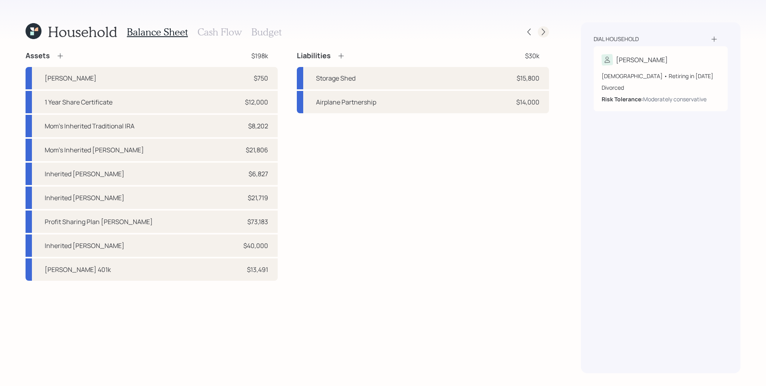
click at [540, 30] on icon at bounding box center [543, 32] width 8 height 8
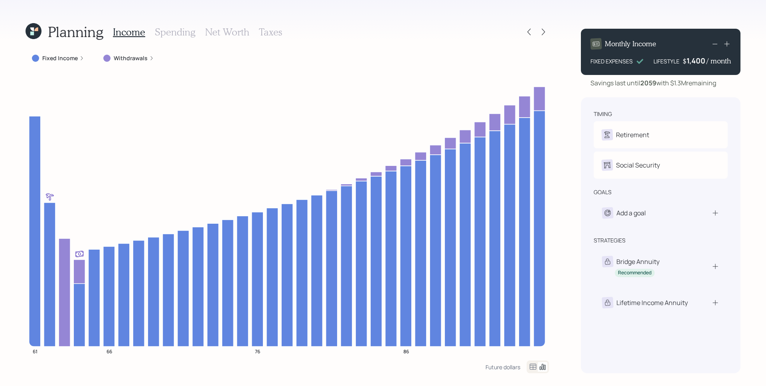
click at [549, 32] on div "Planning Income Spending Net Worth Taxes Fixed Income Withdrawals 61 66 76 86 F…" at bounding box center [383, 193] width 766 height 386
click at [547, 31] on icon at bounding box center [543, 32] width 8 height 8
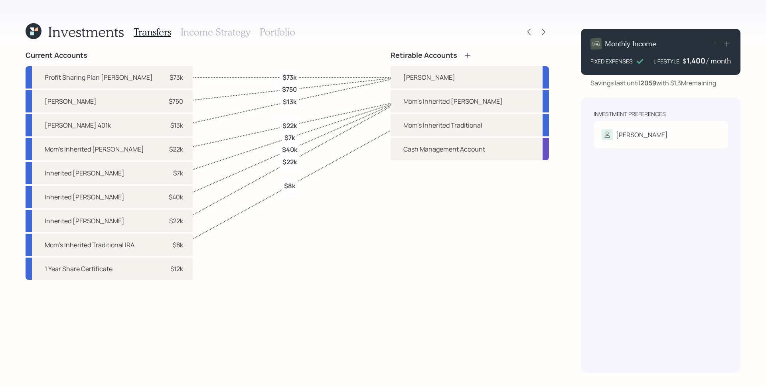
click at [295, 148] on label "$40k" at bounding box center [289, 149] width 15 height 9
select select "a7e71267-471c-43c8-9081-4f5138510815"
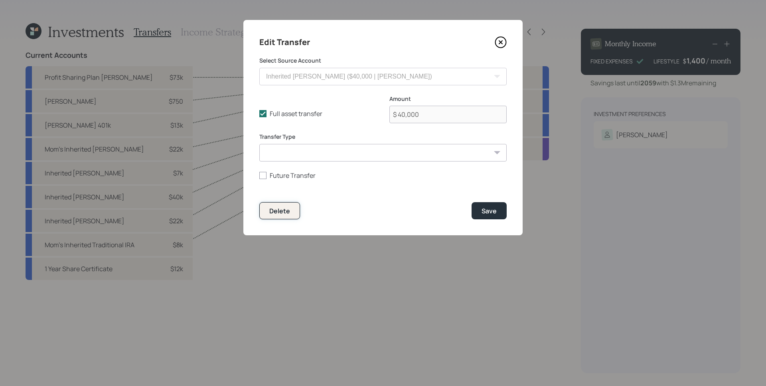
click at [285, 207] on div "Delete" at bounding box center [279, 211] width 21 height 9
click at [281, 211] on div "Delete" at bounding box center [279, 211] width 21 height 9
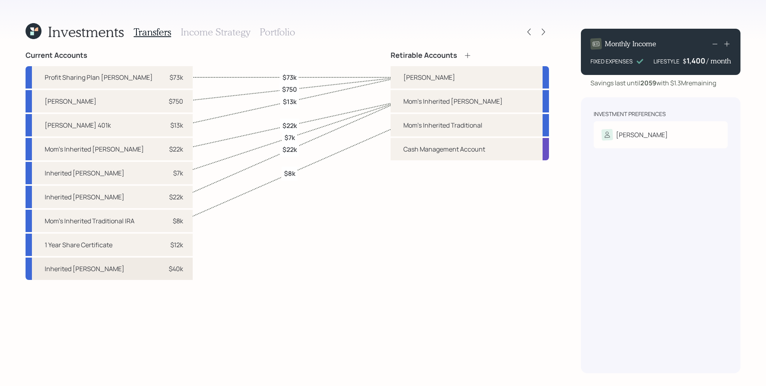
click at [130, 269] on div "Inherited Roth IRA $40k" at bounding box center [109, 269] width 167 height 22
drag, startPoint x: 277, startPoint y: 283, endPoint x: 278, endPoint y: 278, distance: 5.3
click at [277, 283] on div "Current Accounts Profit Sharing Plan Roth $73k Roth IRA $750 Roth 401k $13k Mom…" at bounding box center [288, 212] width 524 height 322
click at [526, 30] on icon at bounding box center [529, 32] width 8 height 8
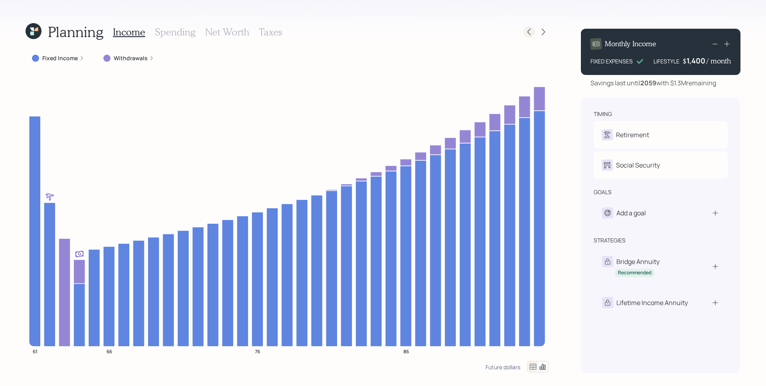
click at [525, 28] on div at bounding box center [529, 31] width 11 height 11
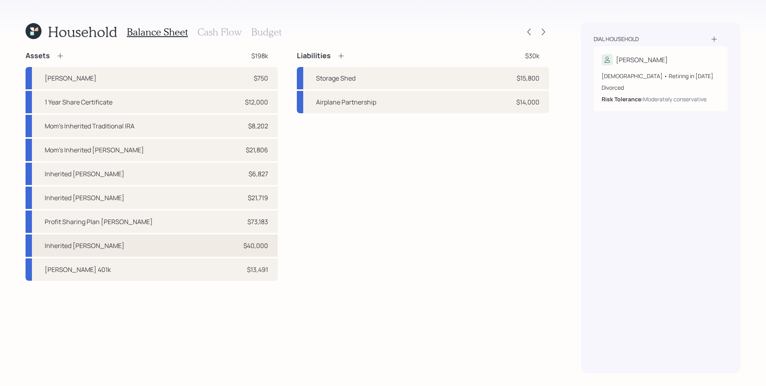
click at [167, 254] on div "Inherited Roth IRA $40,000" at bounding box center [152, 246] width 252 height 22
select select "roth_ira"
select select "balanced"
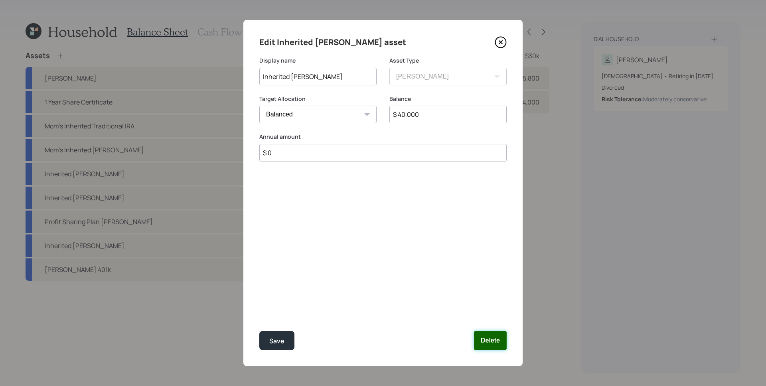
click at [503, 342] on button "Delete" at bounding box center [490, 340] width 33 height 19
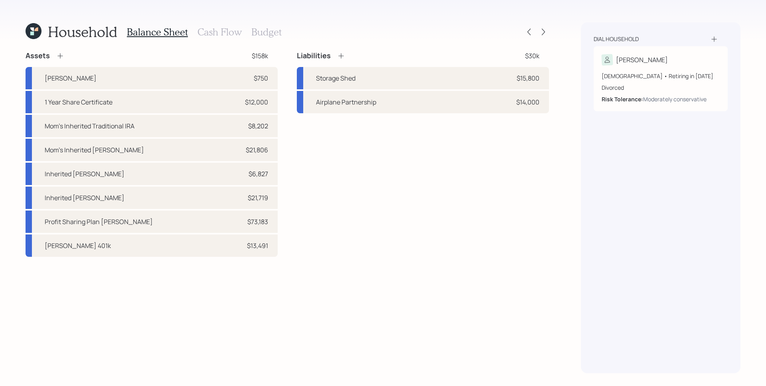
click at [427, 225] on div "Liabilities $30k Storage Shed $15,800 Airplane Partnership $14,000" at bounding box center [423, 154] width 252 height 206
click at [547, 29] on icon at bounding box center [543, 32] width 8 height 8
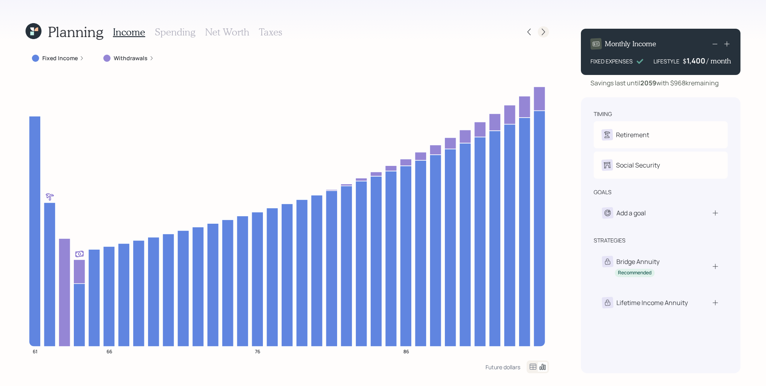
click at [543, 32] on icon at bounding box center [543, 32] width 8 height 8
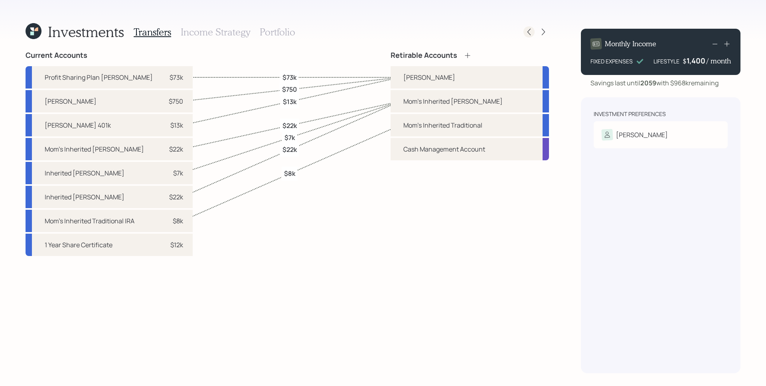
click at [530, 36] on div at bounding box center [529, 31] width 11 height 11
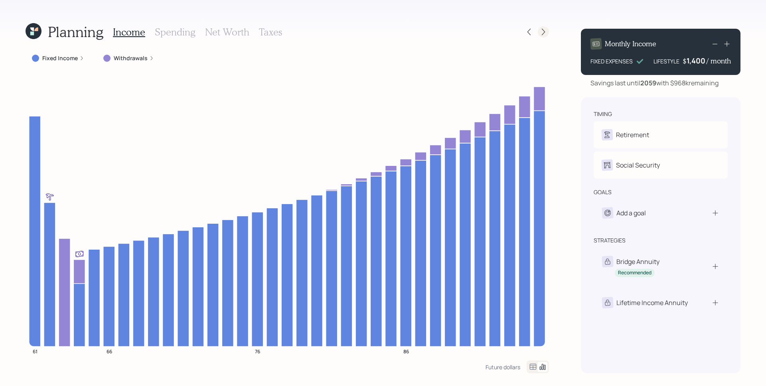
click at [546, 31] on icon at bounding box center [543, 32] width 8 height 8
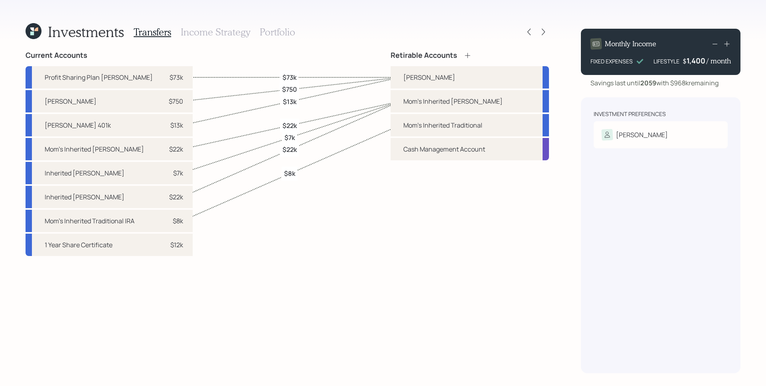
click at [283, 33] on h3 "Portfolio" at bounding box center [278, 32] width 36 height 12
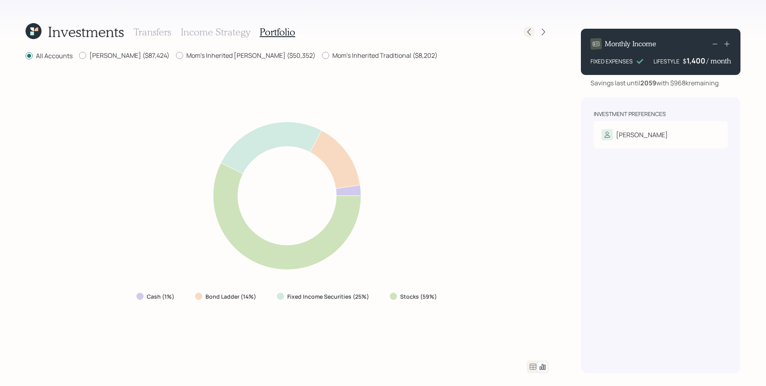
click at [529, 30] on icon at bounding box center [529, 32] width 8 height 8
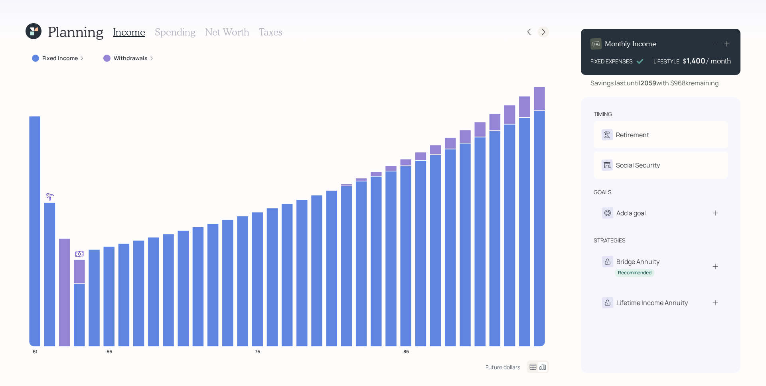
click at [542, 36] on div at bounding box center [543, 31] width 11 height 11
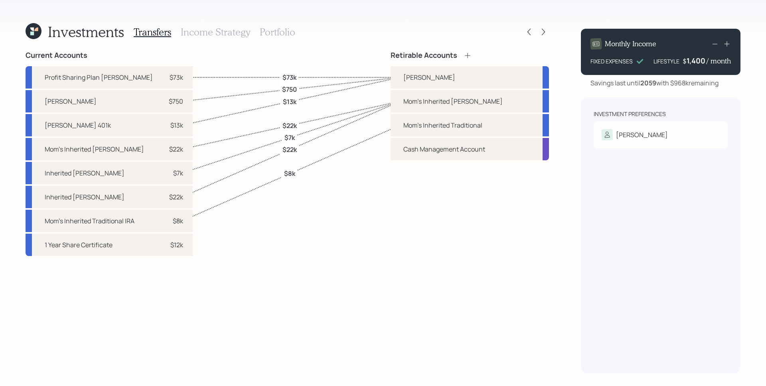
click at [512, 240] on div "Retirable Accounts Roth IRA Mom's Inherited Roth Mom's Inherited Traditional Ca…" at bounding box center [470, 212] width 158 height 322
click at [427, 21] on div "Investments Transfers Income Strategy Portfolio Current Accounts Profit Sharing…" at bounding box center [383, 193] width 766 height 386
click at [591, 228] on div "Investment Preferences John Risk Tolerance: Moderately conservative" at bounding box center [661, 235] width 160 height 276
click at [542, 30] on icon at bounding box center [543, 32] width 8 height 8
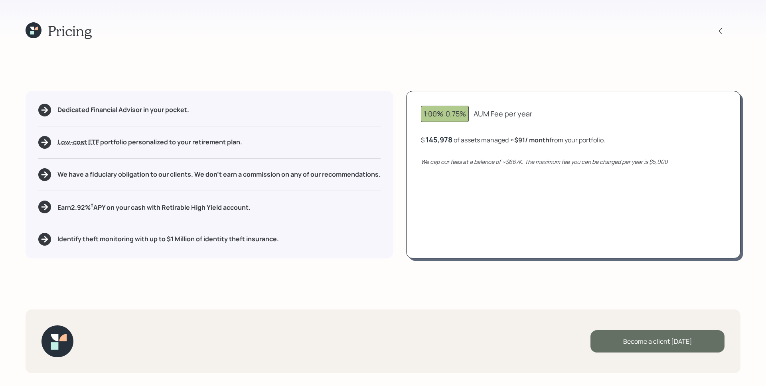
click at [665, 345] on div "Become a client today" at bounding box center [658, 341] width 134 height 22
click at [675, 345] on div "Go to Altruist" at bounding box center [658, 341] width 134 height 22
click at [31, 23] on icon at bounding box center [34, 30] width 16 height 16
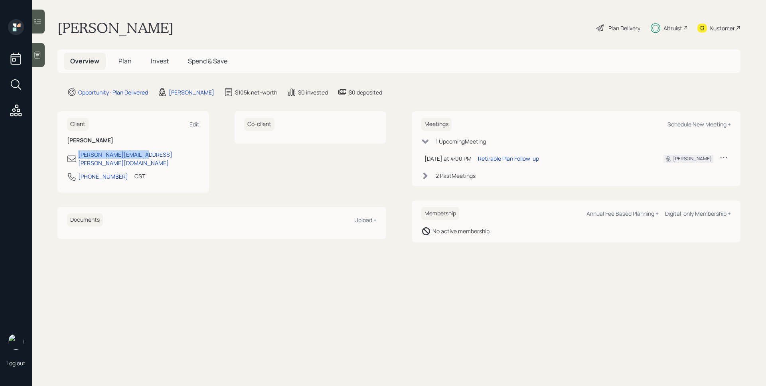
drag, startPoint x: 153, startPoint y: 159, endPoint x: 77, endPoint y: 159, distance: 75.8
click at [77, 159] on div "john.j.dial@gmail.com" at bounding box center [133, 158] width 132 height 17
copy div "john.j.dial@gmail.com"
drag, startPoint x: 119, startPoint y: 172, endPoint x: 78, endPoint y: 172, distance: 40.3
click at [78, 172] on div "228-243-9020 CST Currently 3:50 PM" at bounding box center [133, 179] width 132 height 14
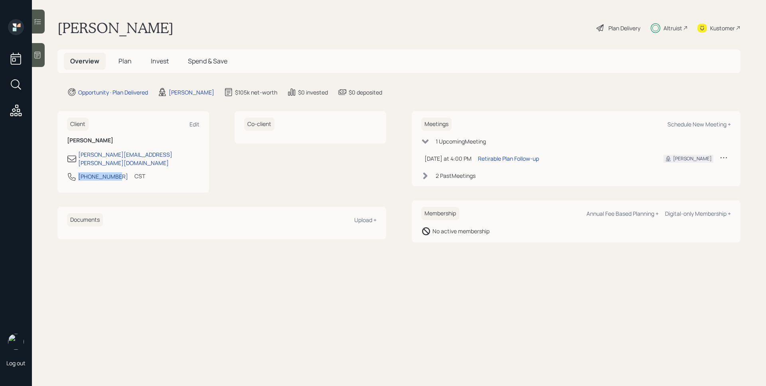
copy div "228-243-9020"
drag, startPoint x: 168, startPoint y: 156, endPoint x: 78, endPoint y: 154, distance: 90.2
click at [78, 154] on div "john.j.dial@gmail.com" at bounding box center [133, 158] width 132 height 17
copy div "john.j.dial@gmail.com"
click at [124, 62] on span "Plan" at bounding box center [125, 61] width 13 height 9
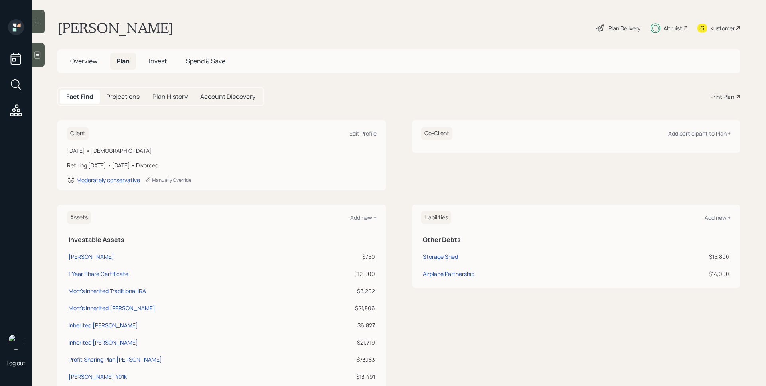
click at [617, 25] on div "Plan Delivery" at bounding box center [625, 28] width 32 height 8
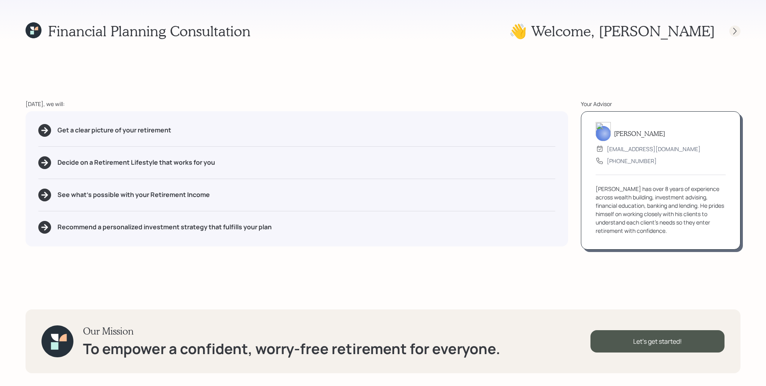
click at [734, 31] on icon at bounding box center [735, 31] width 8 height 8
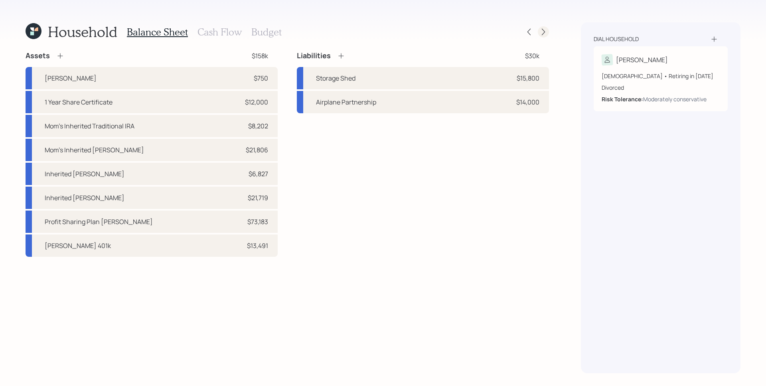
click at [546, 28] on div at bounding box center [543, 31] width 11 height 11
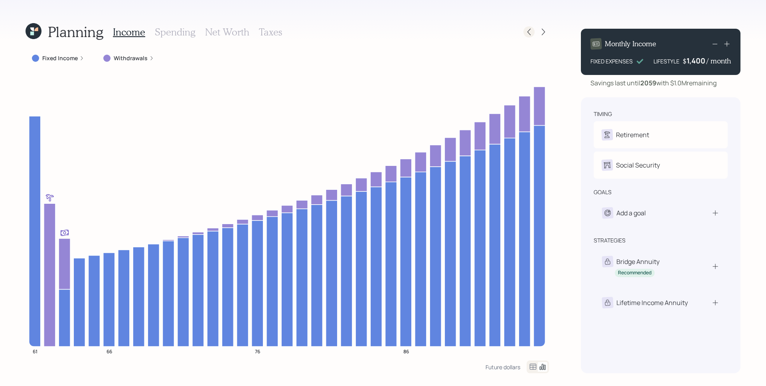
click at [531, 34] on icon at bounding box center [529, 32] width 8 height 8
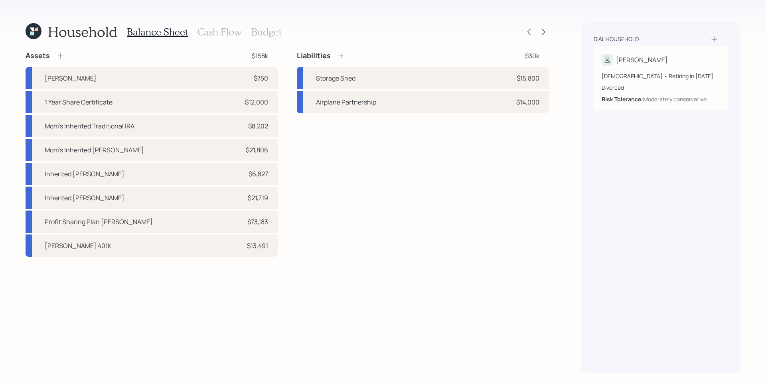
click at [34, 32] on icon at bounding box center [32, 34] width 4 height 4
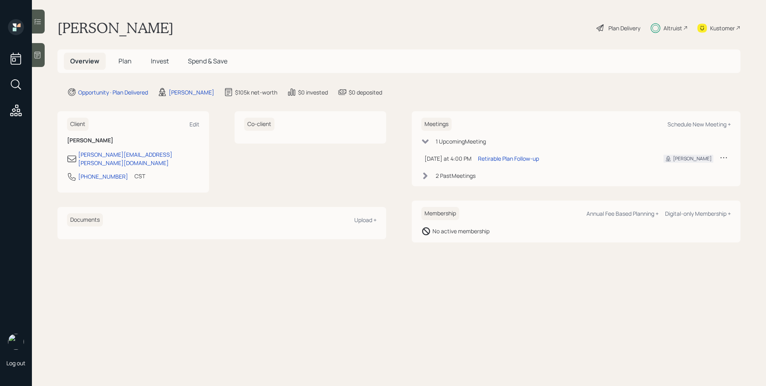
click at [126, 60] on span "Plan" at bounding box center [125, 61] width 13 height 9
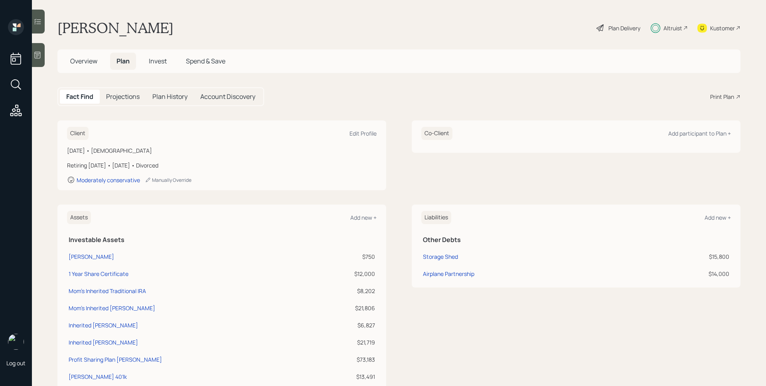
click at [716, 99] on div "Print Plan" at bounding box center [722, 97] width 24 height 8
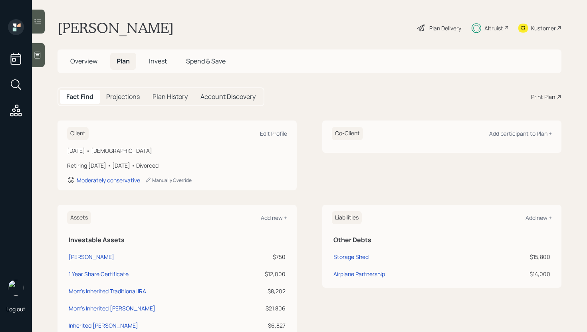
click at [159, 65] on span "Invest" at bounding box center [158, 61] width 18 height 9
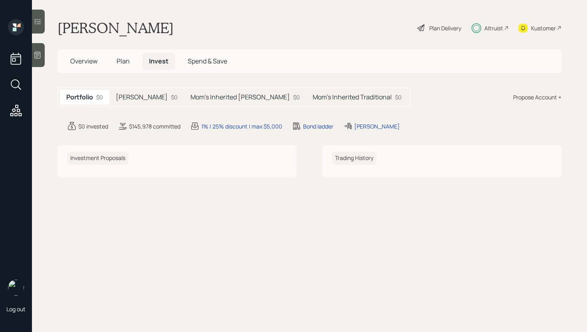
click at [128, 96] on h5 "[PERSON_NAME]" at bounding box center [142, 97] width 52 height 8
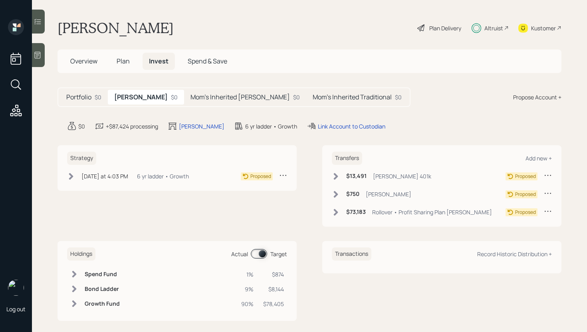
click at [346, 178] on h6 "$13,491" at bounding box center [356, 176] width 20 height 7
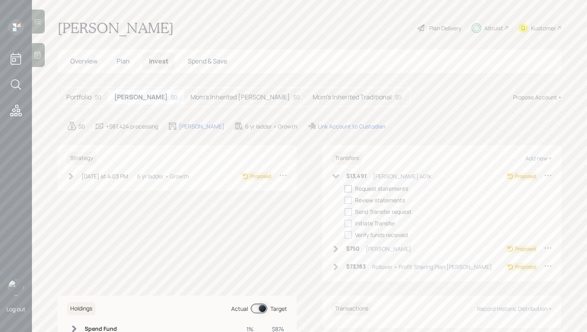
click at [344, 188] on div at bounding box center [347, 188] width 7 height 7
click at [344, 188] on input "checkbox" at bounding box center [344, 188] width 0 height 0
checkbox input "true"
click at [342, 242] on div "$13,491 Roth 401k Awaiting Docs Request statements completed 09/25/25 Review st…" at bounding box center [442, 223] width 220 height 104
click at [342, 249] on div "$750 Roth IRA" at bounding box center [371, 249] width 79 height 10
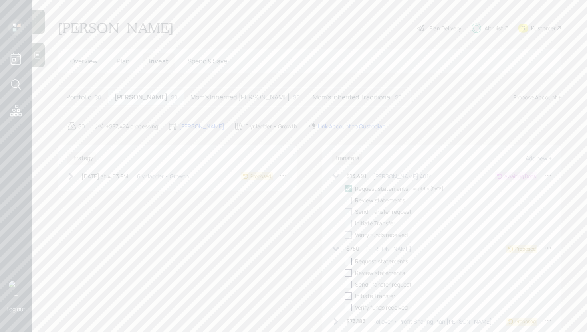
click at [344, 260] on div at bounding box center [347, 261] width 7 height 7
click at [344, 261] on input "checkbox" at bounding box center [344, 261] width 0 height 0
checkbox input "true"
click at [341, 322] on div "$73,183 Rollover • Profit Sharing Plan Roth" at bounding box center [412, 321] width 160 height 10
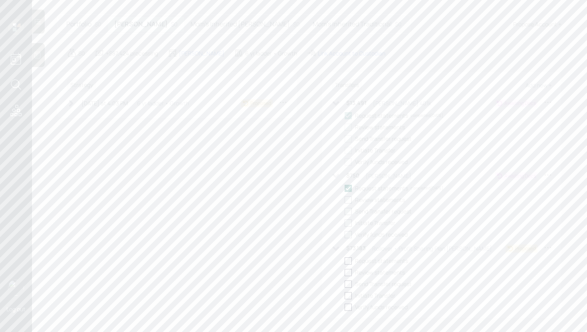
scroll to position [84, 0]
click at [346, 252] on div at bounding box center [347, 250] width 7 height 7
click at [344, 250] on input "checkbox" at bounding box center [344, 250] width 0 height 0
checkbox input "true"
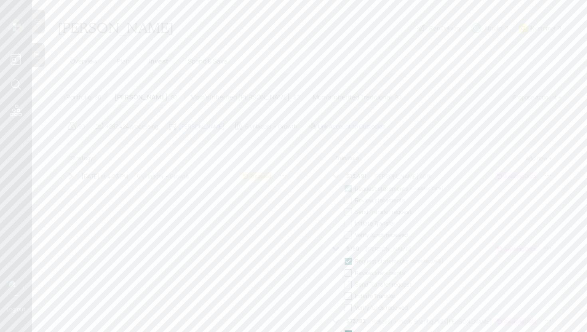
click at [211, 100] on h5 "Mom's Inherited Roth" at bounding box center [239, 97] width 99 height 8
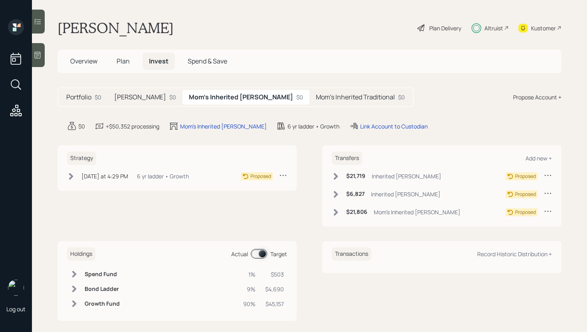
click at [354, 176] on h6 "$21,719" at bounding box center [355, 176] width 19 height 7
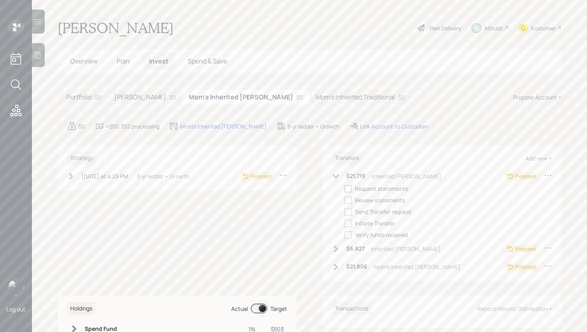
click at [345, 189] on div at bounding box center [347, 188] width 7 height 7
click at [344, 189] on input "checkbox" at bounding box center [344, 188] width 0 height 0
checkbox input "true"
click at [338, 248] on div "$6,827 Inherited Roth IRA" at bounding box center [386, 249] width 109 height 10
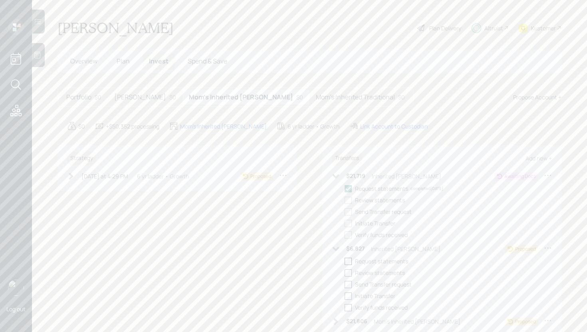
click at [344, 259] on div at bounding box center [347, 261] width 7 height 7
click at [344, 261] on input "checkbox" at bounding box center [344, 261] width 0 height 0
checkbox input "true"
click at [353, 261] on h6 "$21,806" at bounding box center [356, 264] width 21 height 7
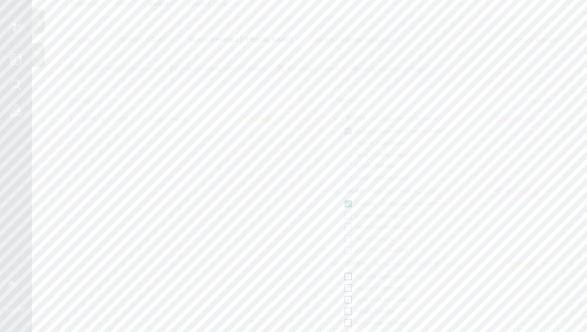
click at [346, 277] on div at bounding box center [347, 276] width 7 height 7
click at [344, 277] on input "checkbox" at bounding box center [344, 276] width 0 height 0
checkbox input "true"
click at [317, 42] on h5 "Mom's Inherited Traditional" at bounding box center [355, 40] width 79 height 8
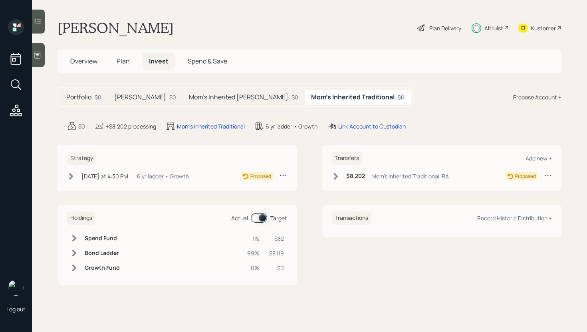
click at [346, 176] on h6 "$8,202" at bounding box center [355, 176] width 19 height 7
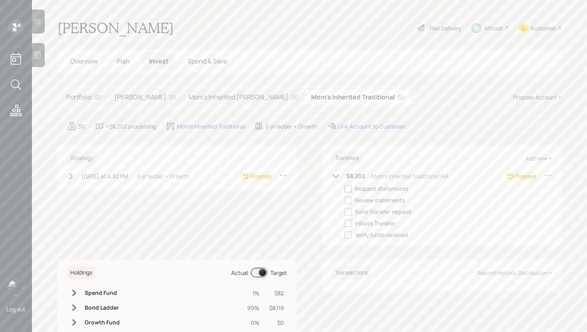
click at [344, 190] on div at bounding box center [347, 188] width 7 height 7
click at [344, 189] on input "checkbox" at bounding box center [344, 188] width 0 height 0
checkbox input "true"
click at [437, 97] on div "Portfolio $0 Roth IRA $0 Mom's Inherited Roth $0 Mom's Inherited Traditional $0…" at bounding box center [309, 97] width 504 height 20
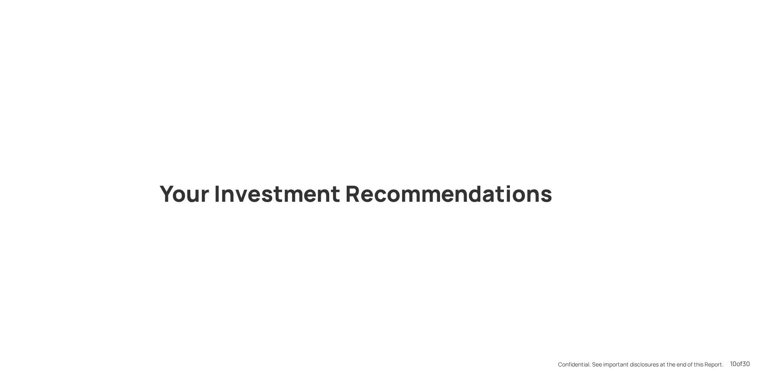
scroll to position [3863, 0]
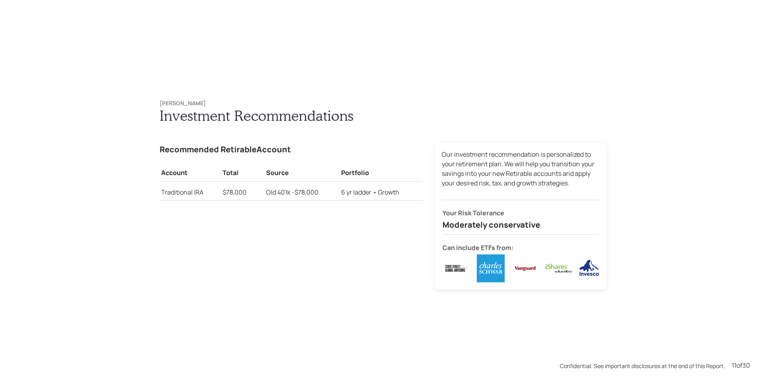
click at [417, 108] on div "John Dial Investment Recommendations Recommended Retirable Account Account Tota…" at bounding box center [383, 194] width 479 height 221
click at [293, 148] on h4 "Recommended Retirable Account" at bounding box center [291, 149] width 263 height 13
drag, startPoint x: 159, startPoint y: 193, endPoint x: 204, endPoint y: 194, distance: 44.7
click at [204, 194] on td "Traditional IRA" at bounding box center [190, 191] width 61 height 19
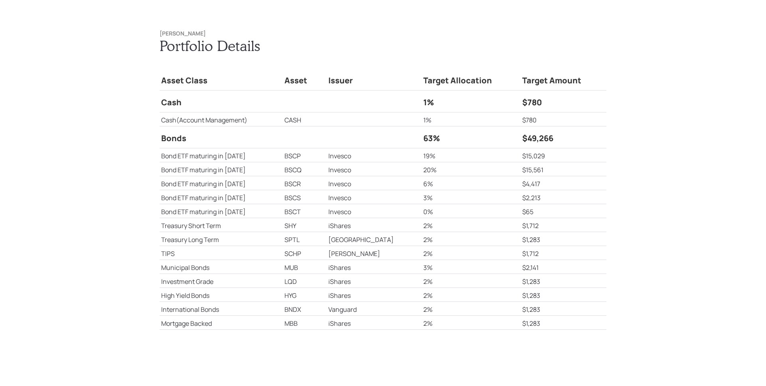
scroll to position [5408, 0]
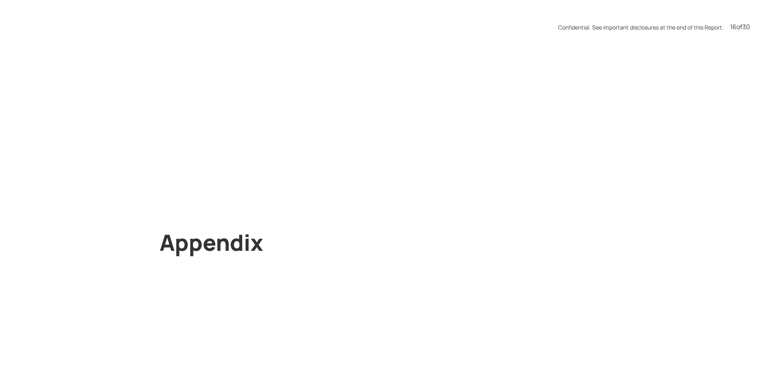
scroll to position [5794, 0]
